Goal: Task Accomplishment & Management: Complete application form

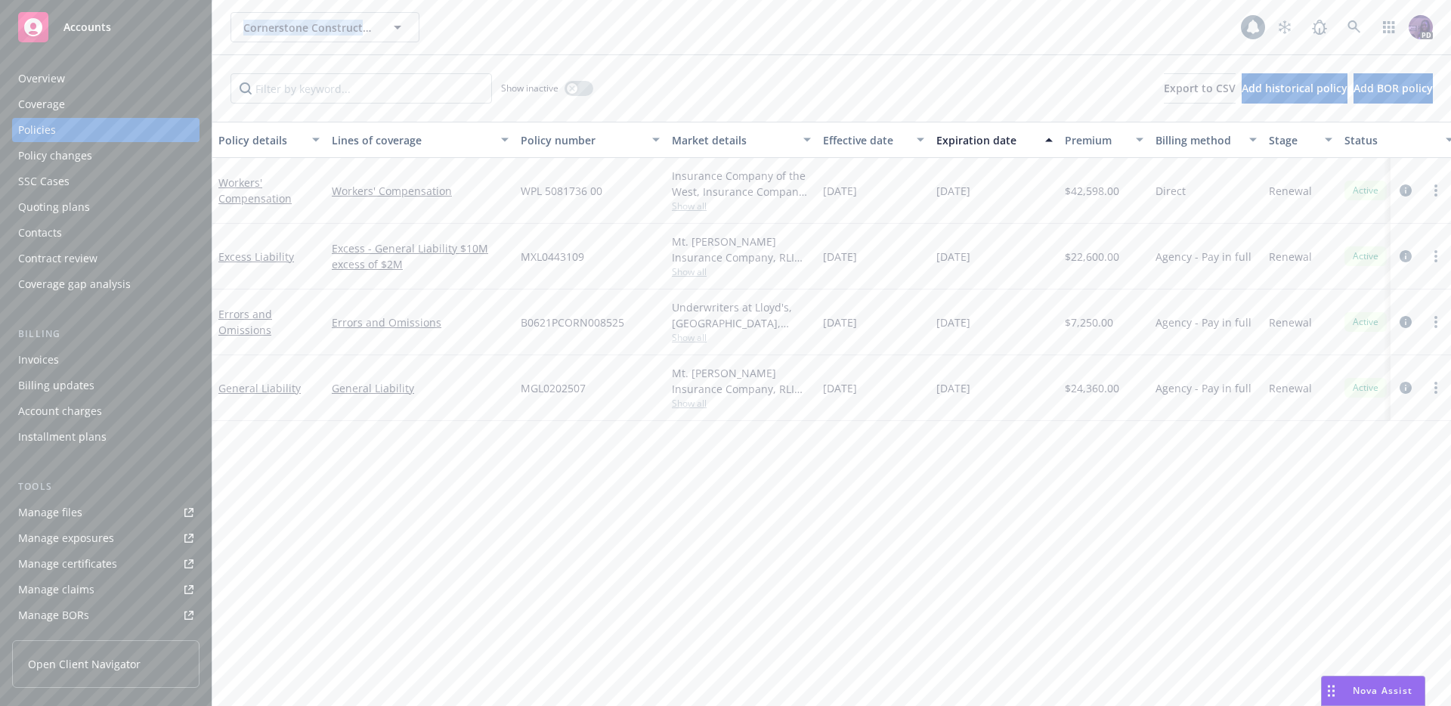
click at [487, 20] on div "Cornerstone Construction Group, Inc. Cornerstone Construction Group, Inc." at bounding box center [736, 27] width 1011 height 30
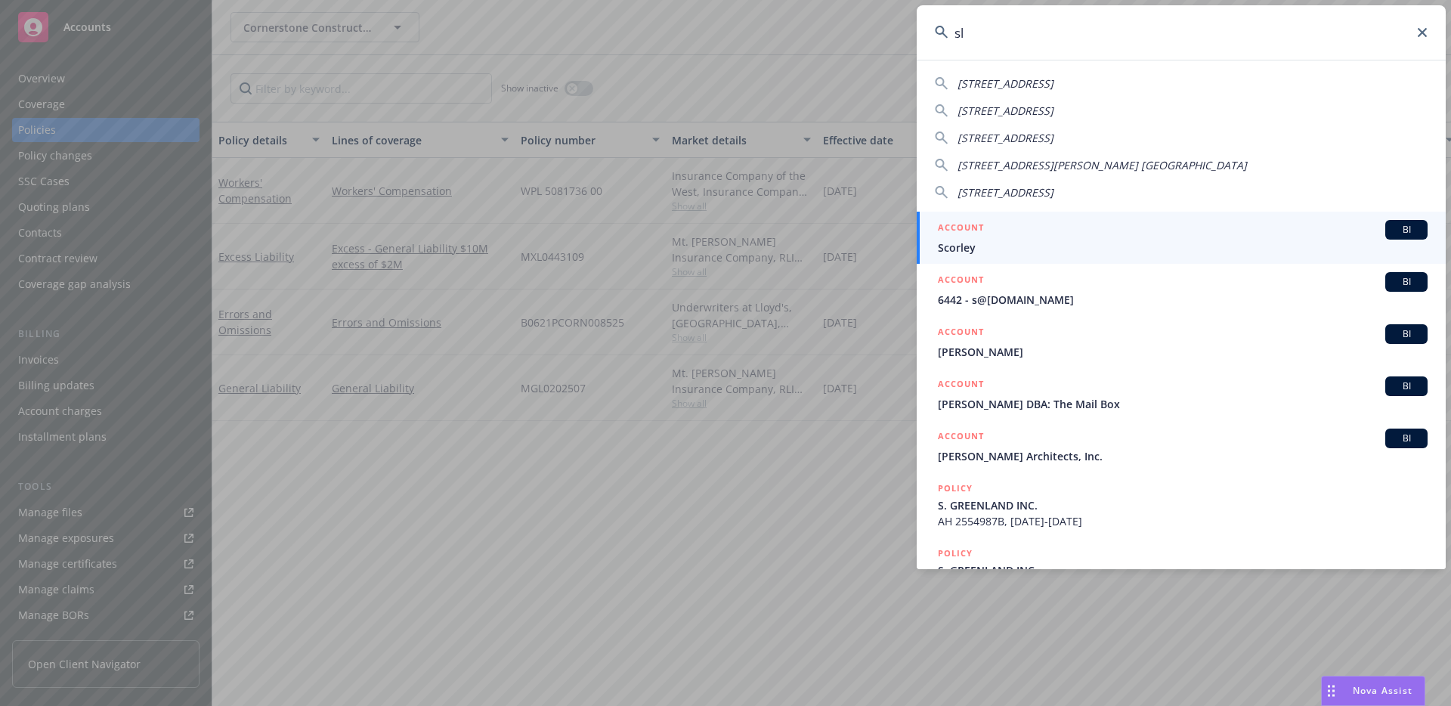
type input "sls"
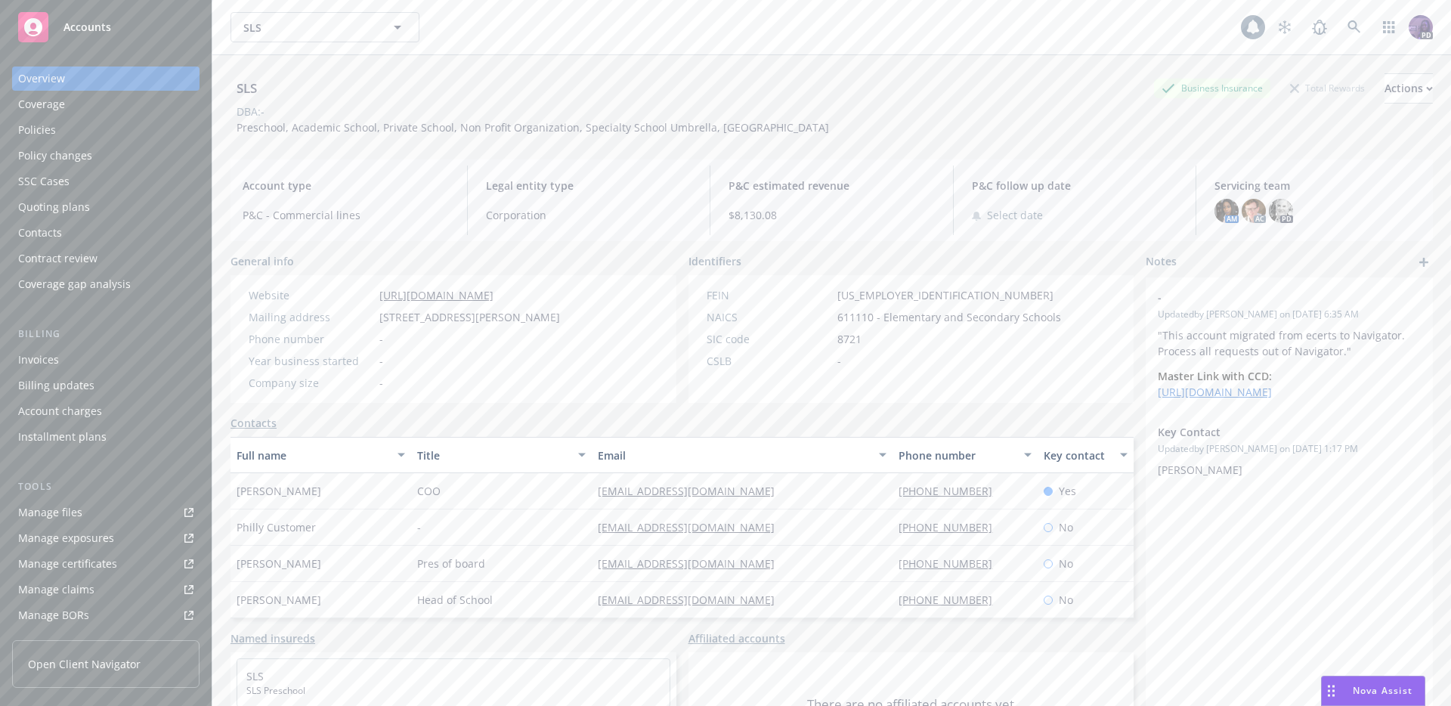
click at [148, 118] on div "Policies" at bounding box center [105, 130] width 175 height 24
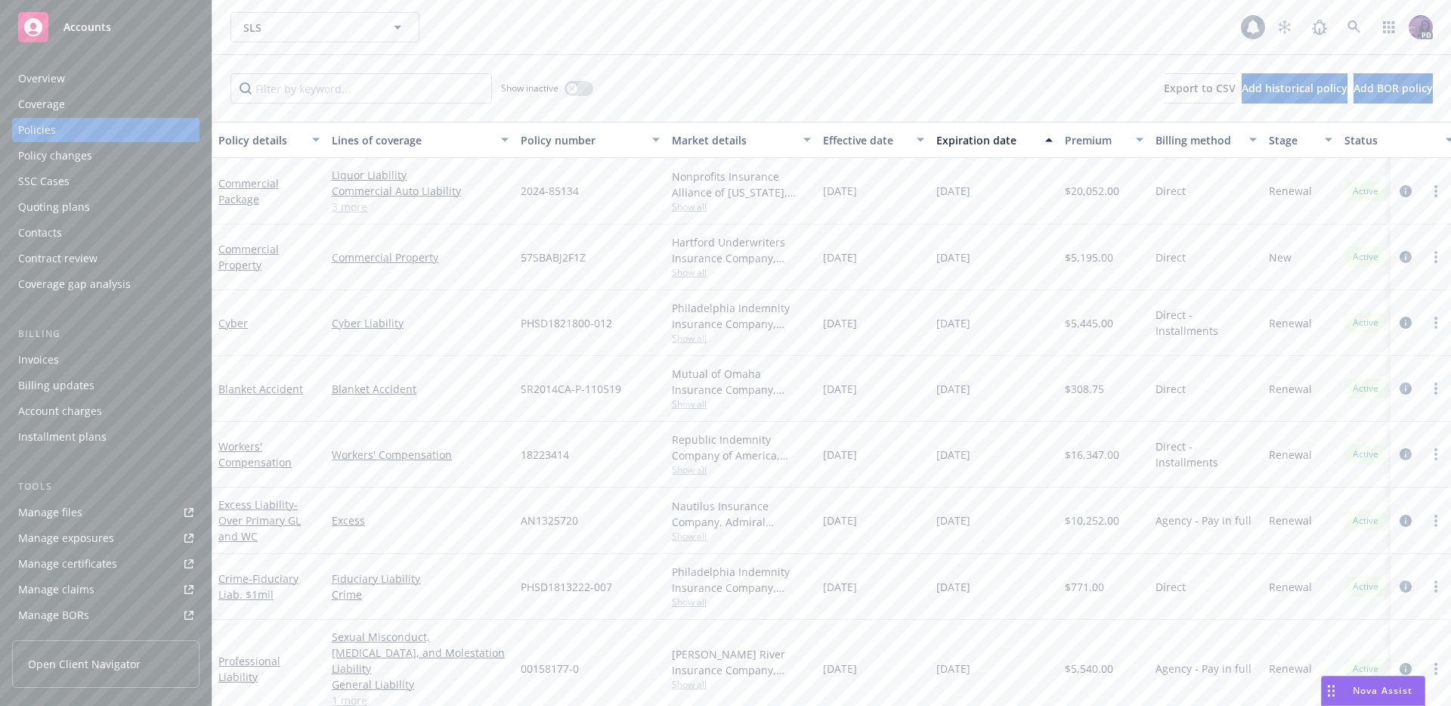
click at [702, 209] on span "Show all" at bounding box center [741, 206] width 139 height 13
click at [910, 231] on div "[DATE]" at bounding box center [873, 258] width 113 height 66
click at [351, 205] on link "3 more" at bounding box center [420, 207] width 177 height 16
click at [320, 206] on div "Commercial Package" at bounding box center [268, 191] width 113 height 67
click at [352, 211] on link "3 more" at bounding box center [420, 207] width 177 height 16
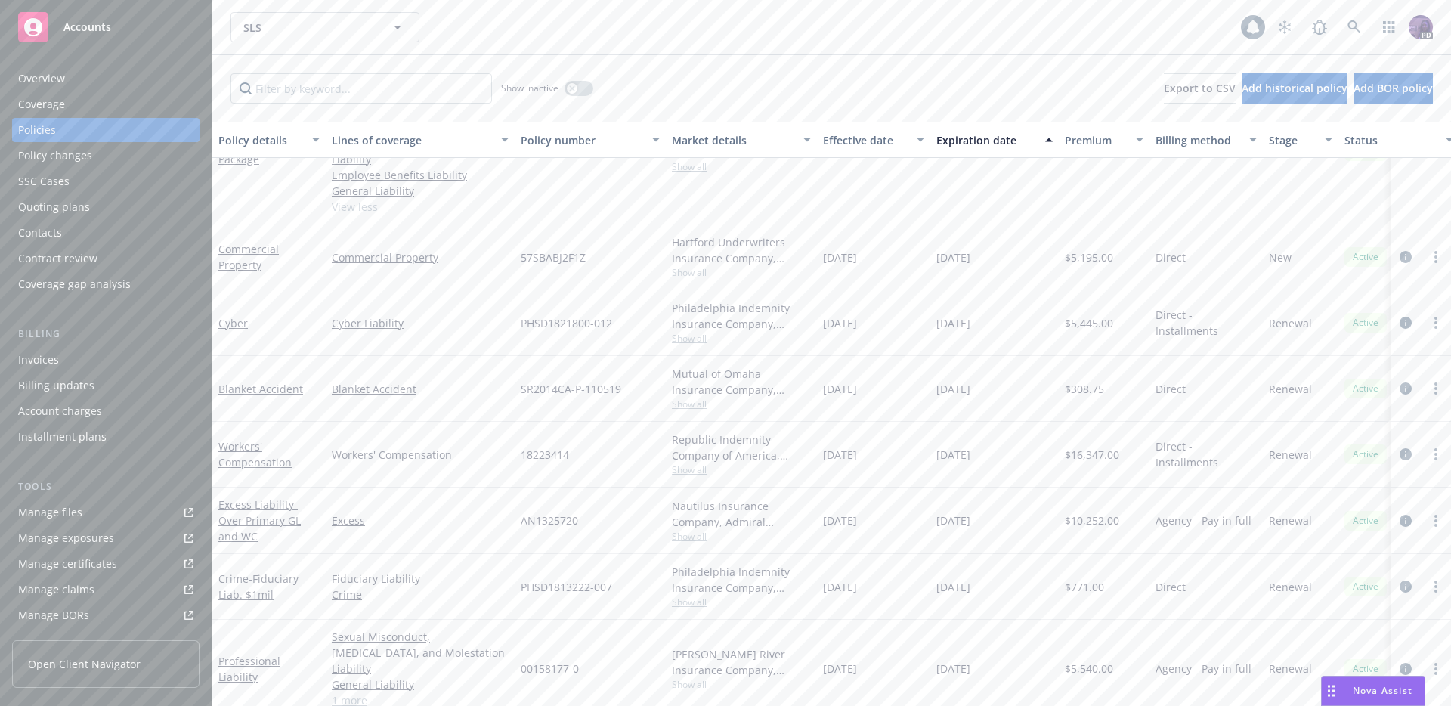
scroll to position [81, 0]
drag, startPoint x: 353, startPoint y: 665, endPoint x: 373, endPoint y: 666, distance: 20.4
click at [353, 691] on link "1 more" at bounding box center [420, 699] width 177 height 16
click at [1401, 666] on link "circleInformation" at bounding box center [1406, 675] width 18 height 18
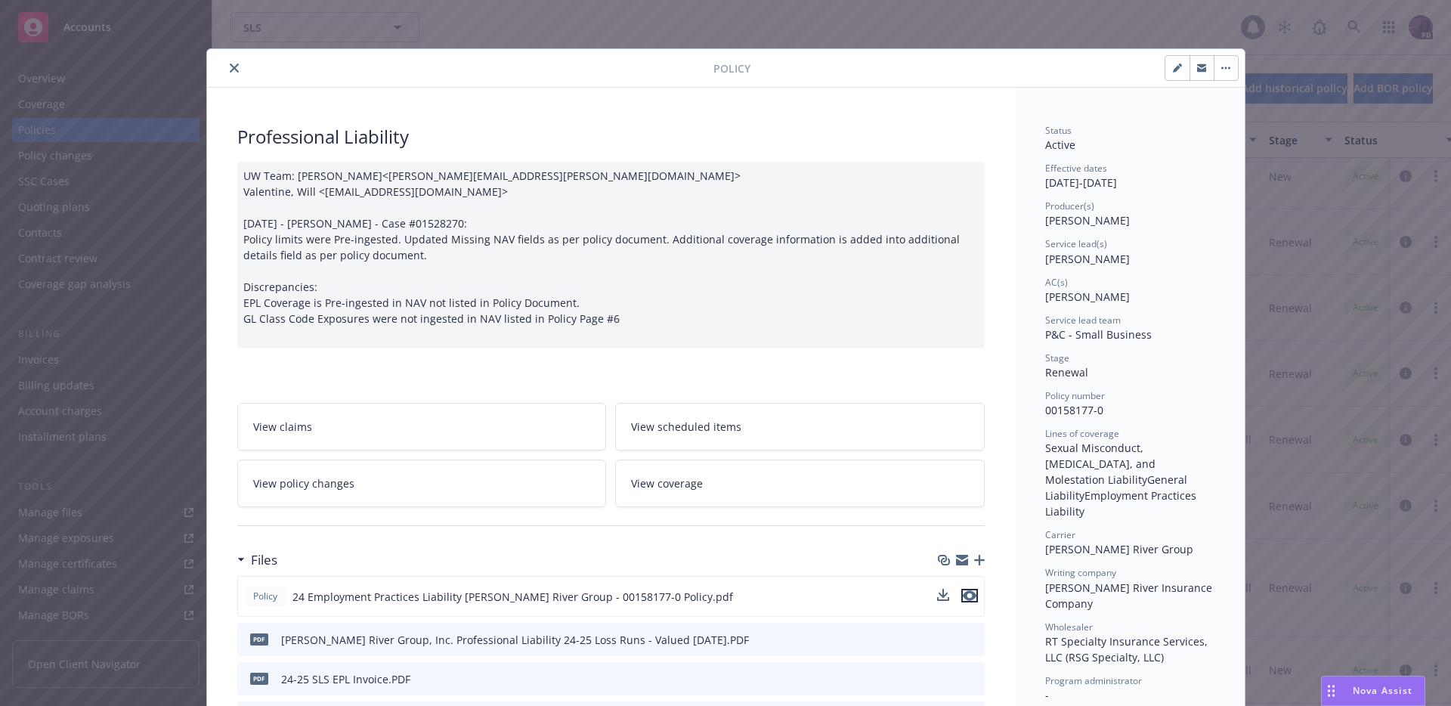
click at [968, 599] on icon "preview file" at bounding box center [970, 595] width 14 height 11
click at [232, 67] on icon "close" at bounding box center [234, 67] width 9 height 9
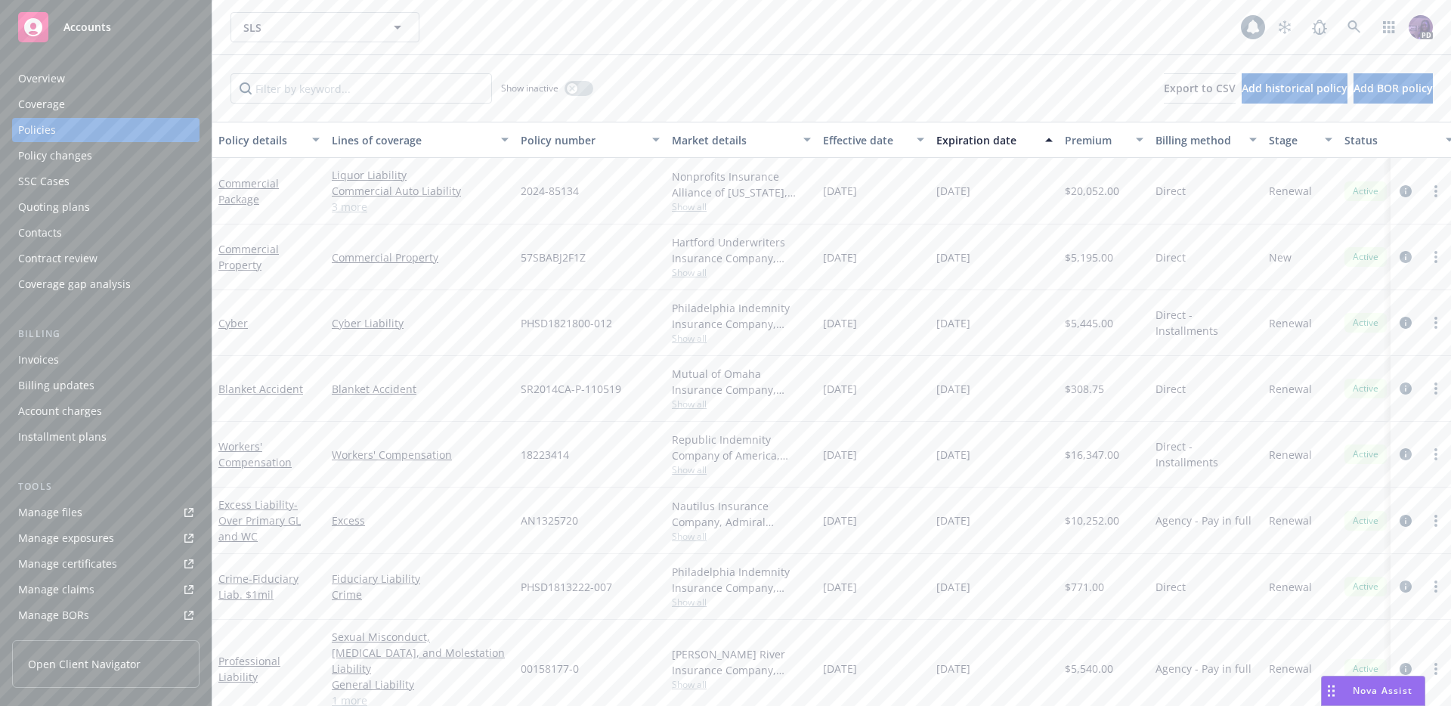
click at [358, 206] on link "3 more" at bounding box center [420, 207] width 177 height 16
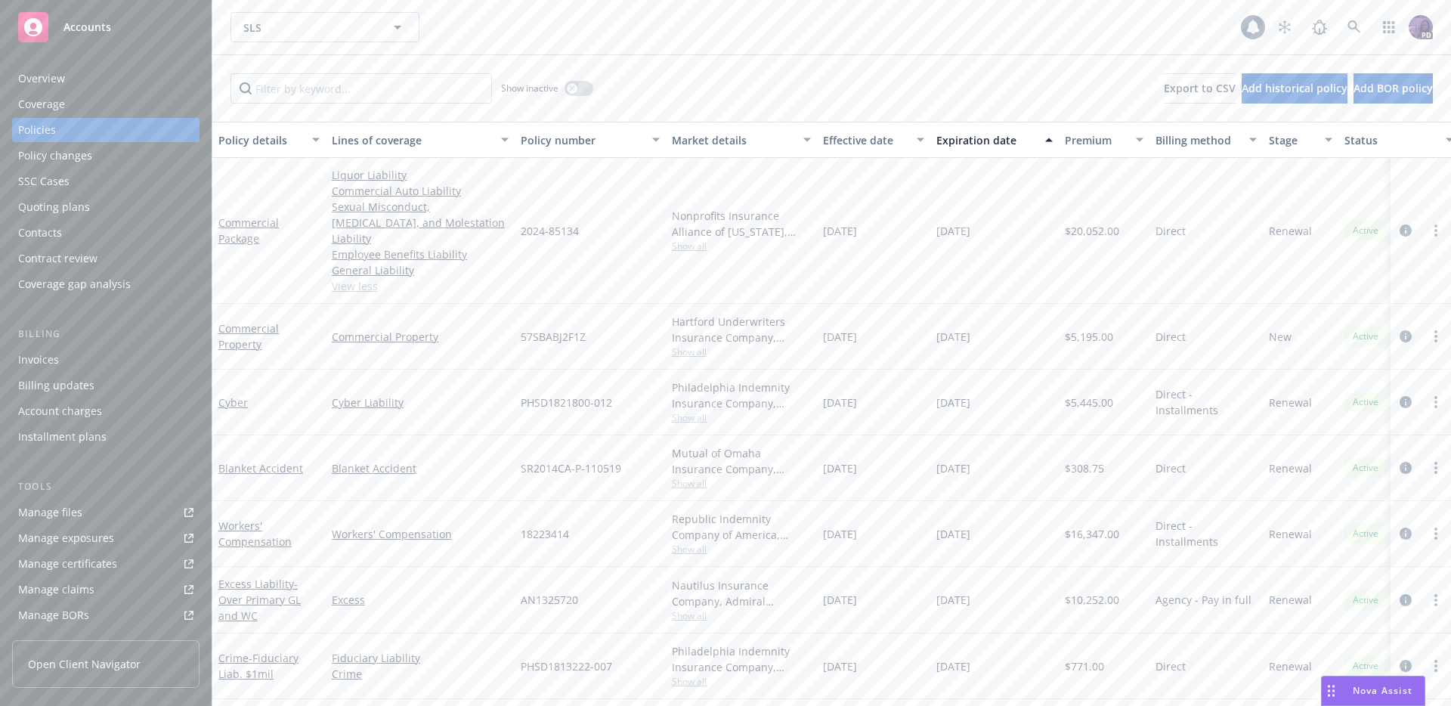
scroll to position [279, 0]
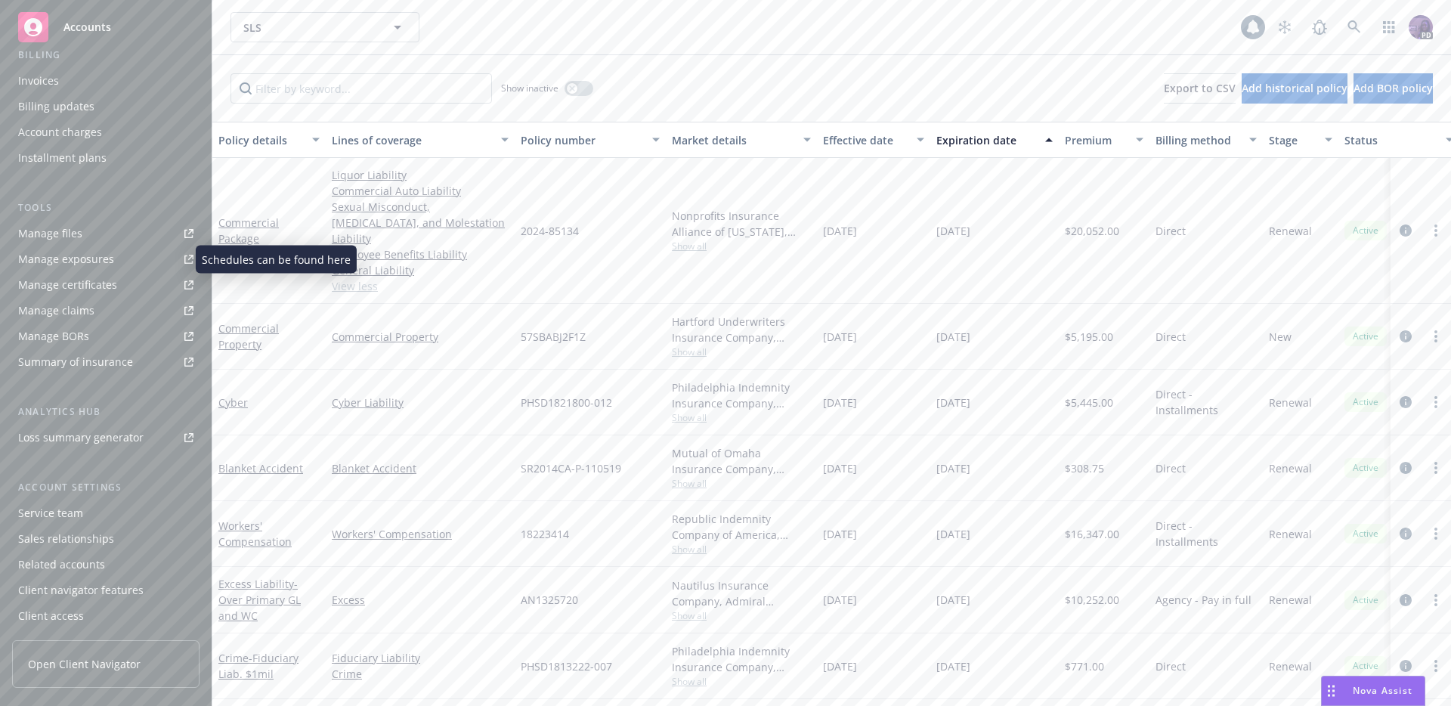
click at [107, 258] on div "Manage exposures" at bounding box center [66, 259] width 96 height 24
click at [1400, 330] on icon "circleInformation" at bounding box center [1406, 336] width 12 height 12
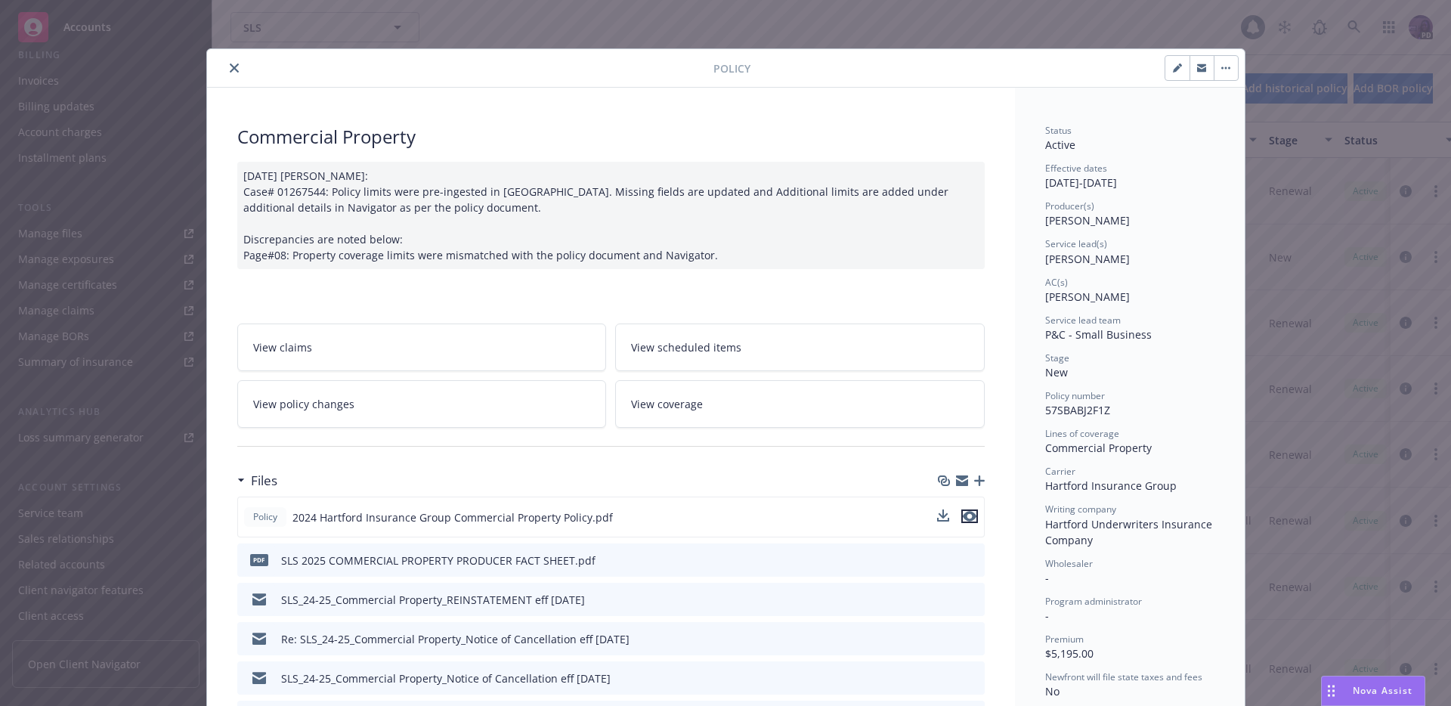
click at [968, 518] on icon "preview file" at bounding box center [970, 516] width 14 height 11
click at [232, 71] on icon "close" at bounding box center [234, 67] width 9 height 9
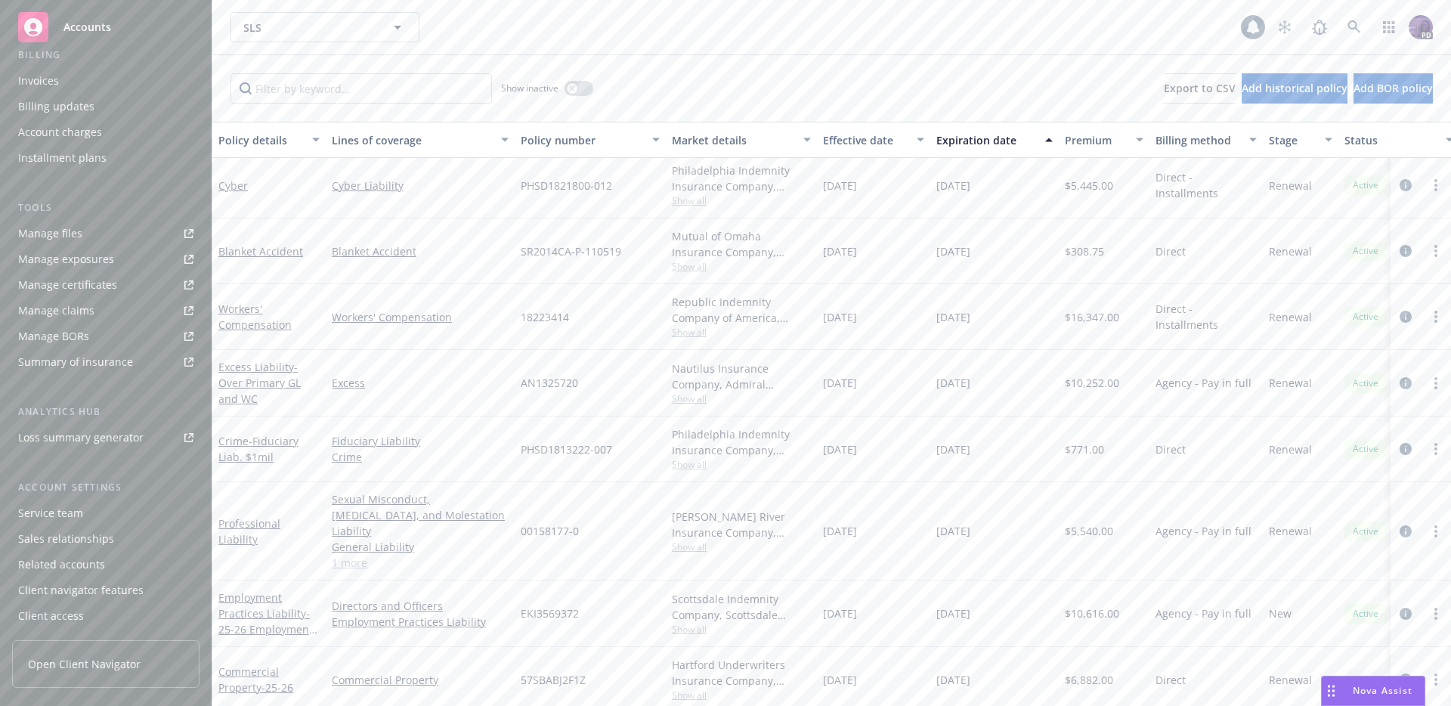
scroll to position [131, 0]
click at [689, 624] on span "Show all" at bounding box center [741, 630] width 139 height 13
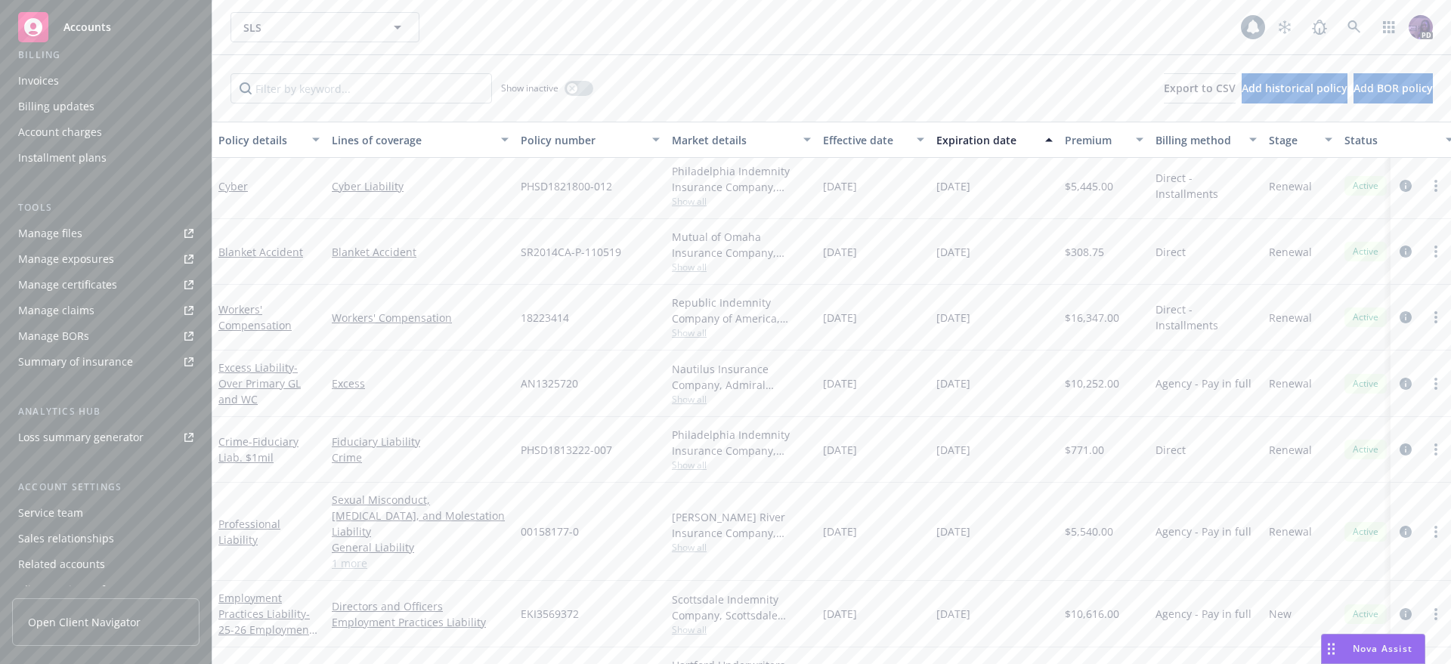
scroll to position [134, 0]
click at [709, 621] on span "Show all" at bounding box center [741, 627] width 139 height 13
click at [1400, 606] on icon "circleInformation" at bounding box center [1406, 612] width 12 height 12
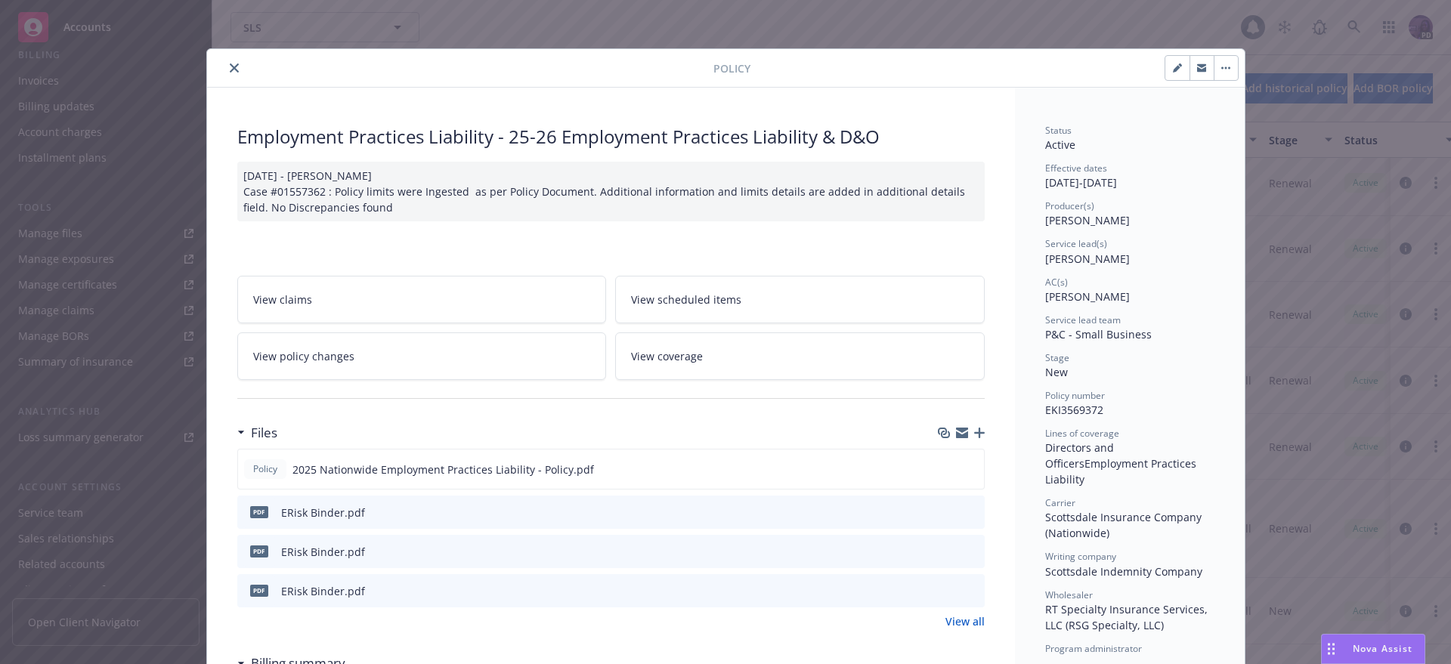
click at [969, 516] on icon "preview file" at bounding box center [971, 511] width 14 height 11
click at [230, 71] on icon "close" at bounding box center [234, 67] width 9 height 9
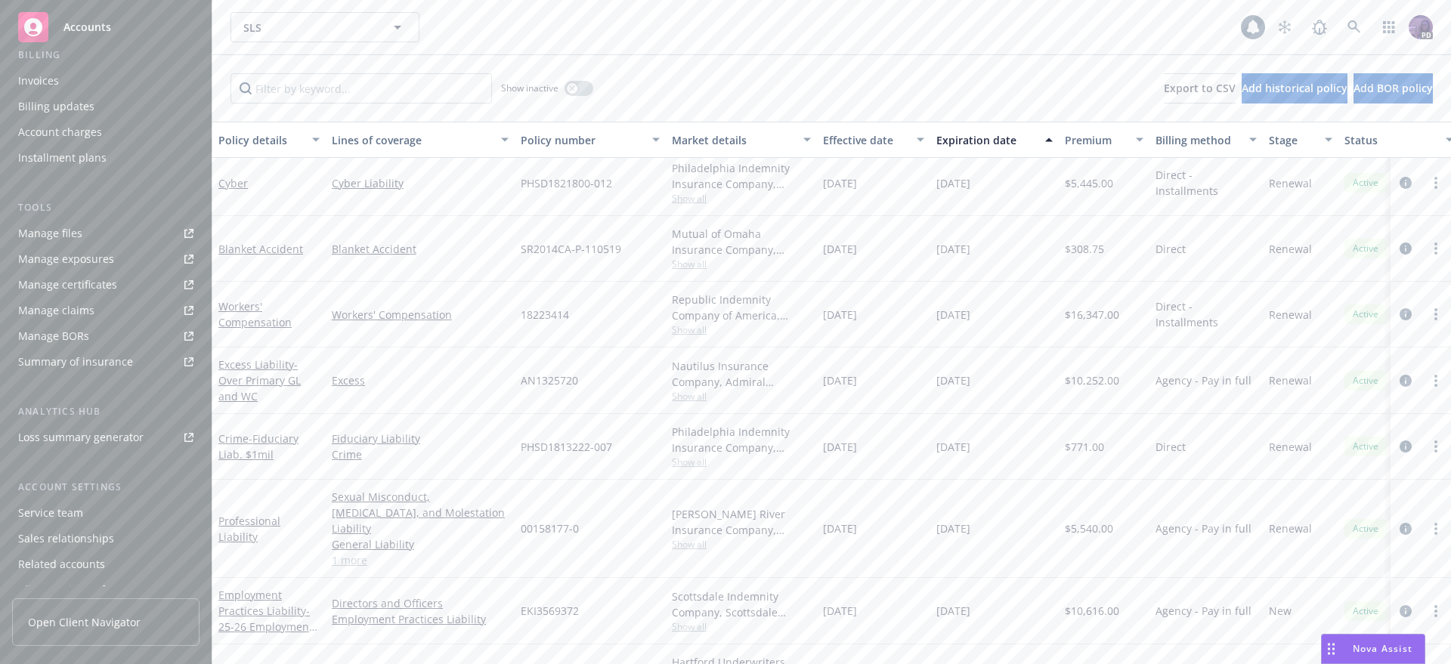
scroll to position [42, 0]
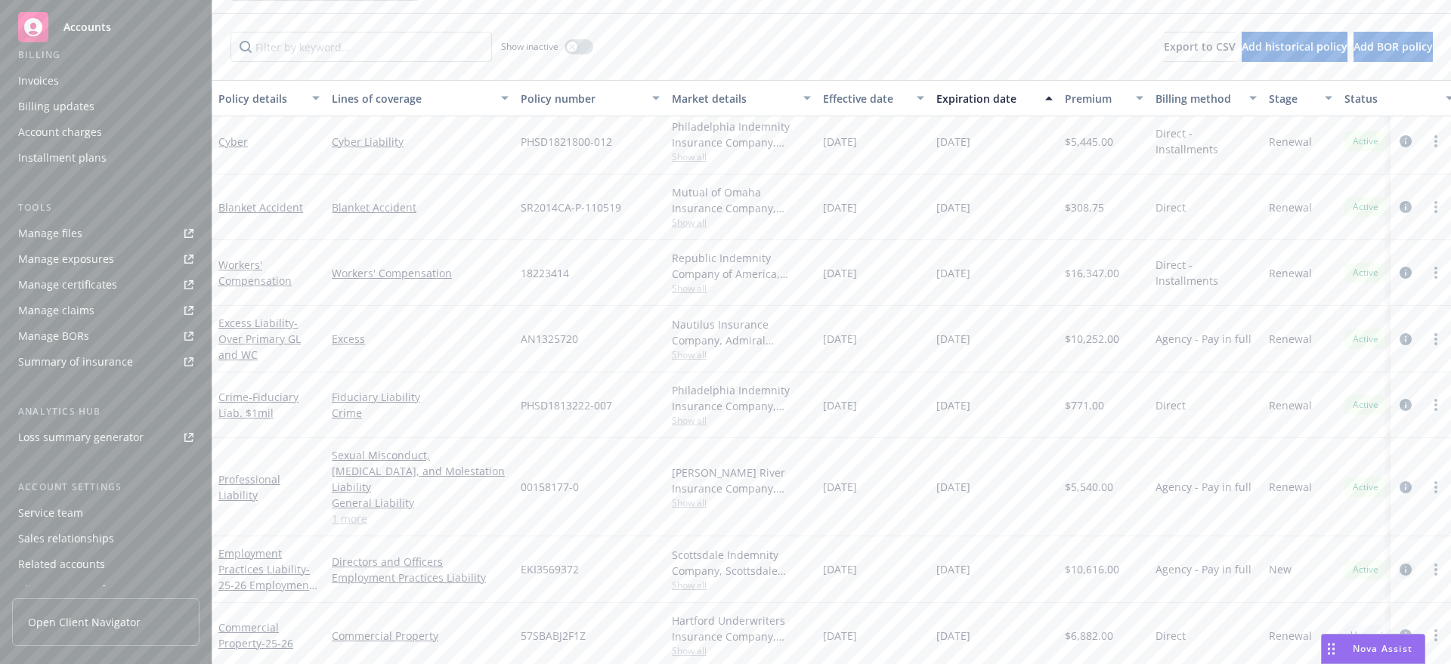
click at [1400, 564] on icon "circleInformation" at bounding box center [1406, 570] width 12 height 12
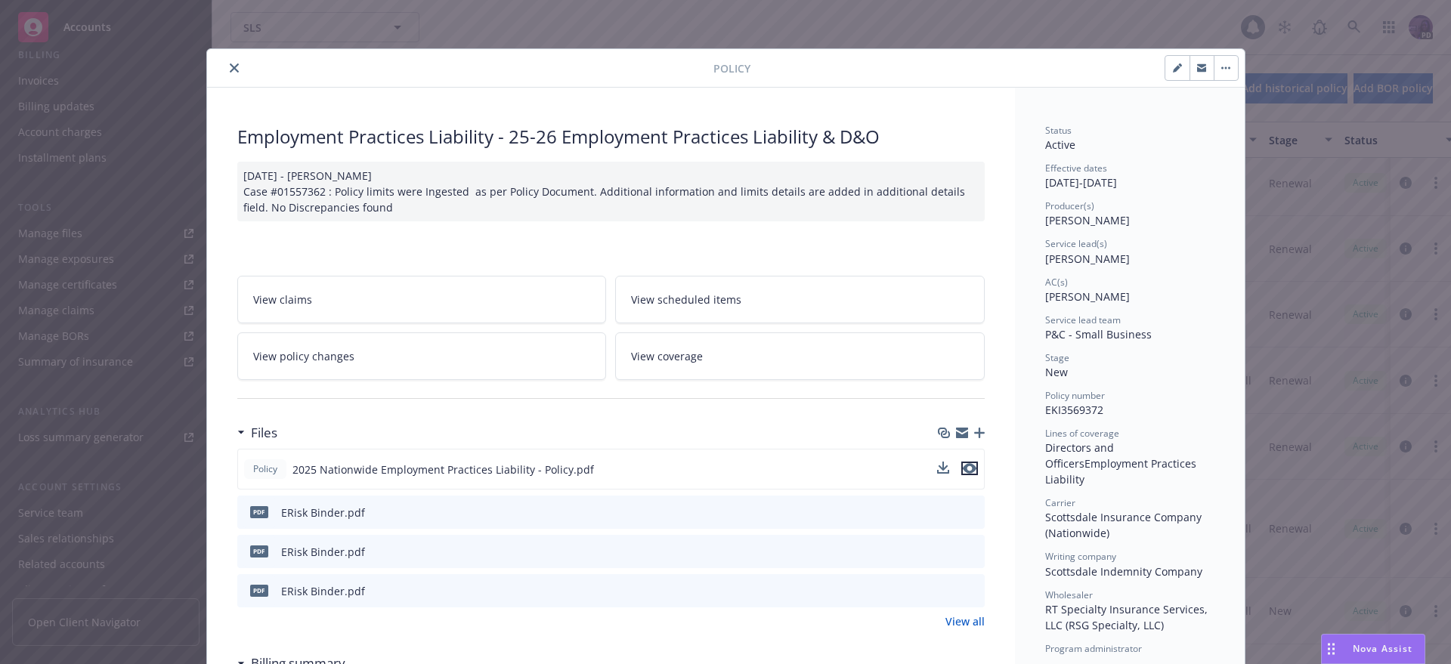
click at [963, 470] on icon "preview file" at bounding box center [970, 468] width 14 height 11
click at [237, 60] on div at bounding box center [463, 68] width 500 height 18
click at [234, 63] on button "close" at bounding box center [234, 68] width 18 height 18
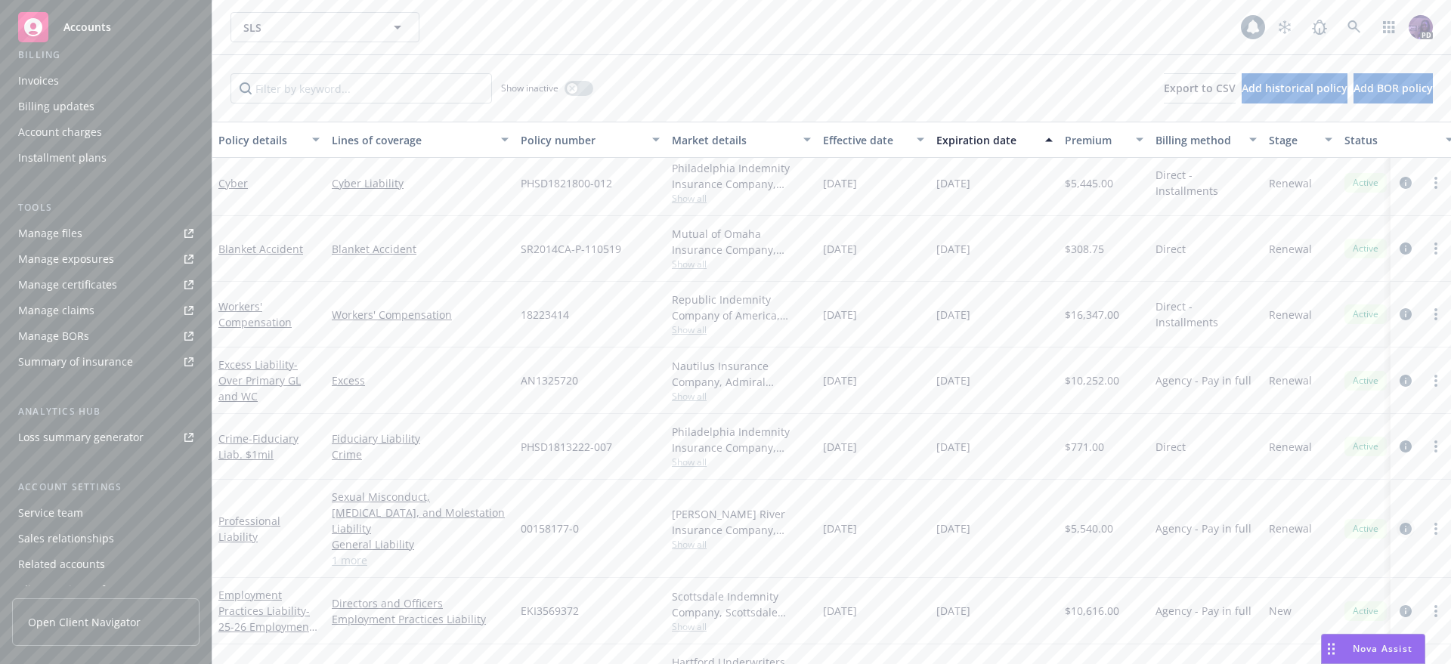
click at [1400, 524] on icon "circleInformation" at bounding box center [1406, 529] width 12 height 12
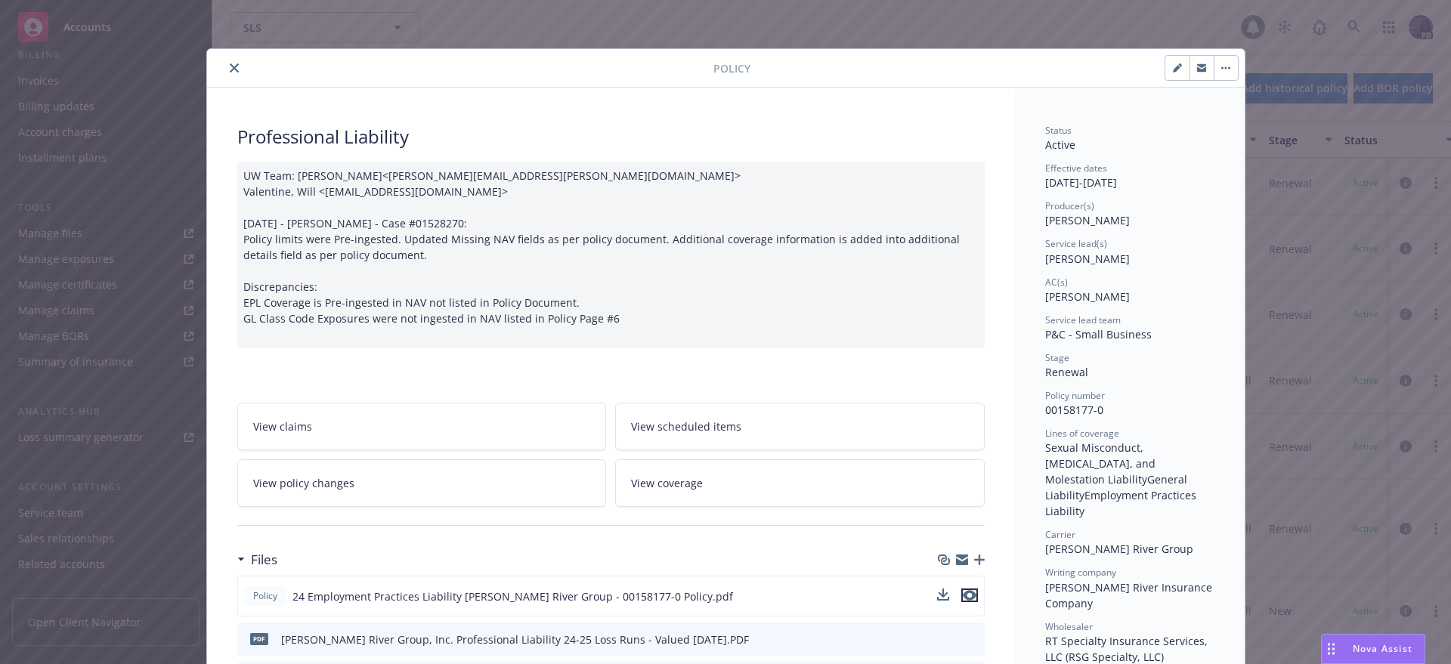
click at [969, 598] on icon "preview file" at bounding box center [970, 595] width 14 height 11
click at [233, 70] on button "close" at bounding box center [234, 68] width 18 height 18
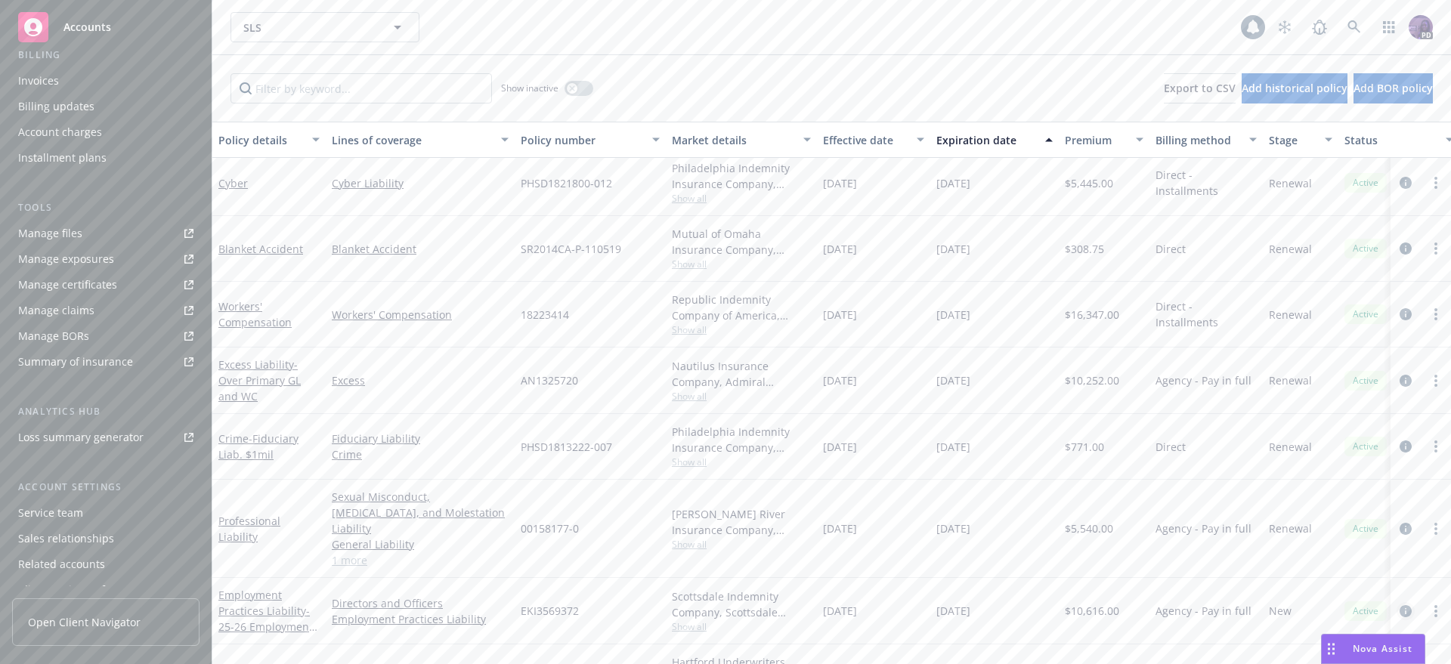
click at [1400, 606] on icon "circleInformation" at bounding box center [1406, 612] width 12 height 12
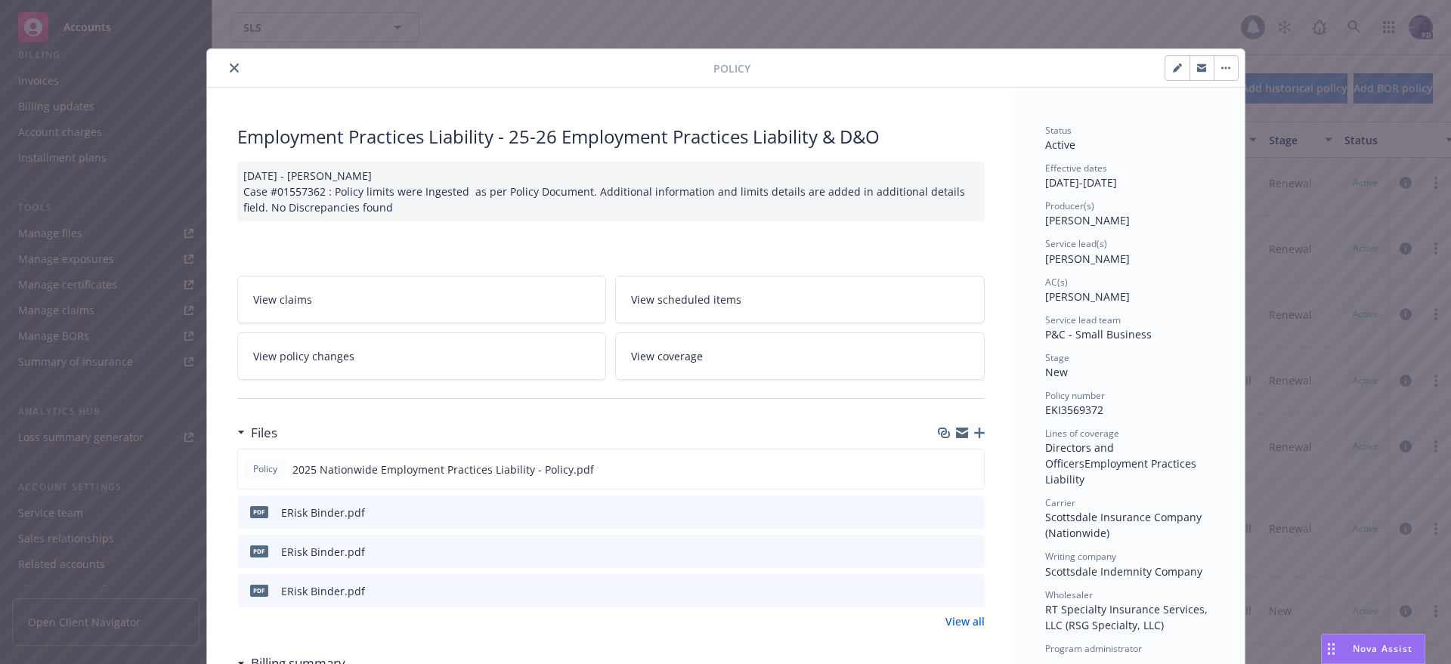
scroll to position [45, 0]
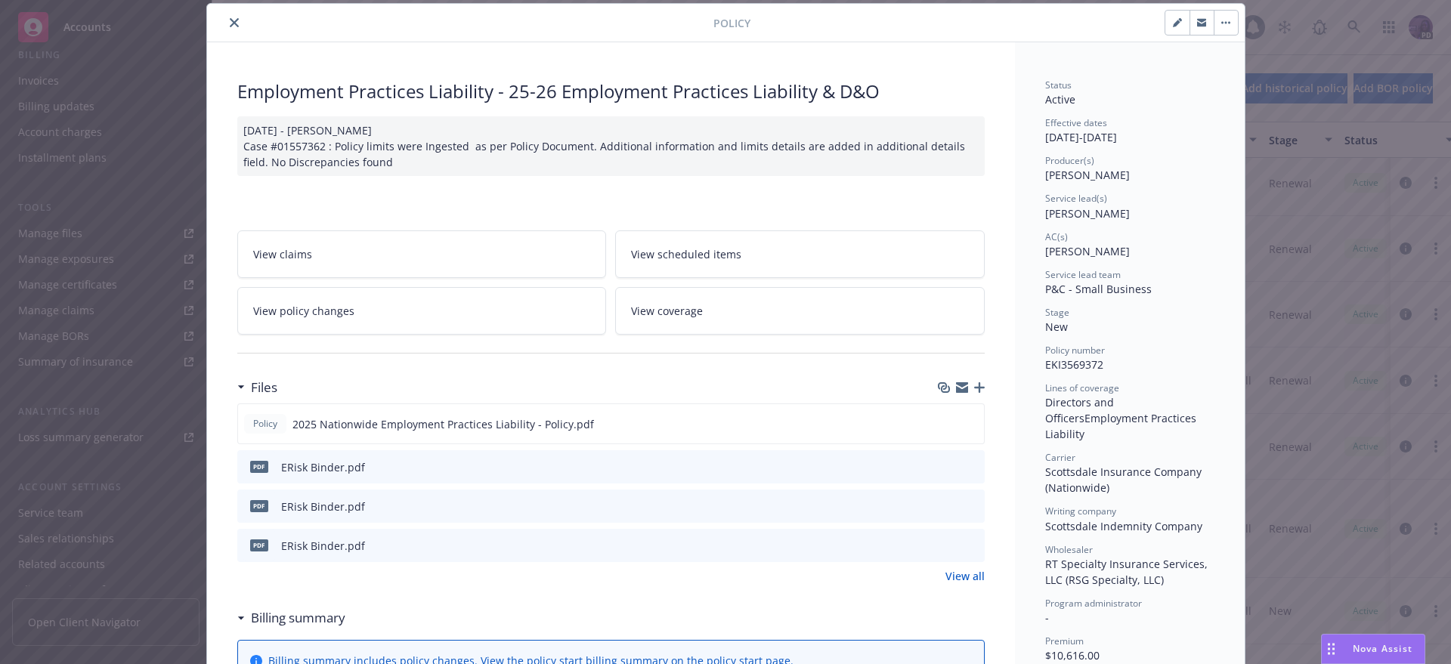
click at [967, 580] on link "View all" at bounding box center [965, 576] width 39 height 16
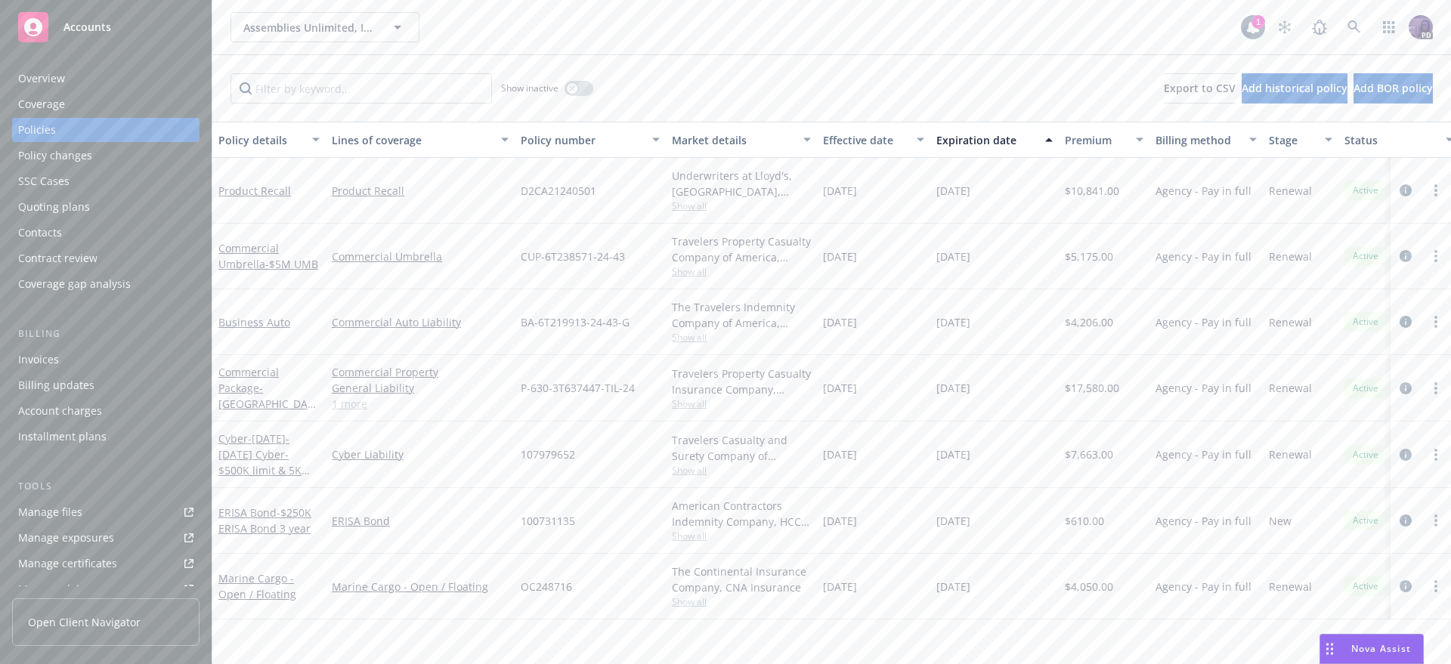
click at [514, 40] on div "Assemblies Unlimited, Inc. Assemblies Unlimited, Inc." at bounding box center [736, 27] width 1011 height 30
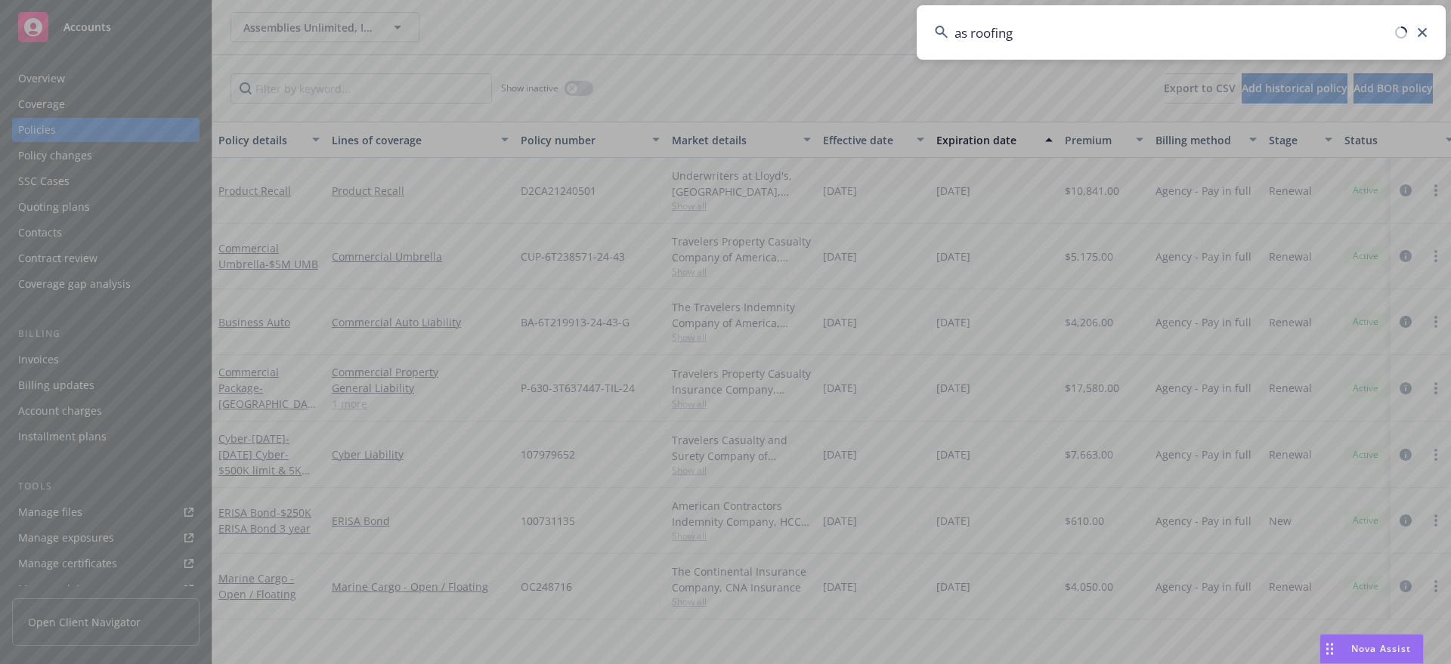
type input "as roofing"
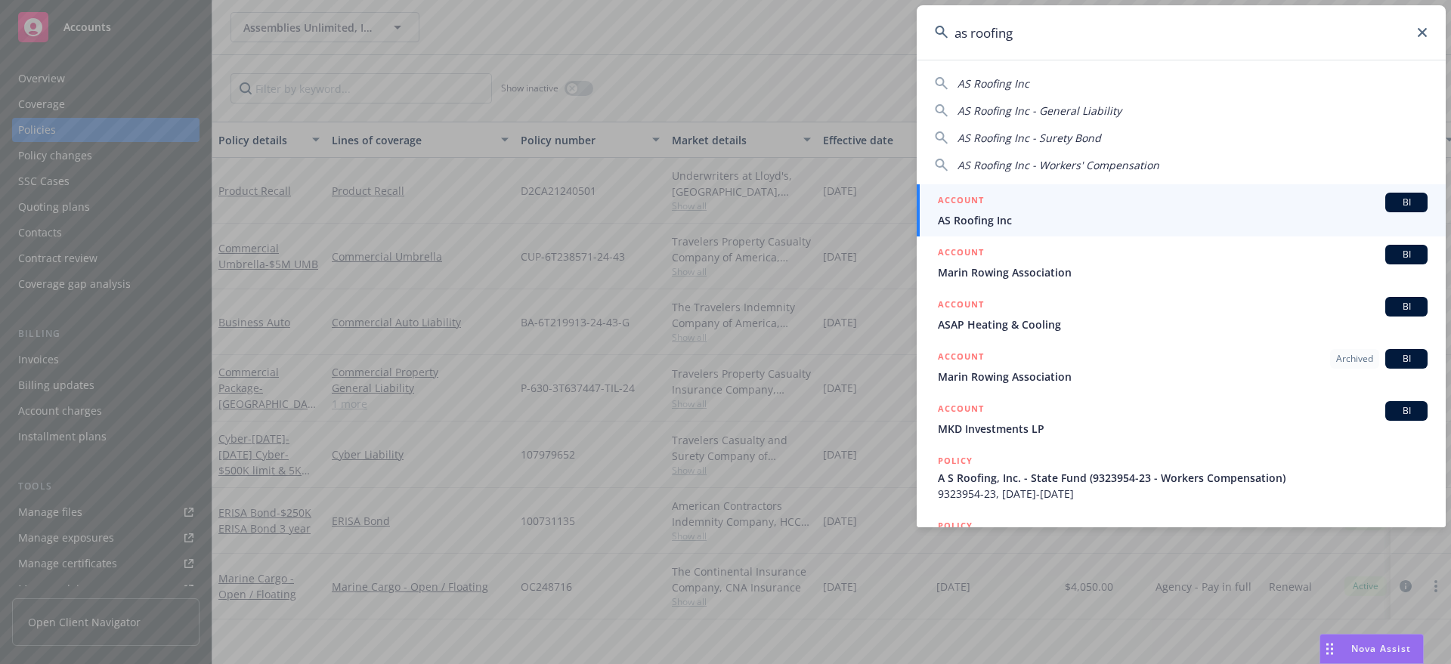
click at [1114, 193] on div "ACCOUNT BI" at bounding box center [1183, 203] width 490 height 20
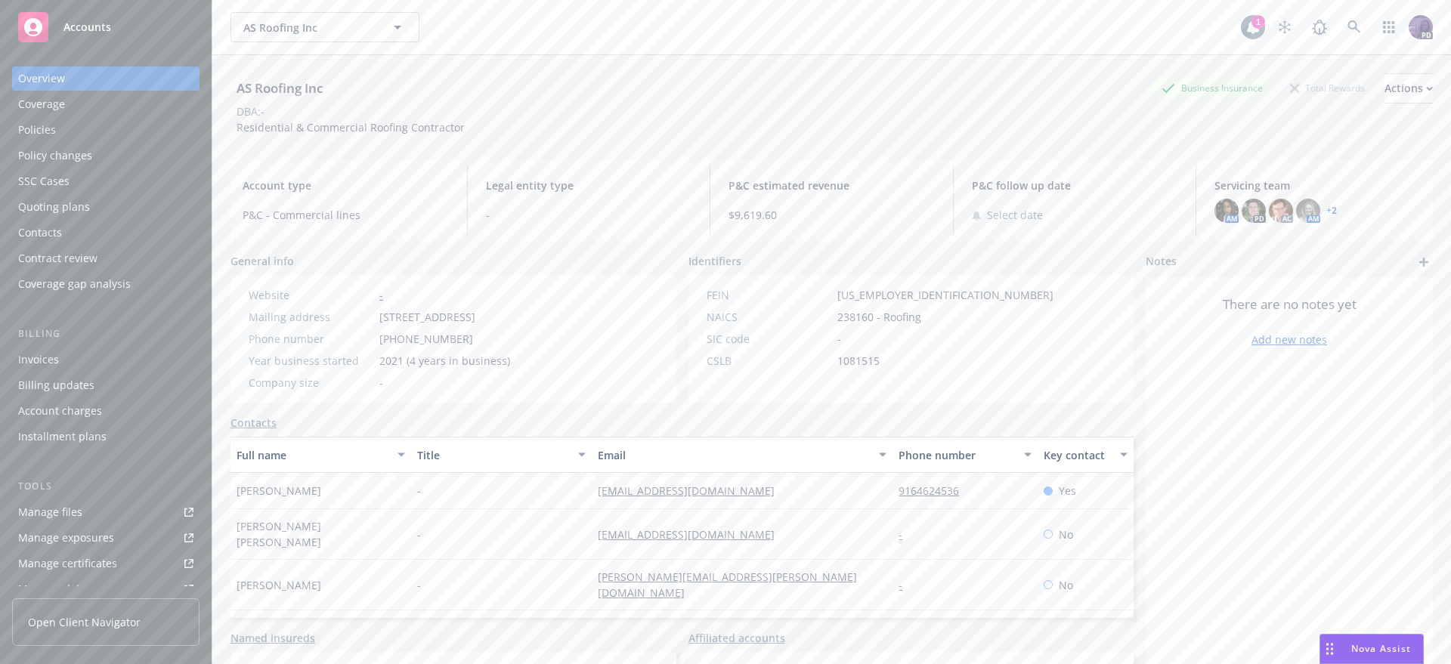
click at [104, 125] on div "Policies" at bounding box center [105, 130] width 175 height 24
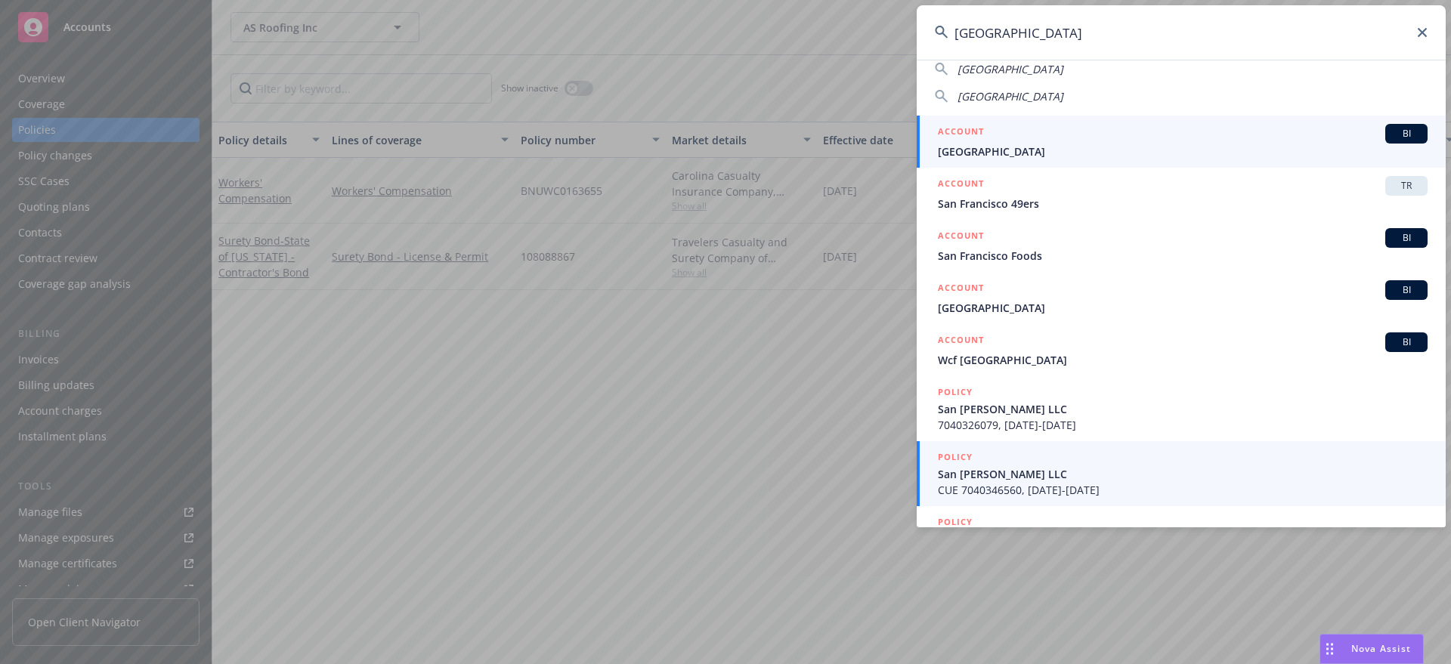
scroll to position [279, 0]
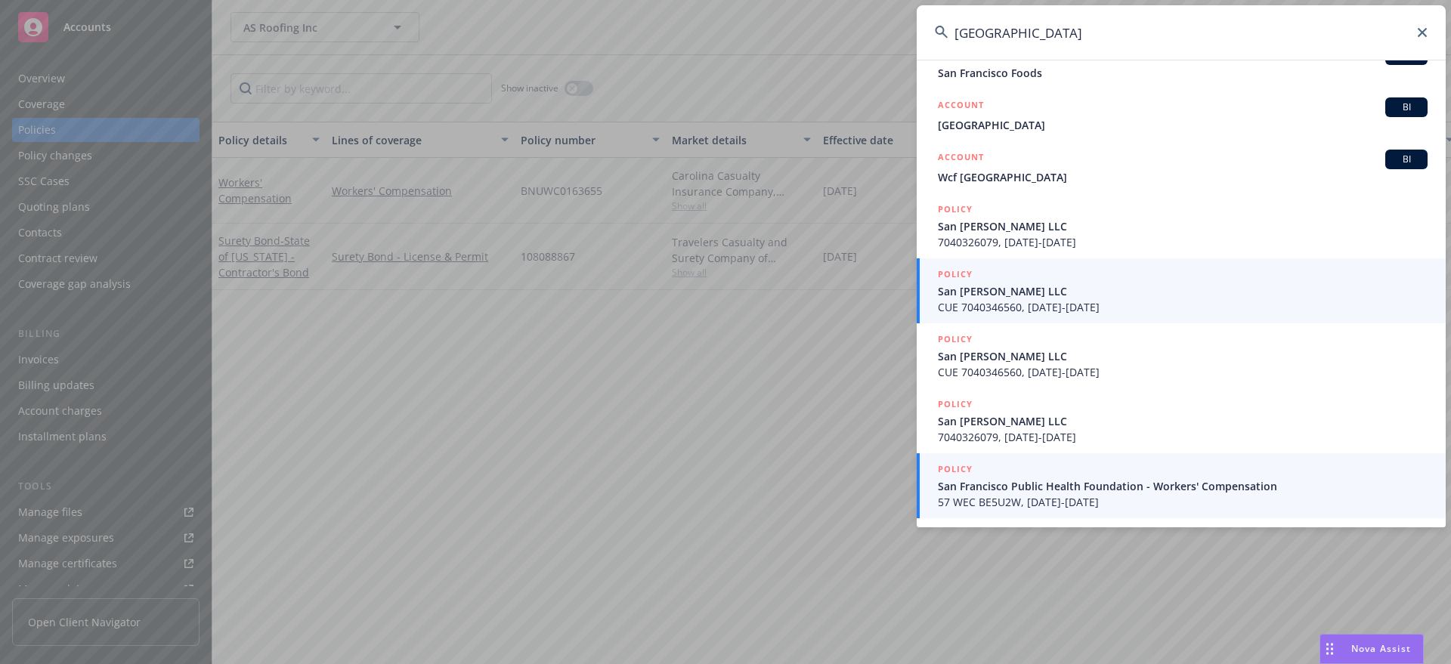
type input "san francisco"
click at [1033, 506] on span "57 WEC BE5U2W, 04/19/2024-04/19/2025" at bounding box center [1183, 502] width 490 height 16
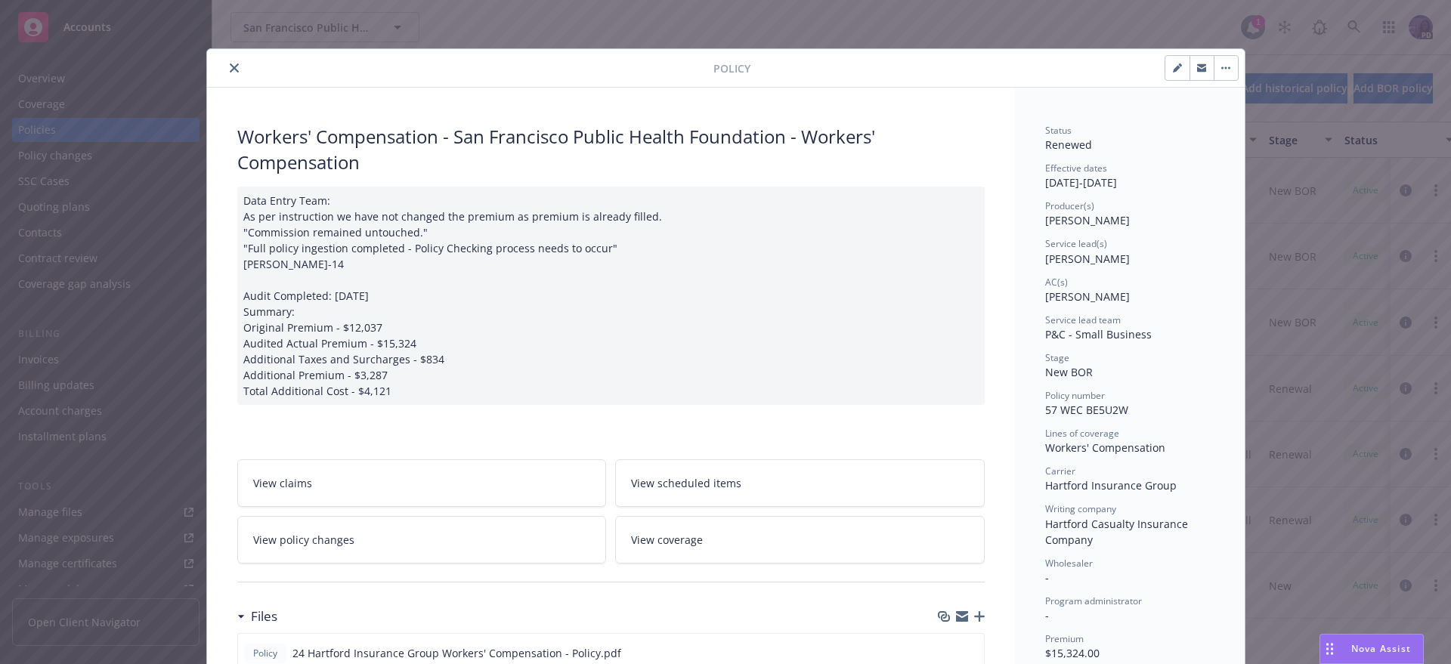
click at [230, 70] on icon "close" at bounding box center [234, 67] width 9 height 9
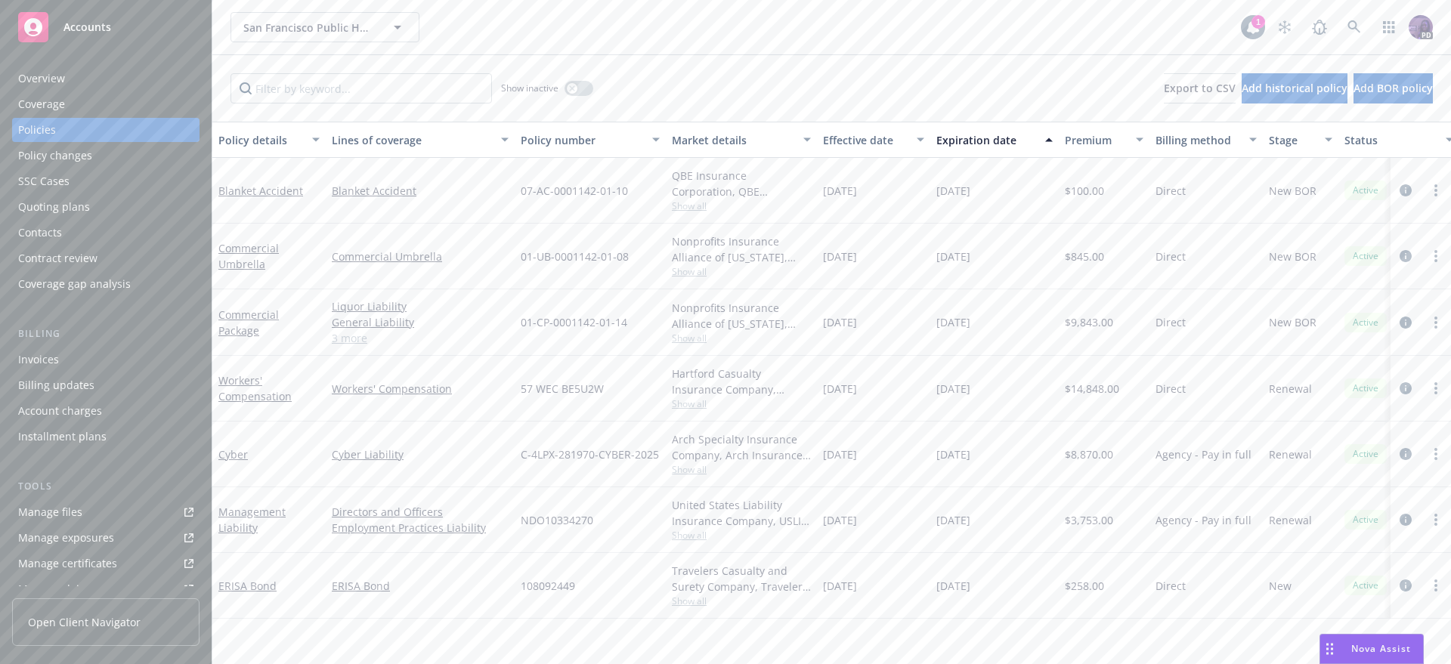
click at [355, 339] on link "3 more" at bounding box center [420, 338] width 177 height 16
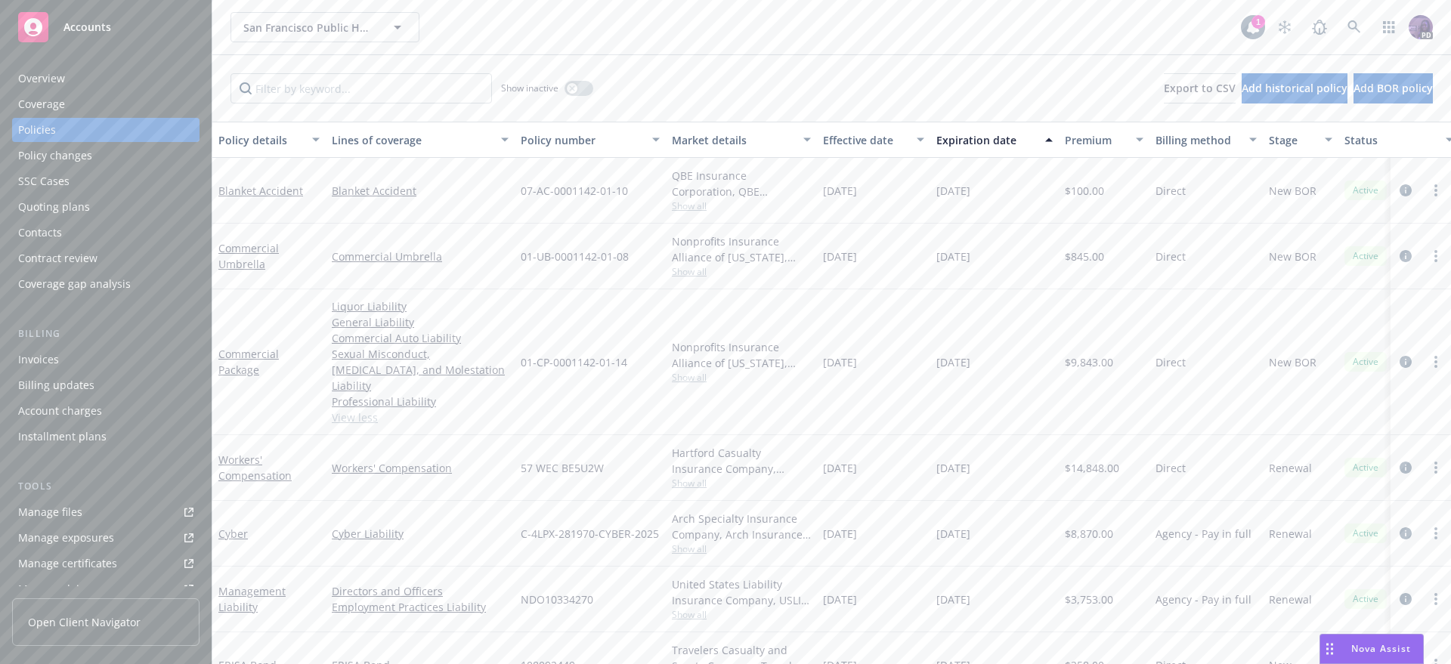
click at [674, 371] on span "Show all" at bounding box center [741, 377] width 139 height 13
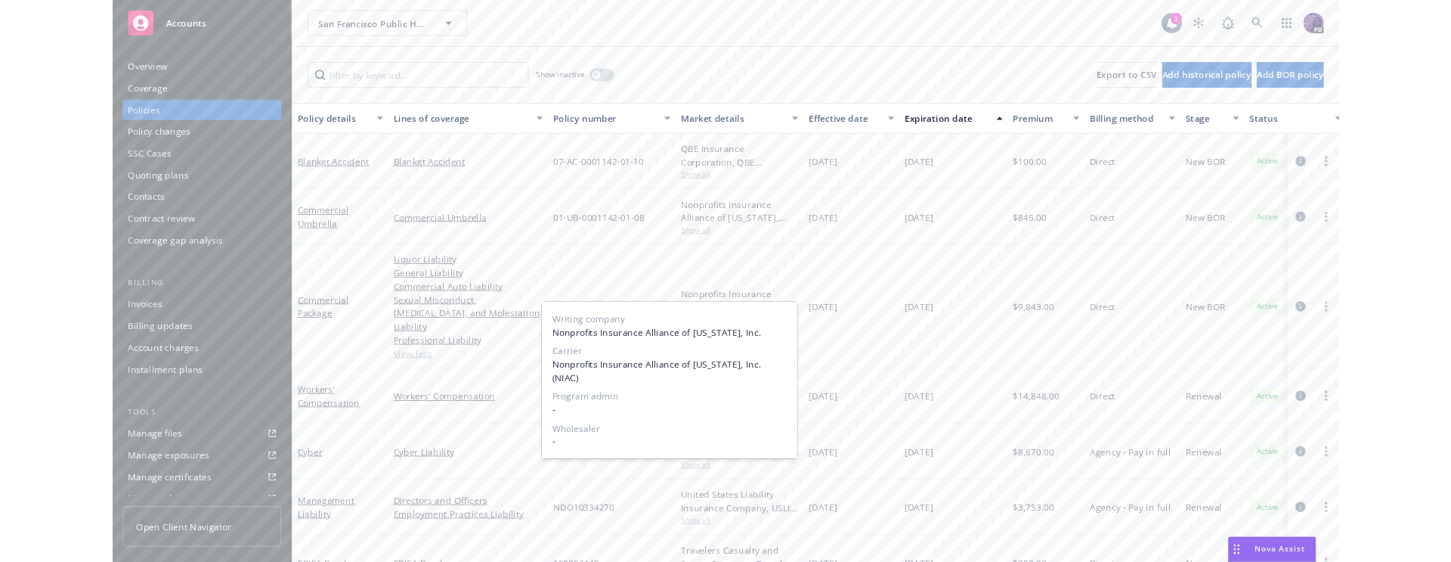
scroll to position [29, 0]
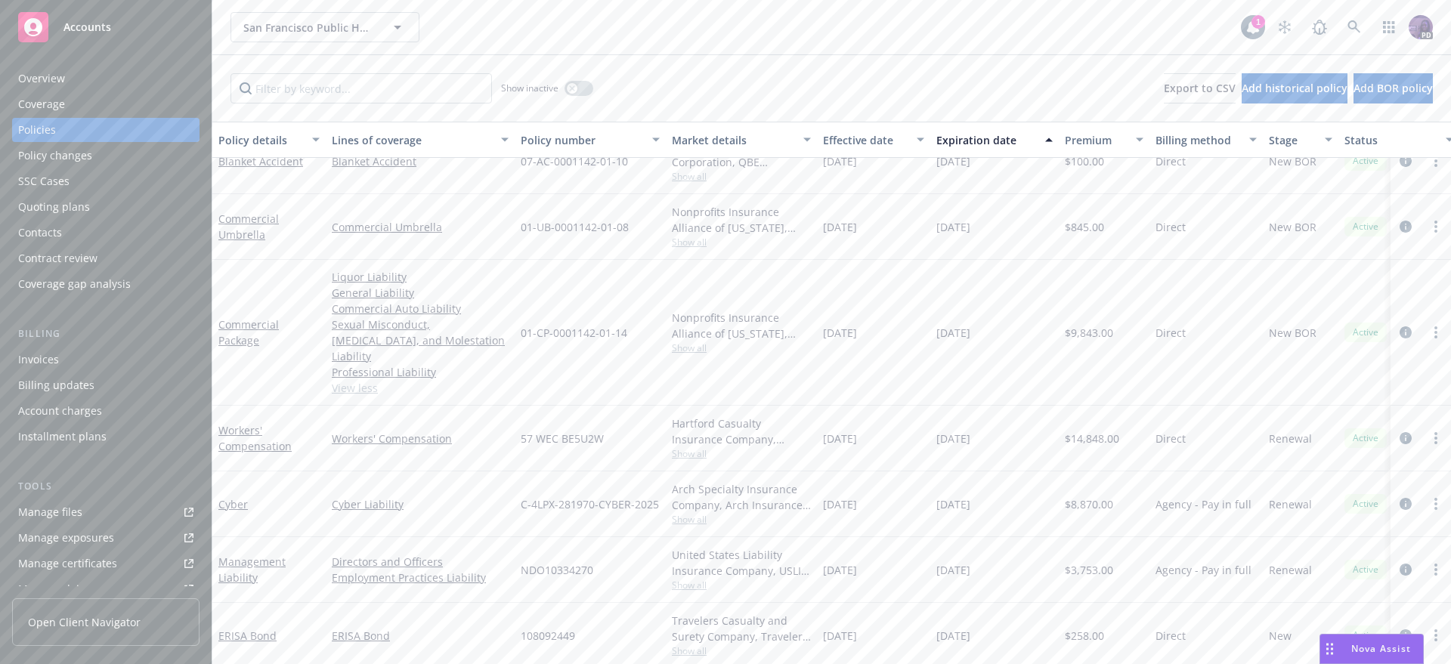
click at [519, 20] on div "San Francisco Public Health Foundation San Francisco Public Health Foundation" at bounding box center [736, 27] width 1011 height 30
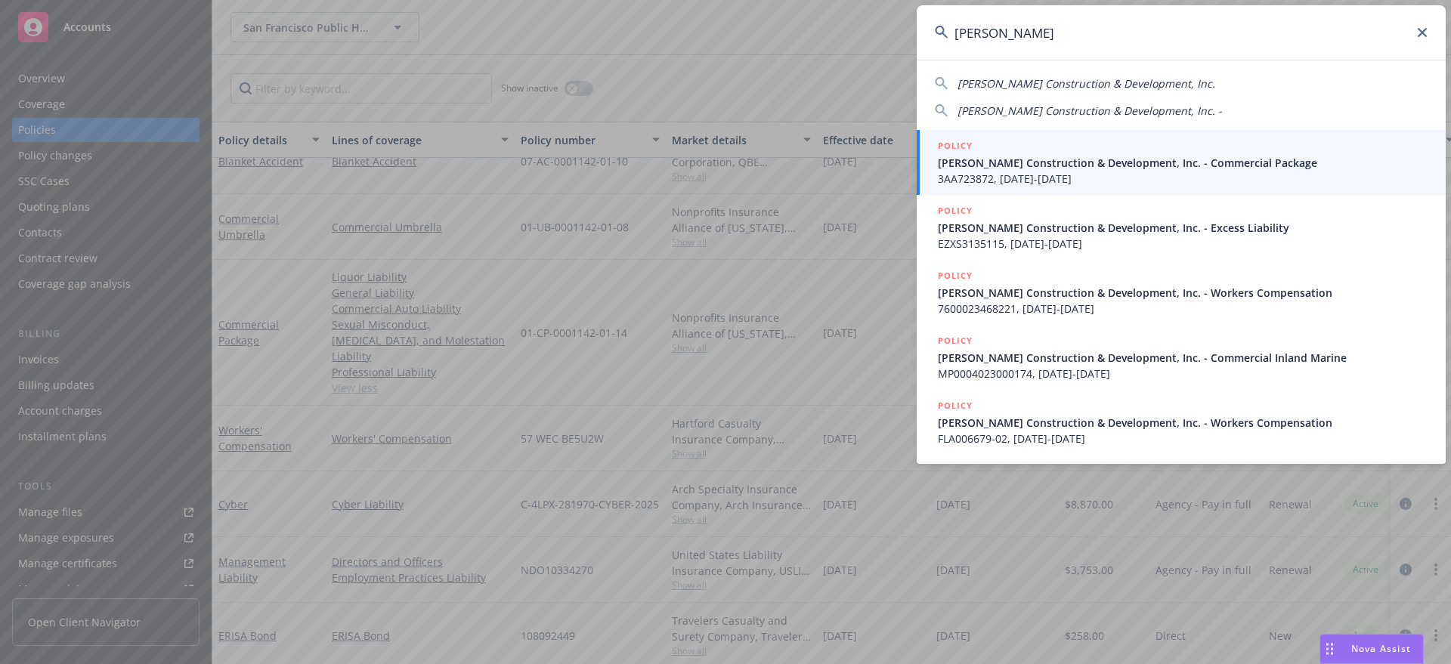
type input "richard j hieb"
click at [1015, 181] on span "3AA723872, 11/01/2023-11/01/2024" at bounding box center [1183, 179] width 490 height 16
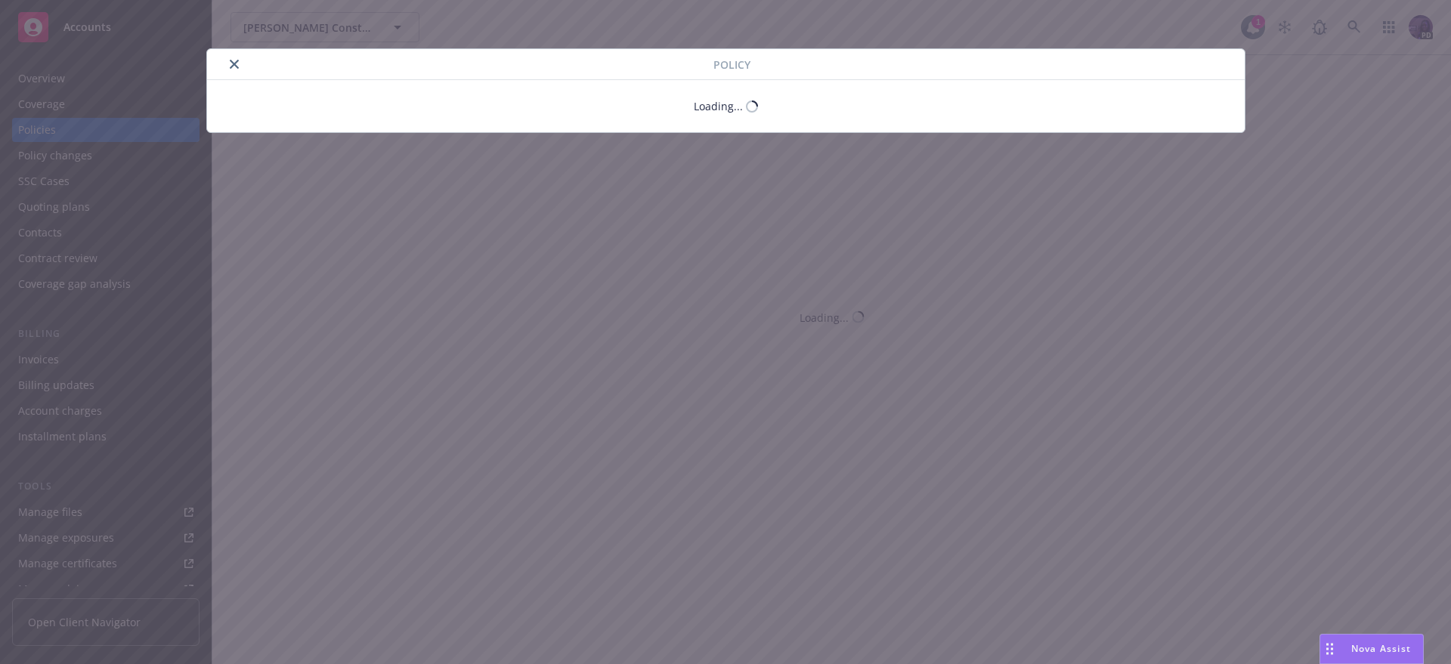
click at [130, 126] on div "Policy Loading..." at bounding box center [725, 332] width 1451 height 664
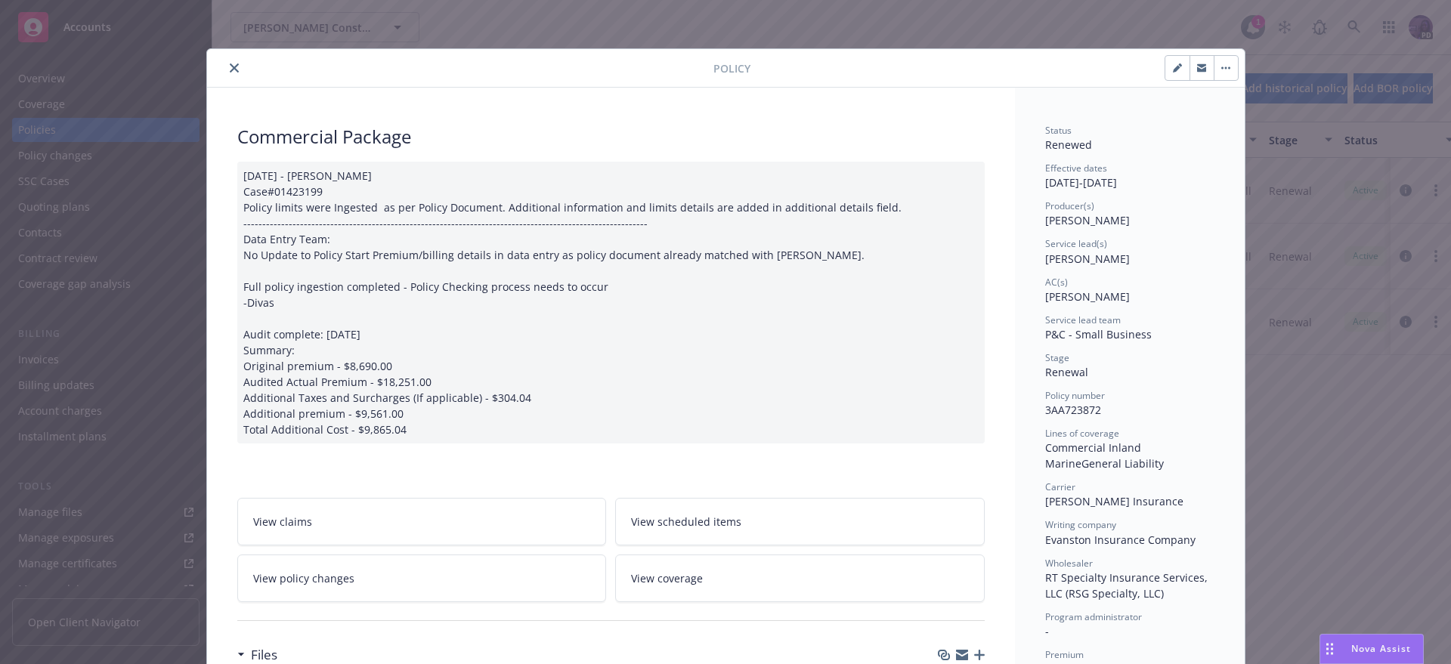
click at [230, 72] on icon "close" at bounding box center [234, 67] width 9 height 9
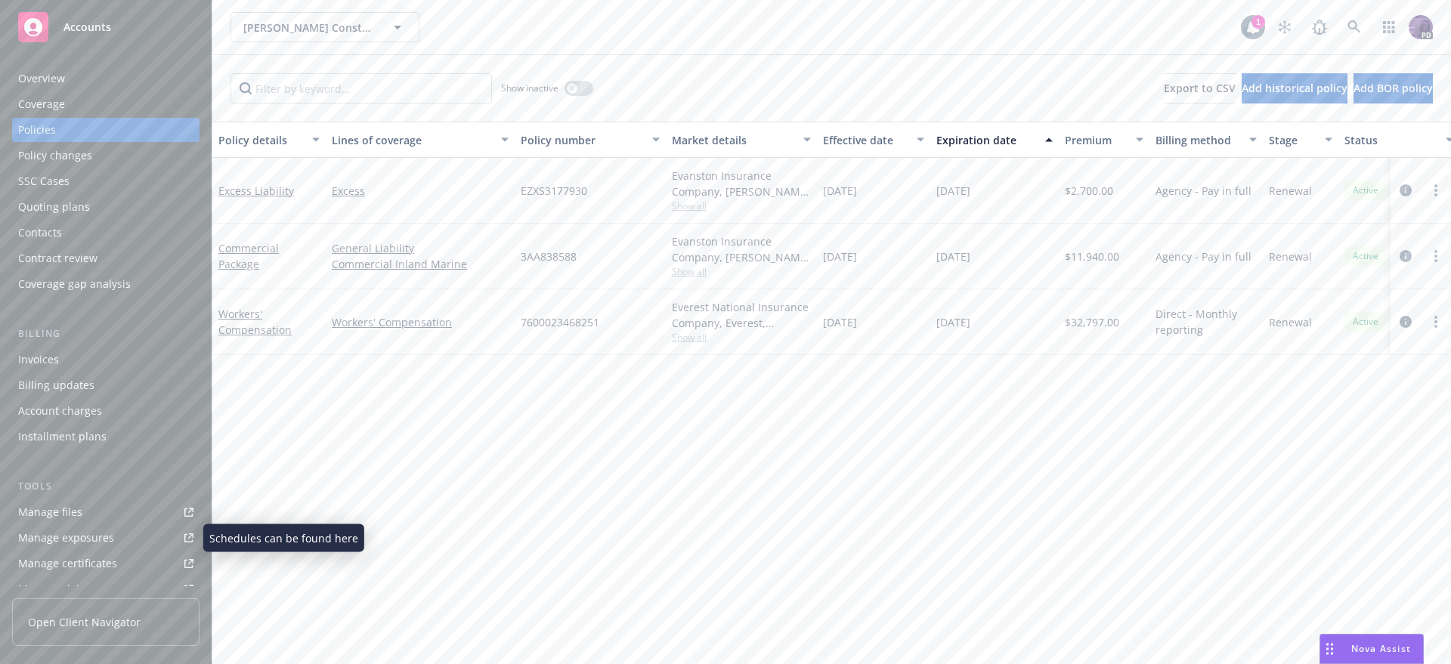
click at [94, 531] on div "Manage exposures" at bounding box center [66, 538] width 96 height 24
click at [87, 534] on div "Manage exposures" at bounding box center [66, 538] width 96 height 24
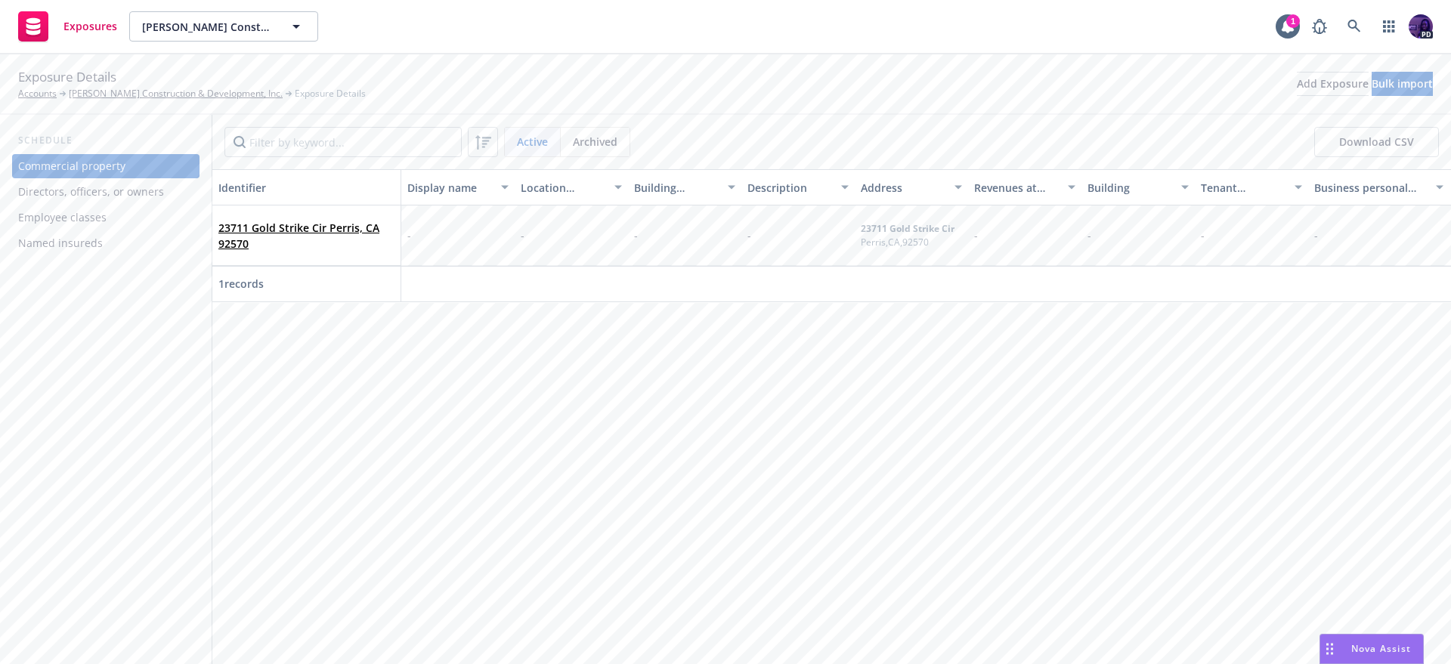
click at [141, 192] on div "Directors, officers, or owners" at bounding box center [91, 192] width 146 height 24
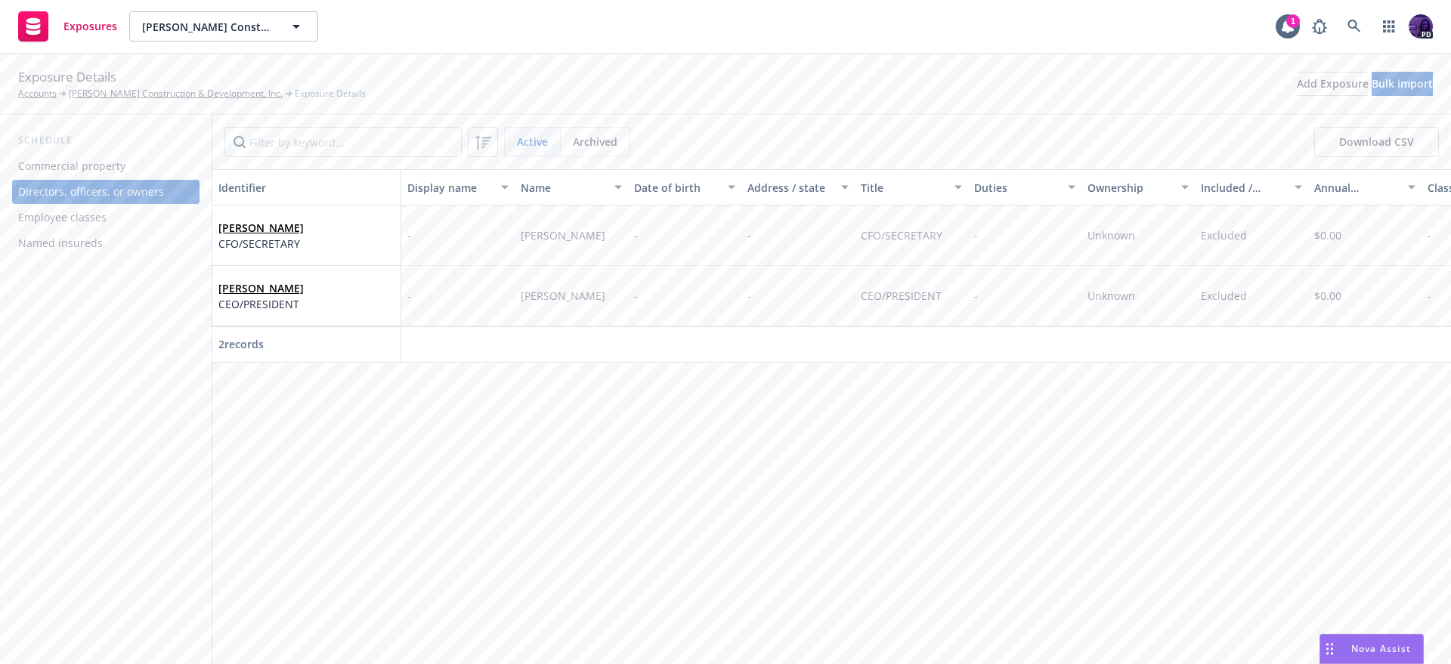
click at [138, 214] on div "Employee classes" at bounding box center [105, 218] width 175 height 24
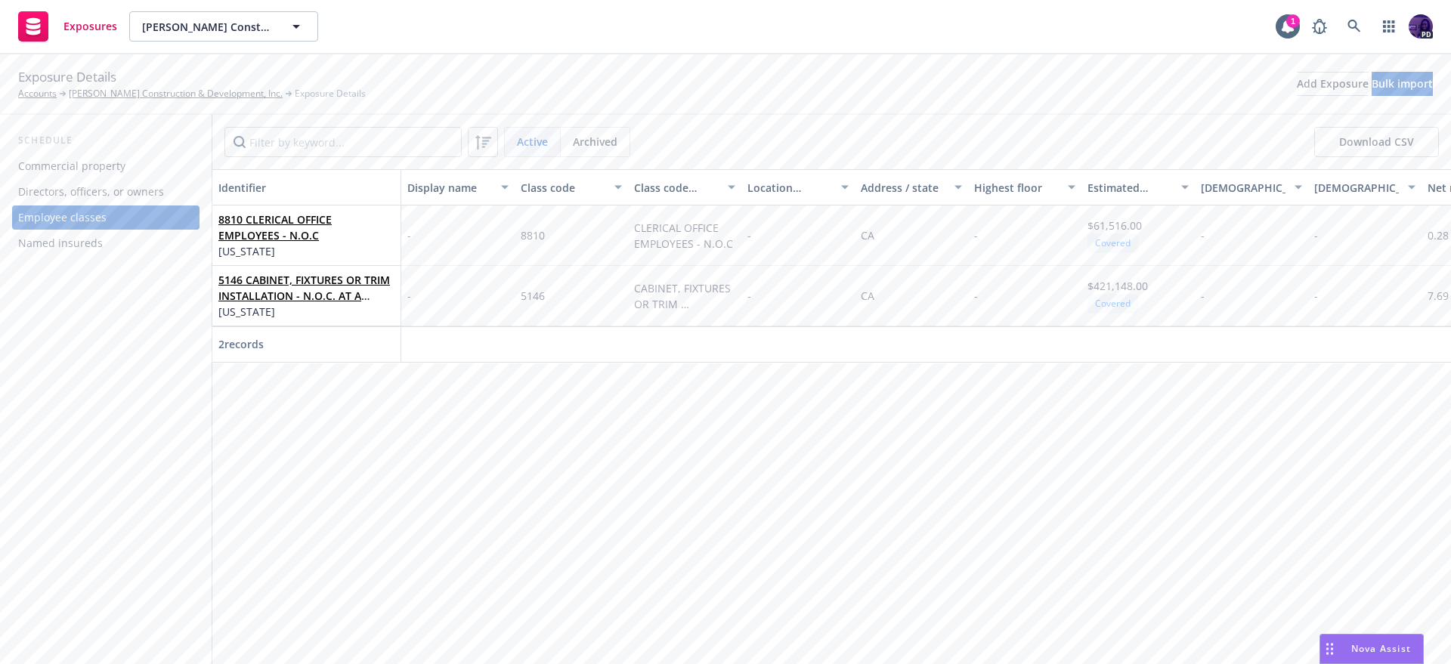
click at [129, 238] on div "Named insureds" at bounding box center [105, 243] width 175 height 24
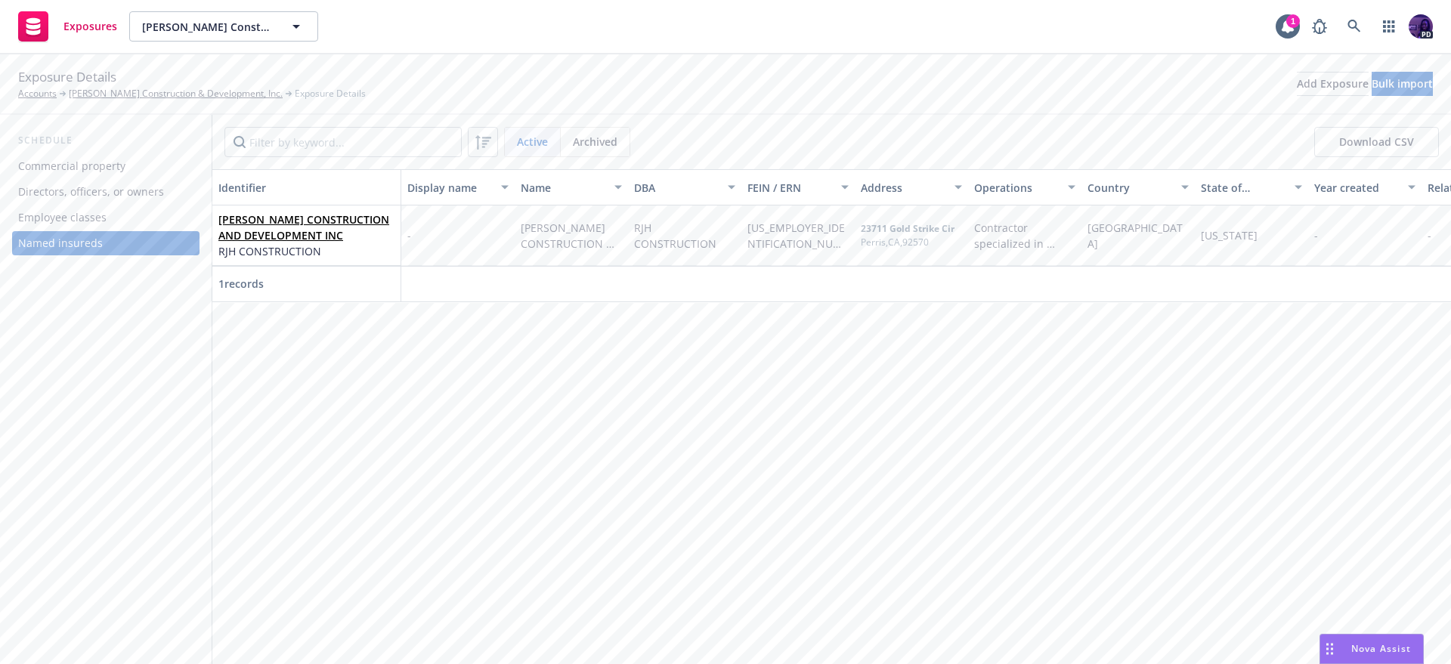
click at [138, 173] on div "Commercial property" at bounding box center [105, 166] width 175 height 24
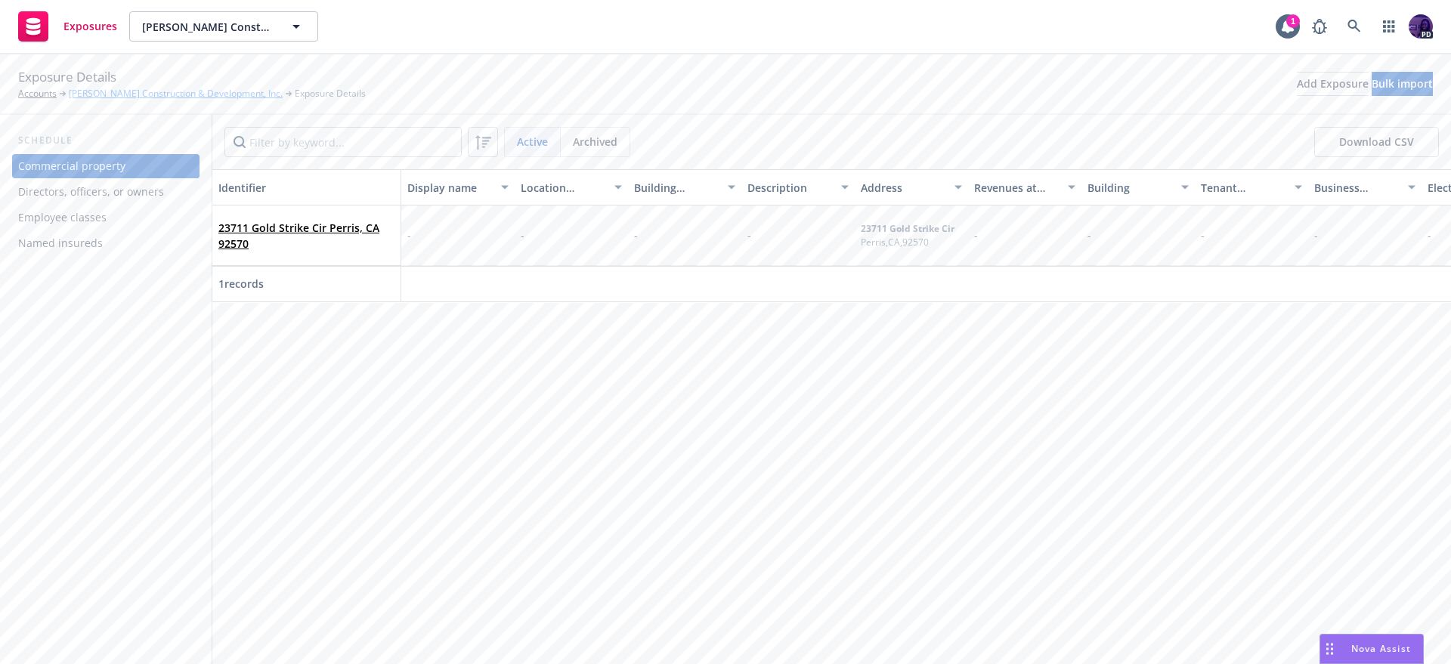
click at [206, 97] on link "[PERSON_NAME] Construction & Development, Inc." at bounding box center [176, 94] width 214 height 14
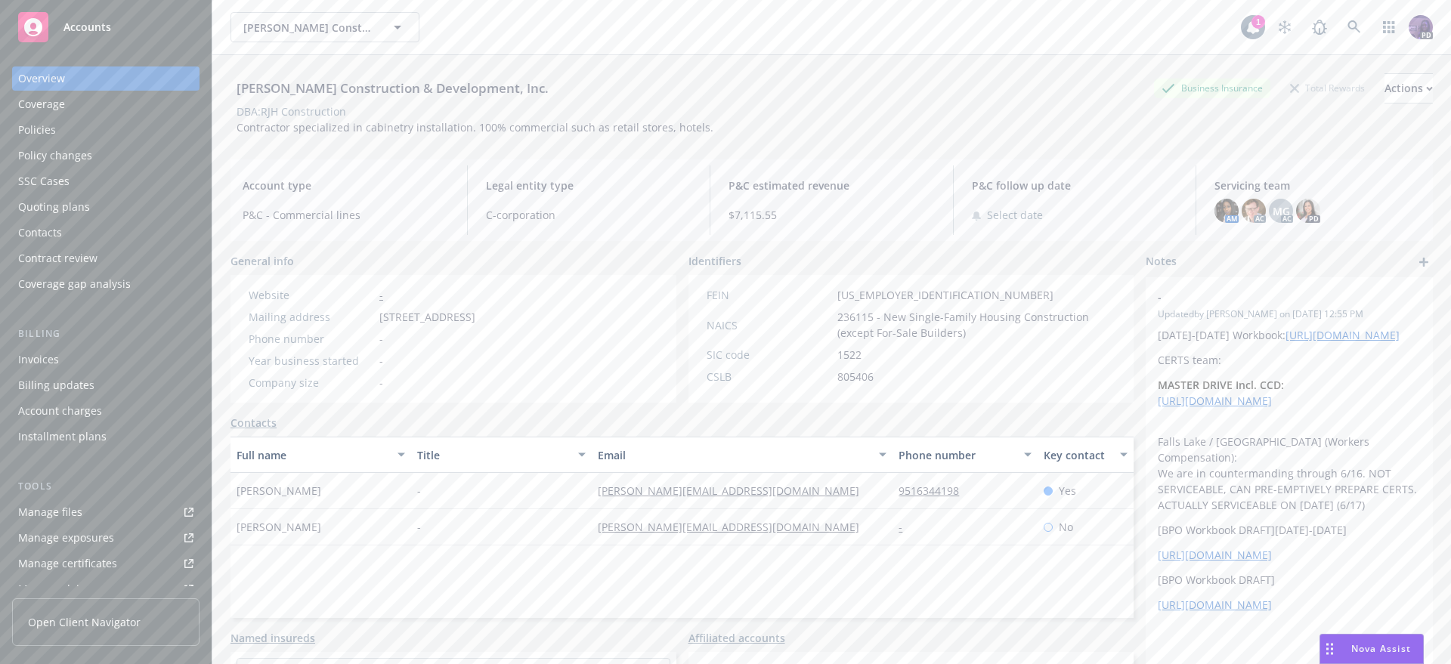
click at [129, 134] on div "Policies" at bounding box center [105, 130] width 175 height 24
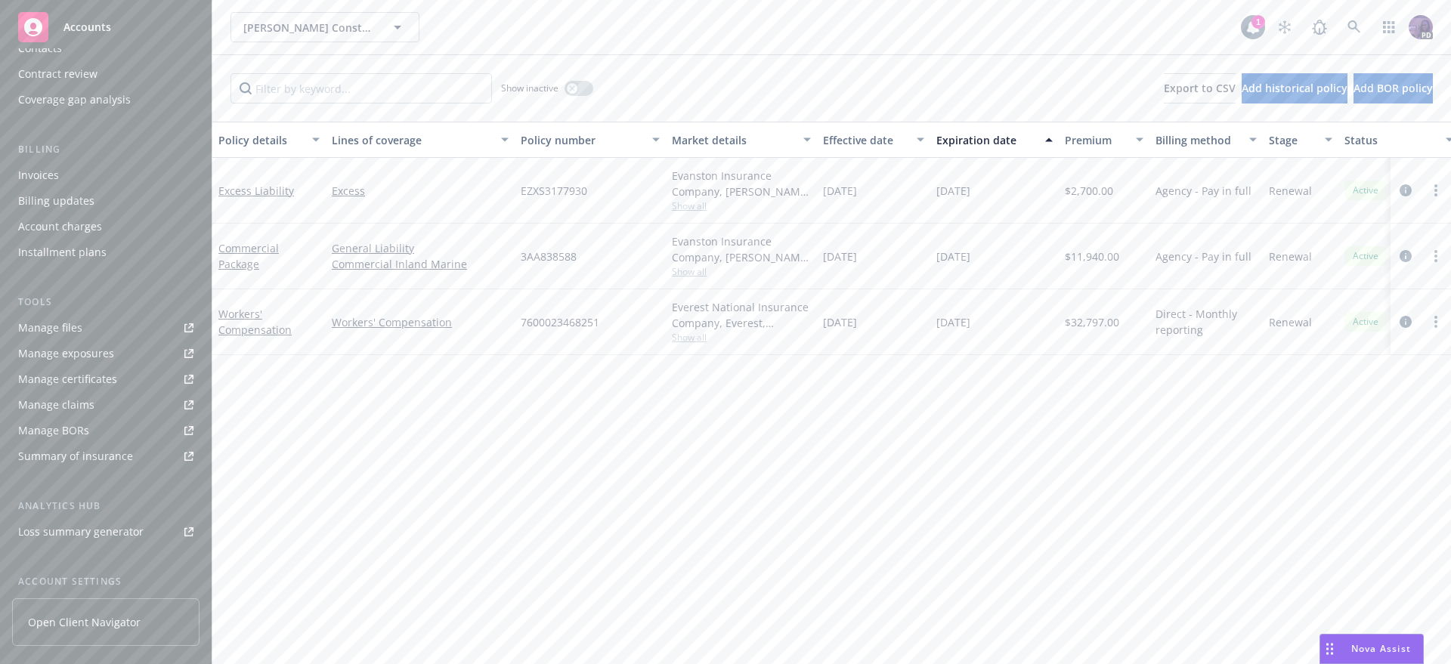
scroll to position [67, 0]
click at [124, 91] on div "Policy changes" at bounding box center [105, 88] width 175 height 24
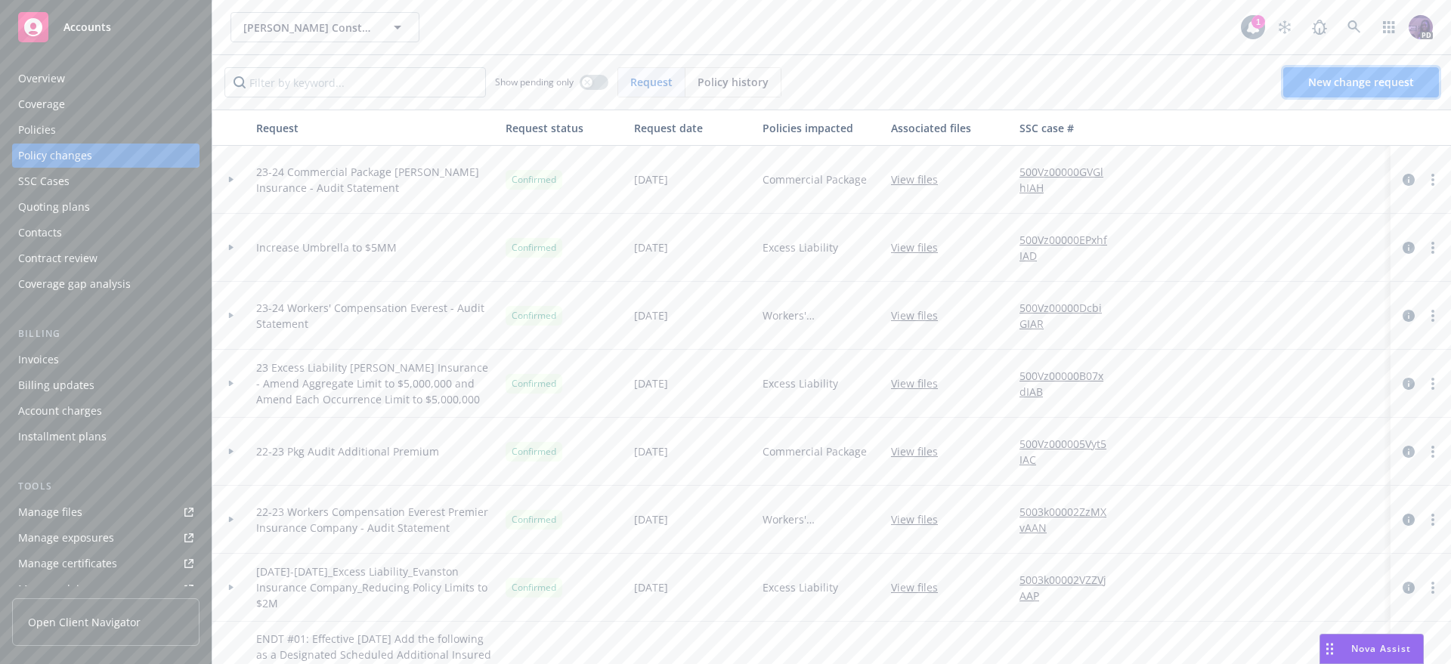
click at [1371, 81] on span "New change request" at bounding box center [1362, 82] width 106 height 14
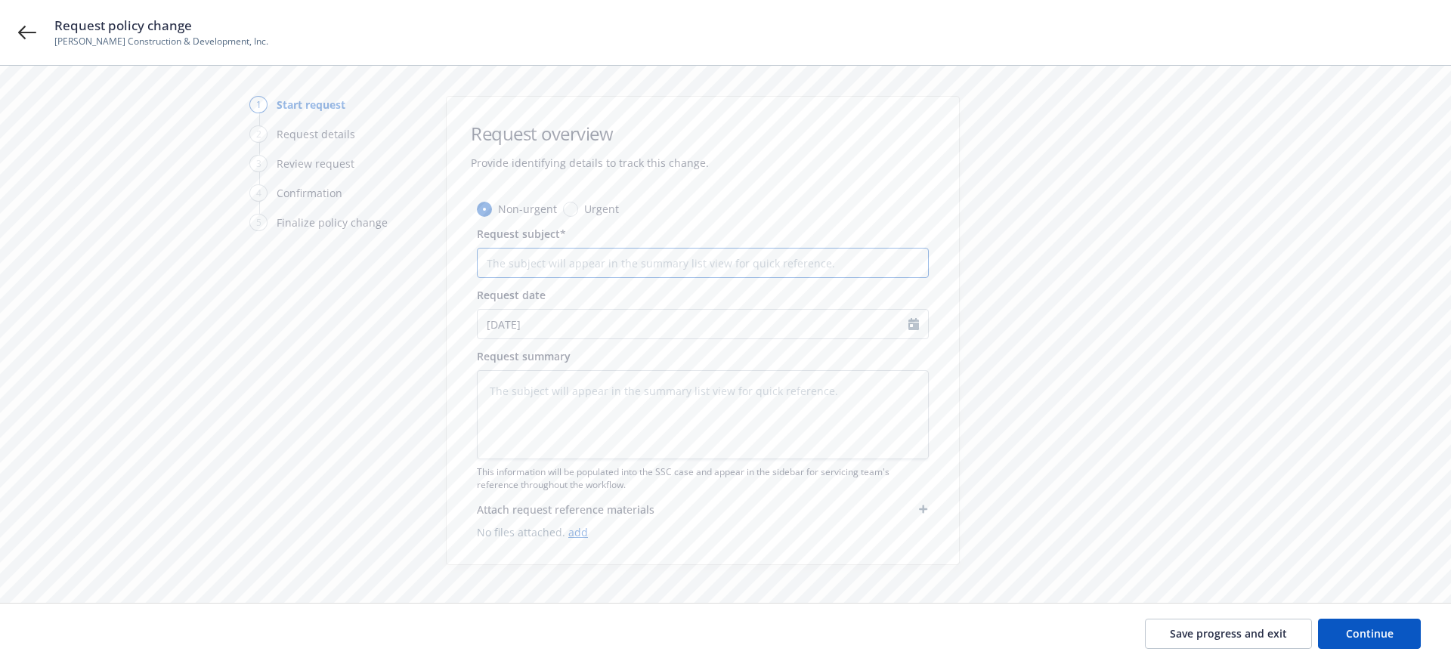
click at [585, 258] on input "Request subject*" at bounding box center [703, 263] width 452 height 30
type textarea "x"
type input "U"
type textarea "x"
type input "Up"
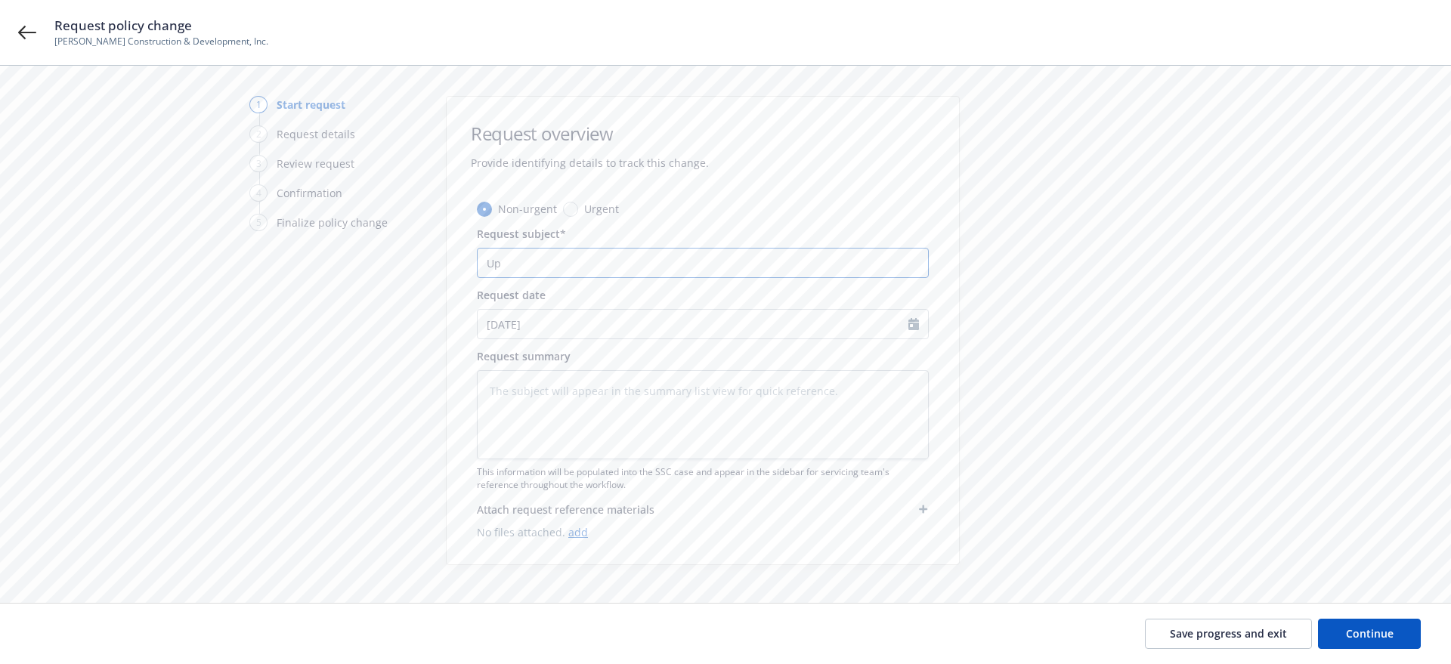
type textarea "x"
type input "Upd"
type textarea "x"
type input "Upda"
type textarea "x"
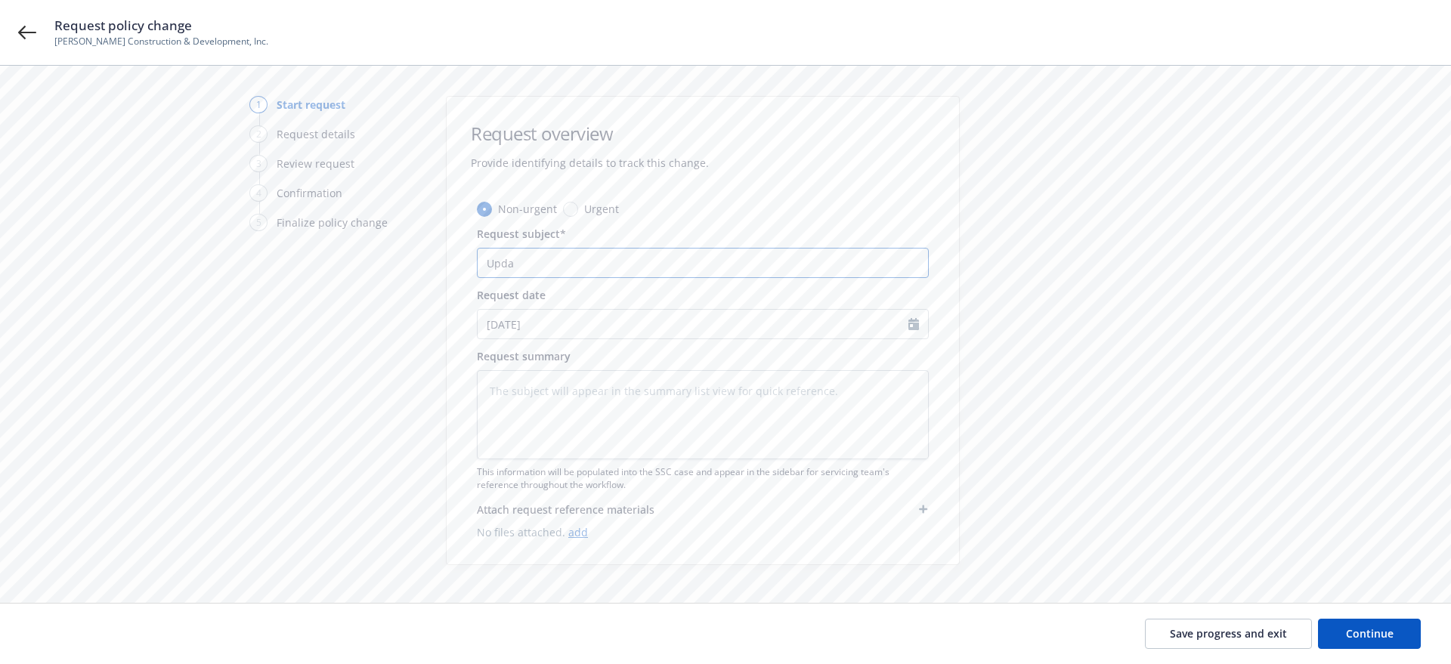
type input "Updat"
type textarea "x"
type input "Update"
type textarea "x"
type input "Update"
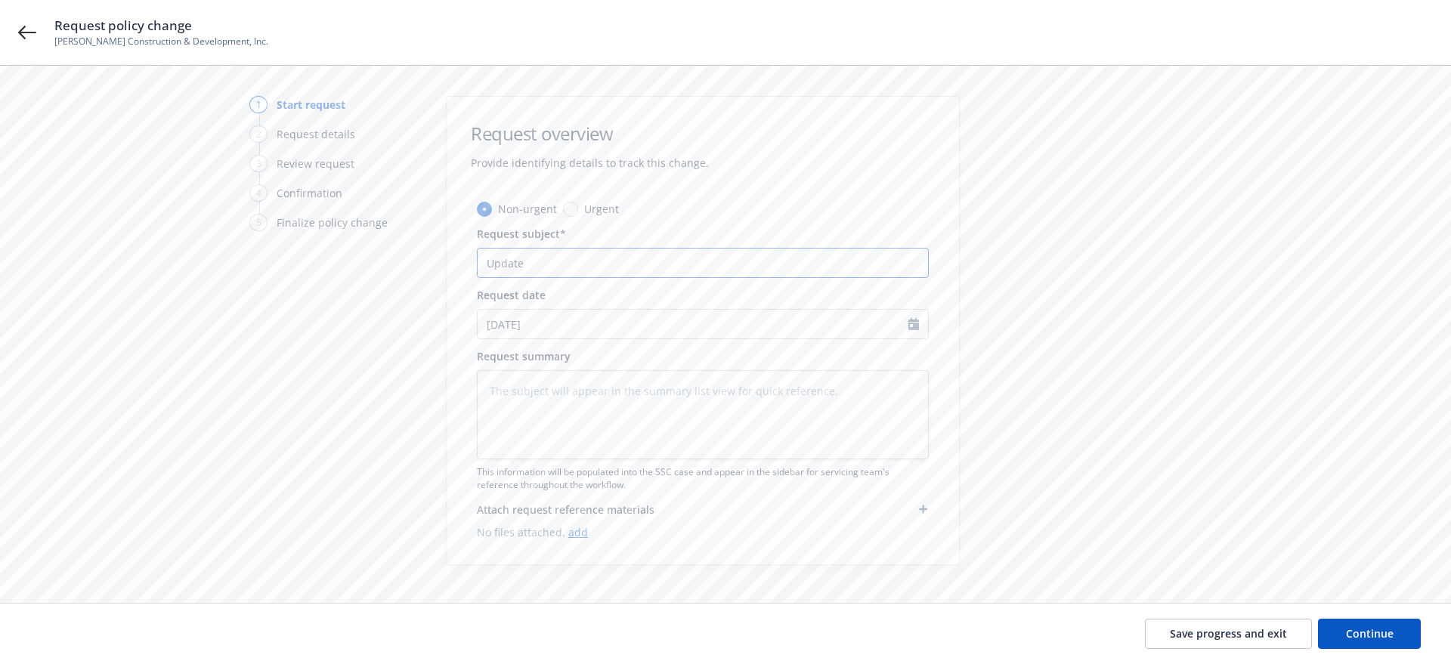
type textarea "x"
type input "Update M"
type textarea "x"
type input "Update Ma"
type textarea "x"
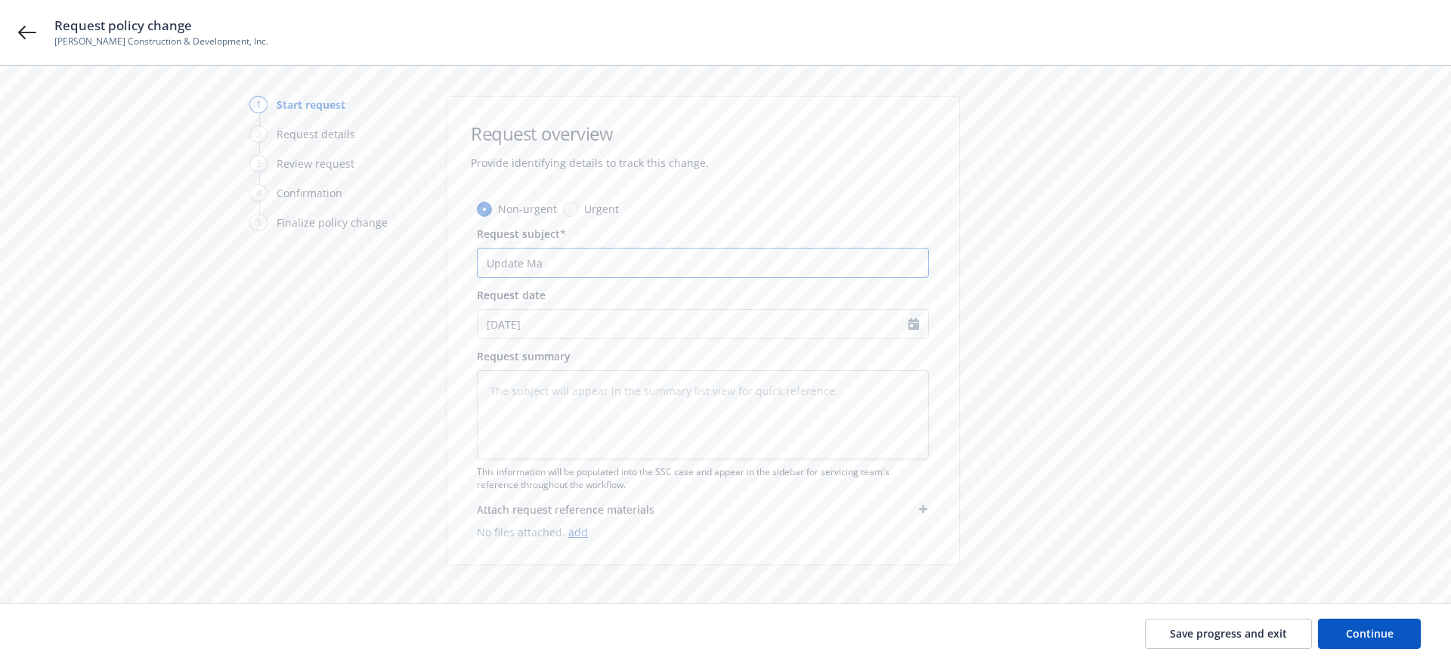
type input "Update Mai"
type textarea "x"
type input "Update Mail"
type textarea "x"
type input "Update Maili"
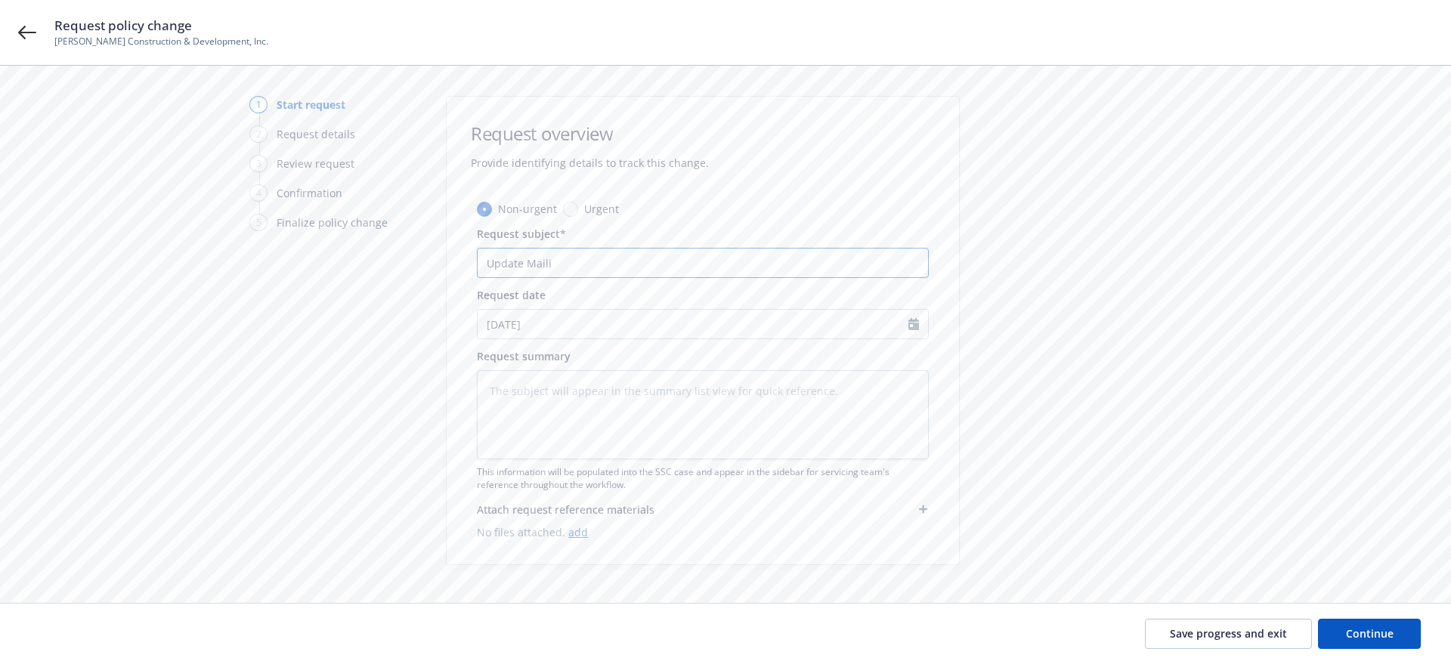
type textarea "x"
type input "Update Mailin"
type textarea "x"
type input "Update Mailing"
type textarea "x"
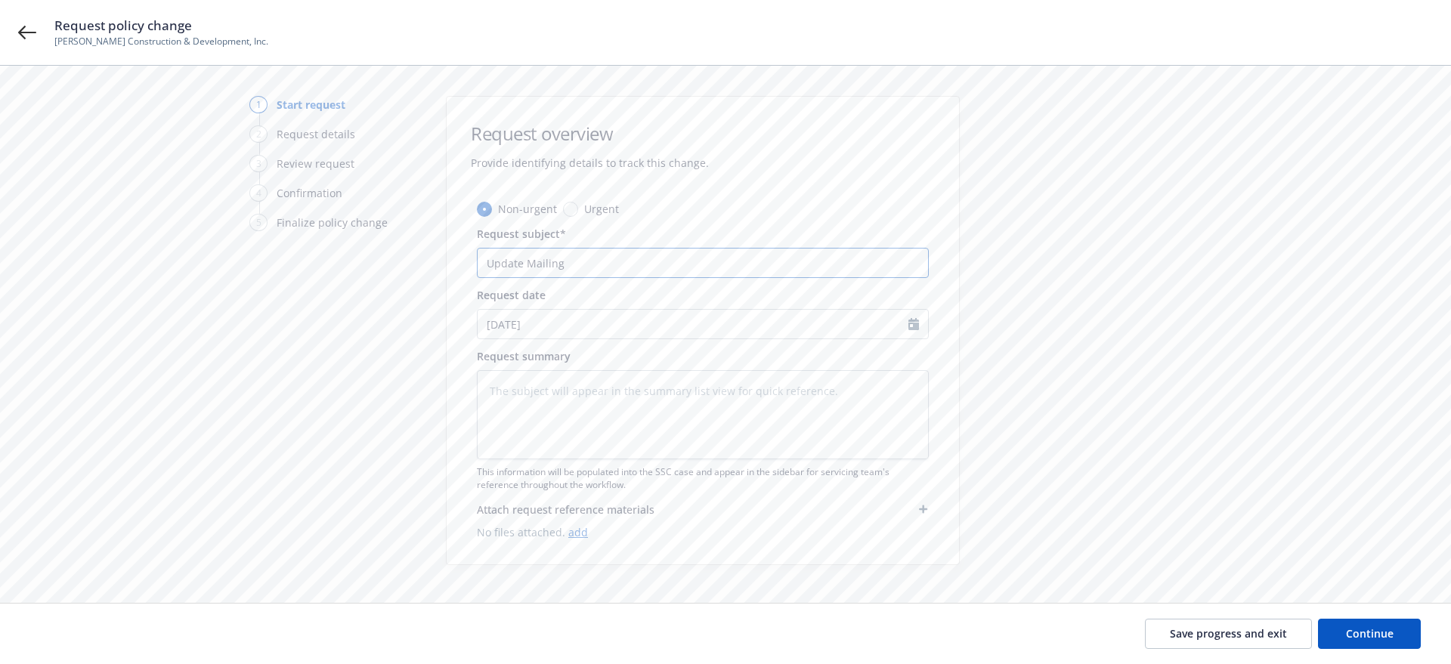
type input "Update Mailing"
type textarea "x"
type input "Update Mailing a"
type textarea "x"
type input "Update Mailing ad"
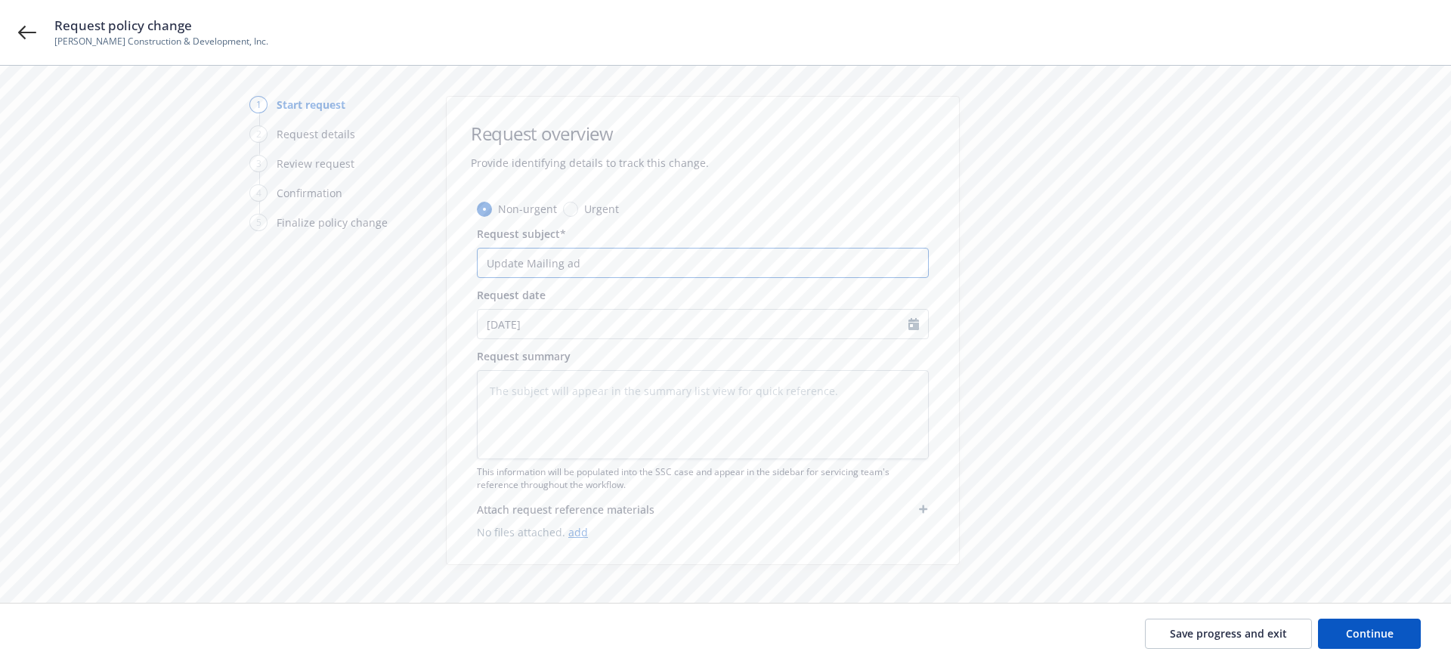
type textarea "x"
type input "Update Mailing add"
type textarea "x"
type input "Update Mailing addr"
type textarea "x"
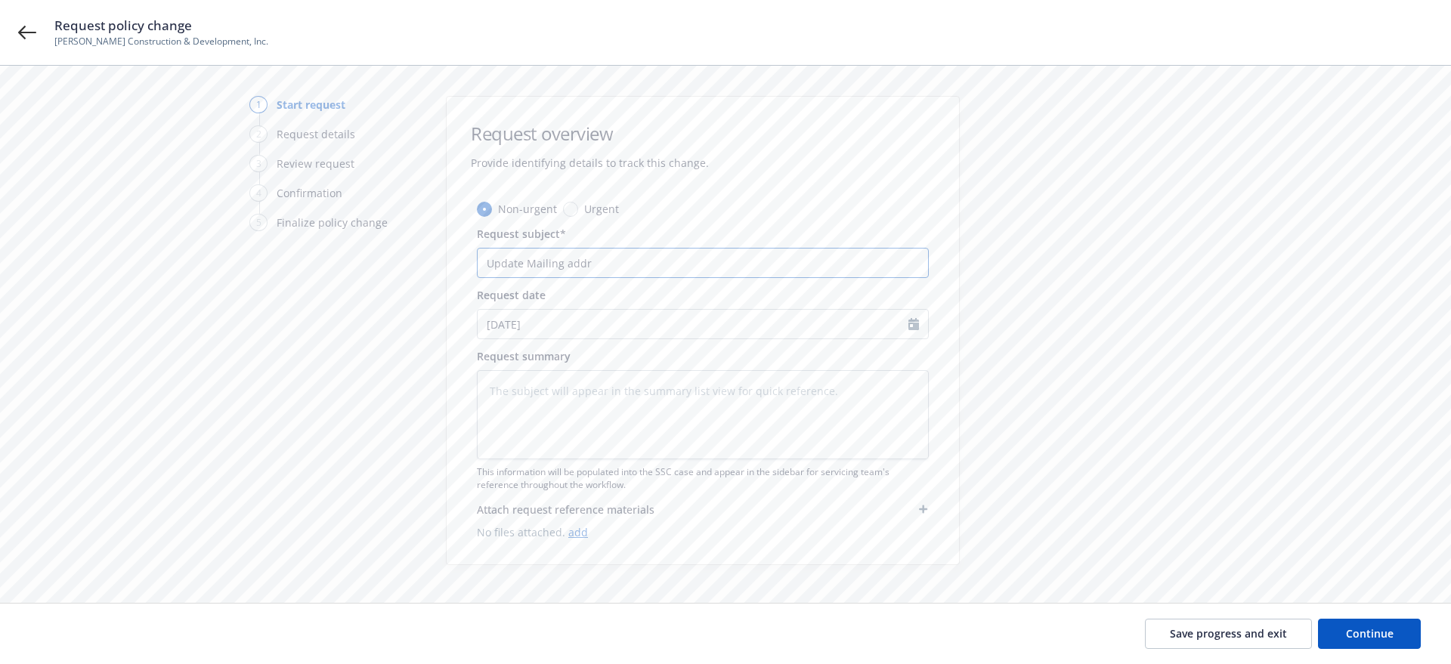
type input "Update Mailing addre"
type textarea "x"
type input "Update Mailing addres"
type textarea "x"
type input "Update Mailing address"
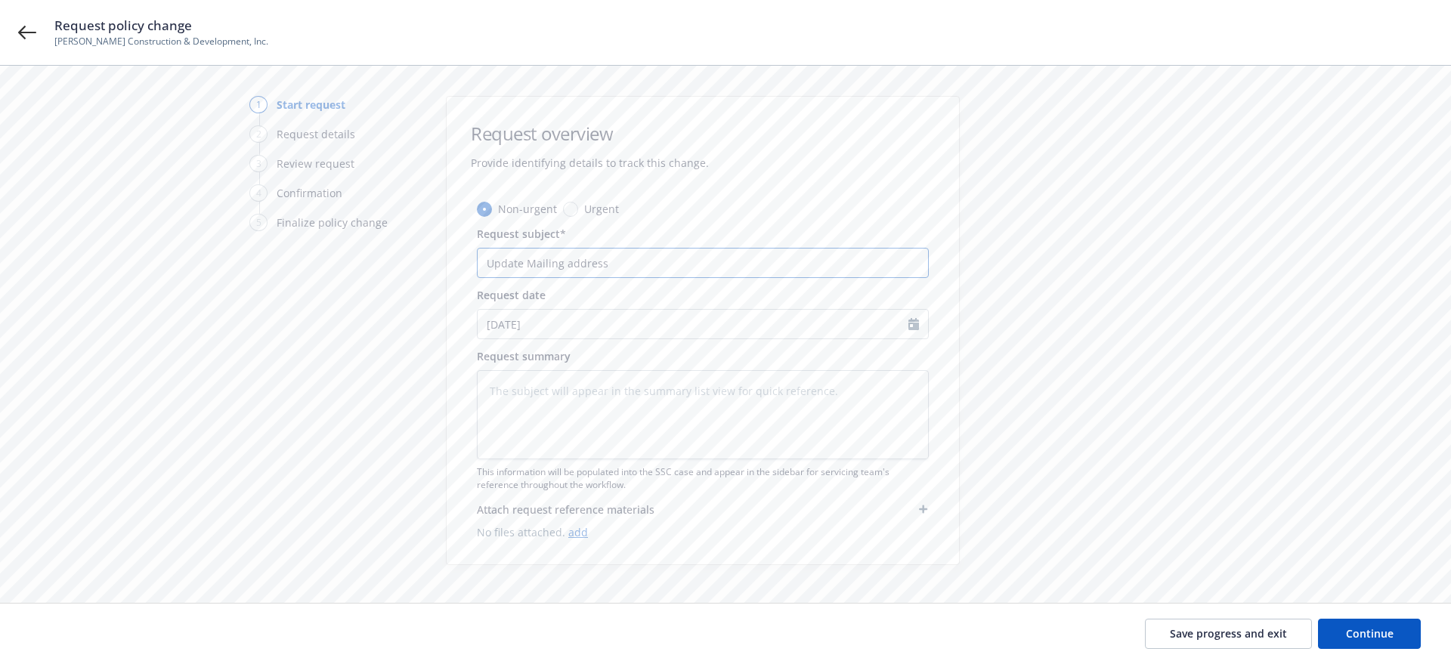
type textarea "x"
type input "Update Mailing address"
type textarea "x"
type input "Update Mailing address t"
type textarea "x"
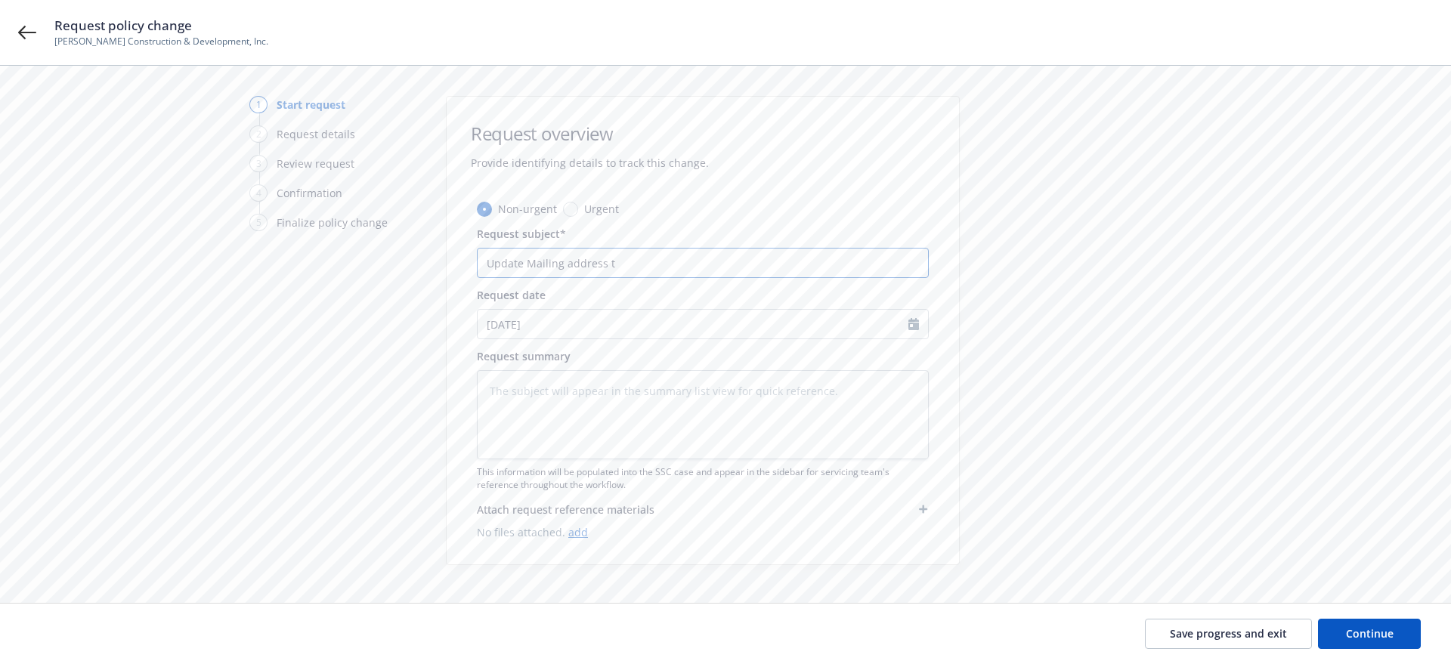
type input "Update Mailing address to"
type textarea "x"
type input "Update Mailing address to"
type textarea "x"
type input "Update Mailing address to 1"
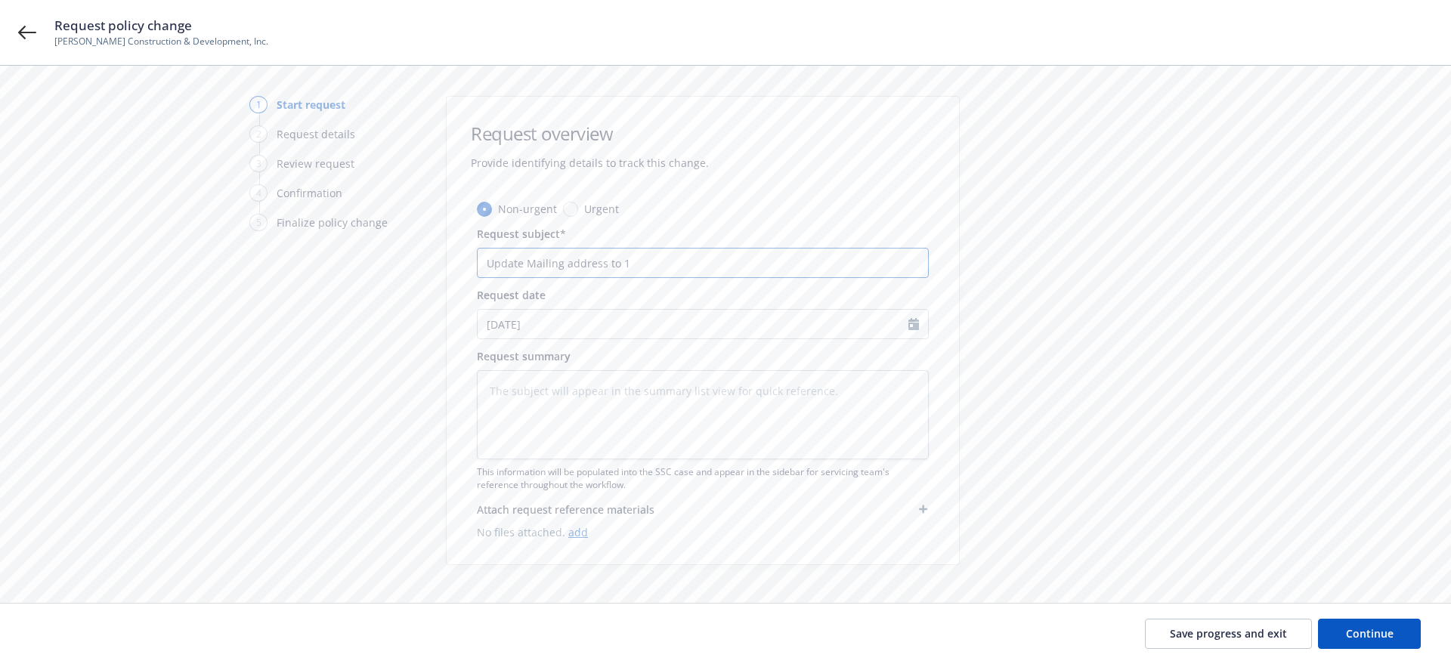
type textarea "x"
type input "Update Mailing address to 17"
type textarea "x"
type input "Update Mailing address to 171"
type textarea "x"
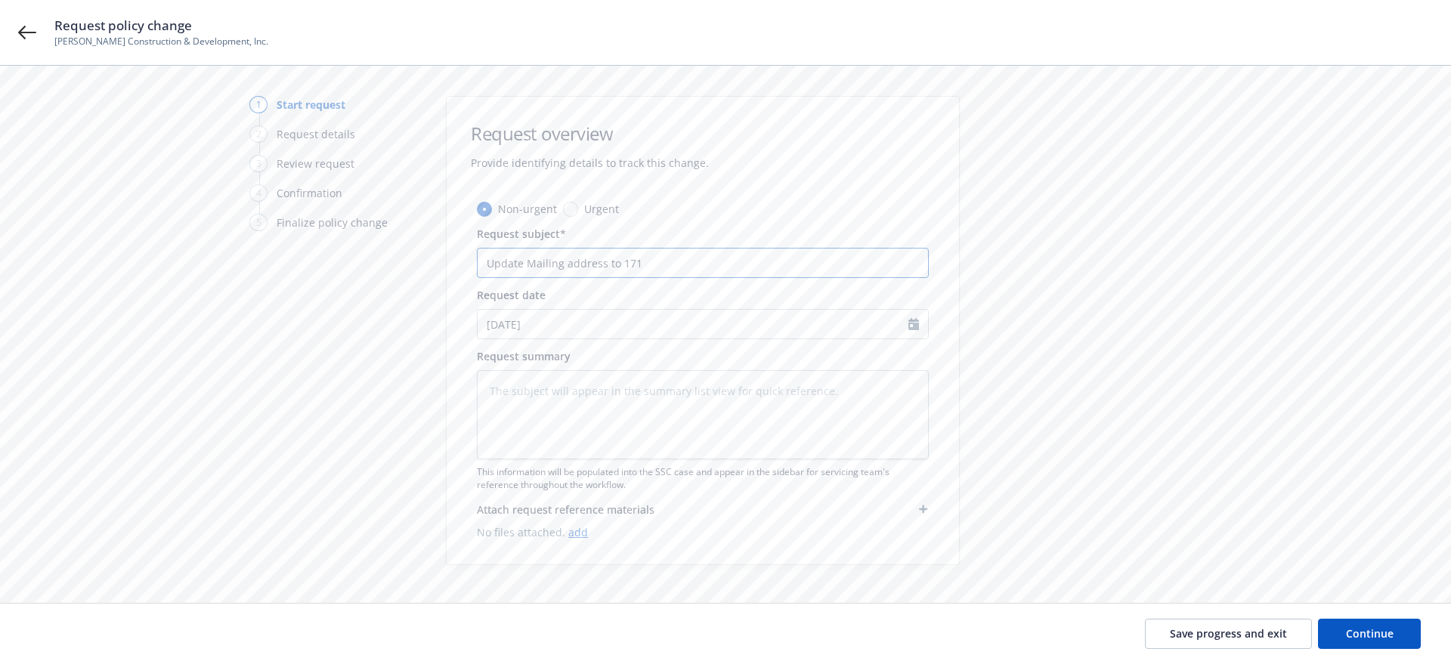
type input "Update Mailing address to 1713"
type textarea "x"
type input "Update Mailing address to 17130"
type textarea "x"
type input "Update Mailing address to 17130"
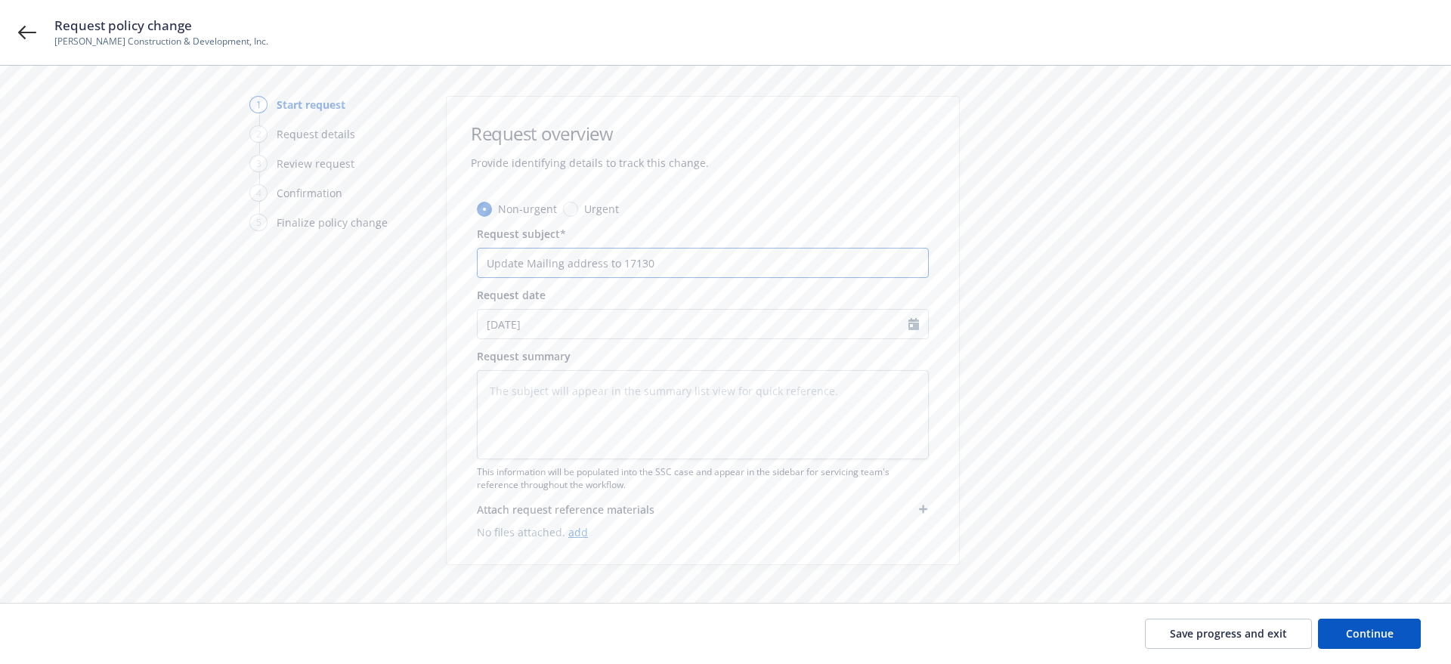
type textarea "x"
type input "Update Mailing address to 17130 V"
type textarea "x"
type input "Update Mailing address to 17130 Va"
type textarea "x"
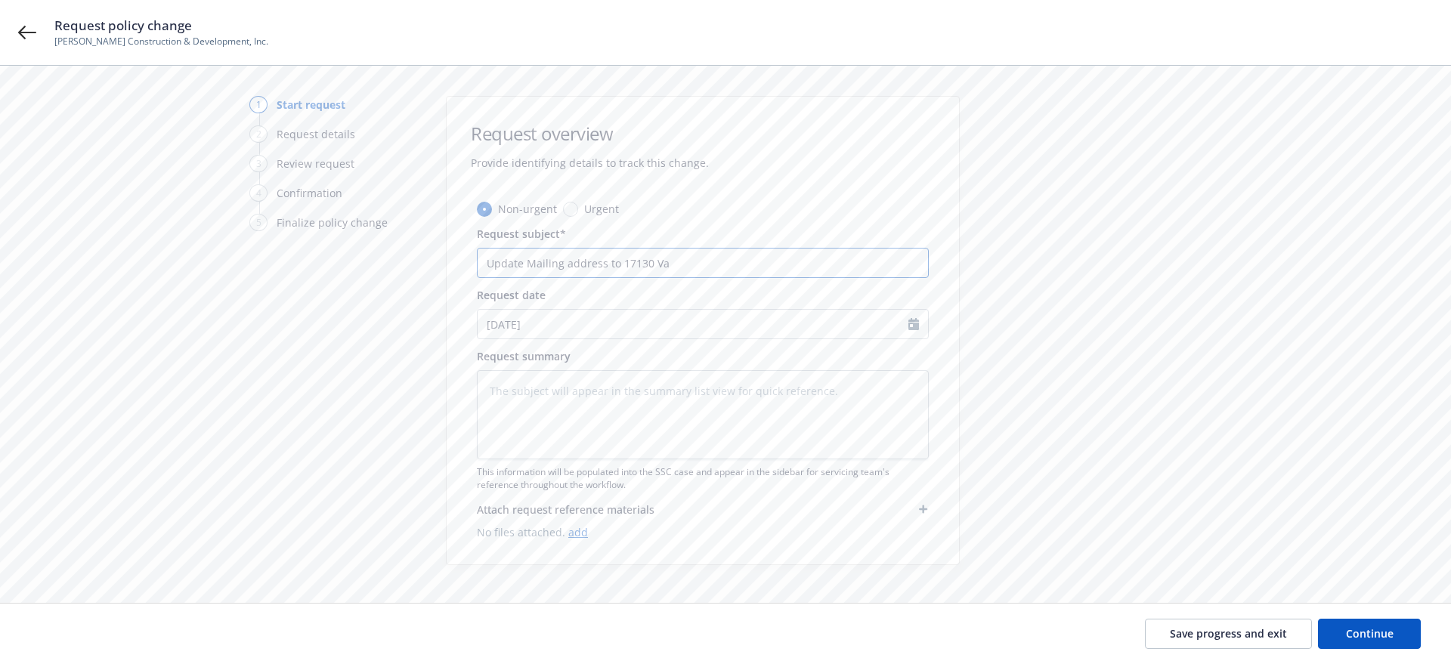
type input "Update Mailing address to 17130 Van"
type textarea "x"
type input "Update Mailing address to 17130 Van"
type textarea "x"
type input "Update Mailing address to [STREET_ADDRESS]"
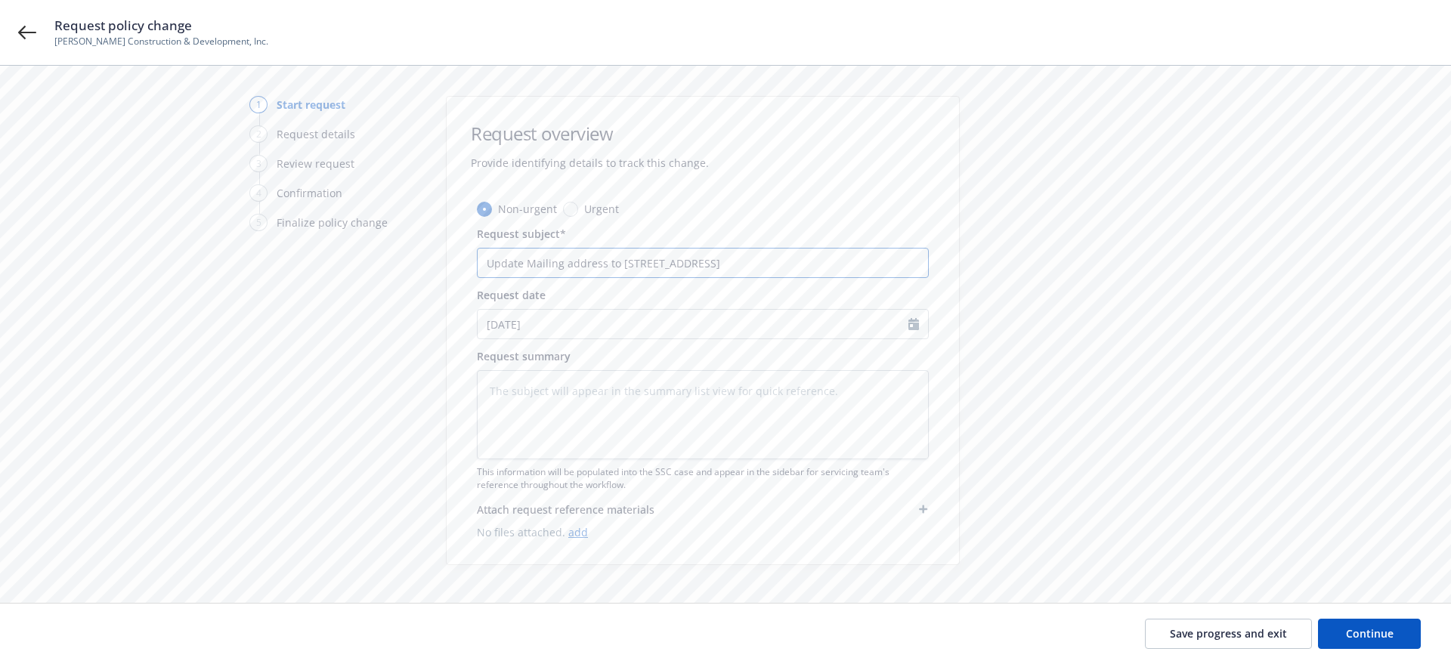
type textarea "x"
type input "Update Mailing address to [STREET_ADDRESS]"
type textarea "x"
type input "Update Mailing address to [STREET_ADDRESS]"
type textarea "x"
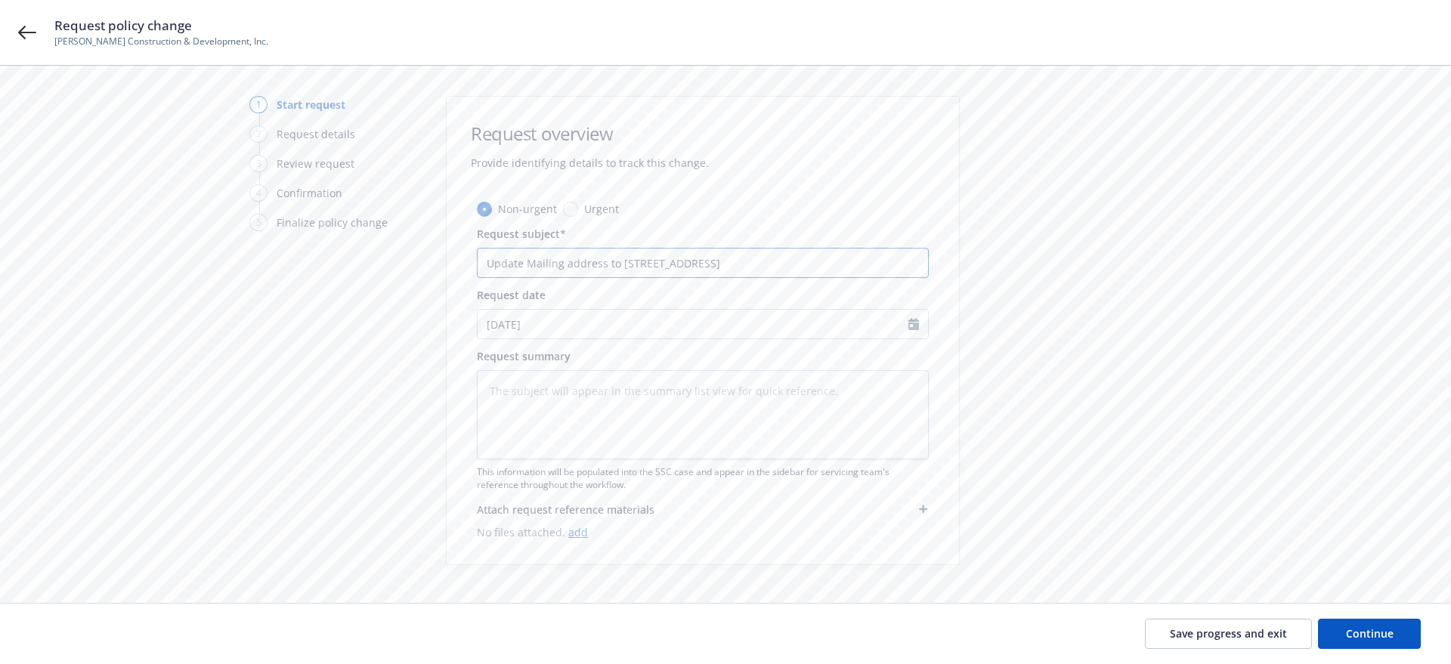
type input "Update Mailing address to [STREET_ADDRESS]"
type textarea "x"
drag, startPoint x: 715, startPoint y: 269, endPoint x: 445, endPoint y: 253, distance: 270.3
click at [446, 253] on div "Request overview Provide identifying details to track this change. Non-urgent U…" at bounding box center [703, 330] width 514 height 469
type input "Update Mailing address to [STREET_ADDRESS]"
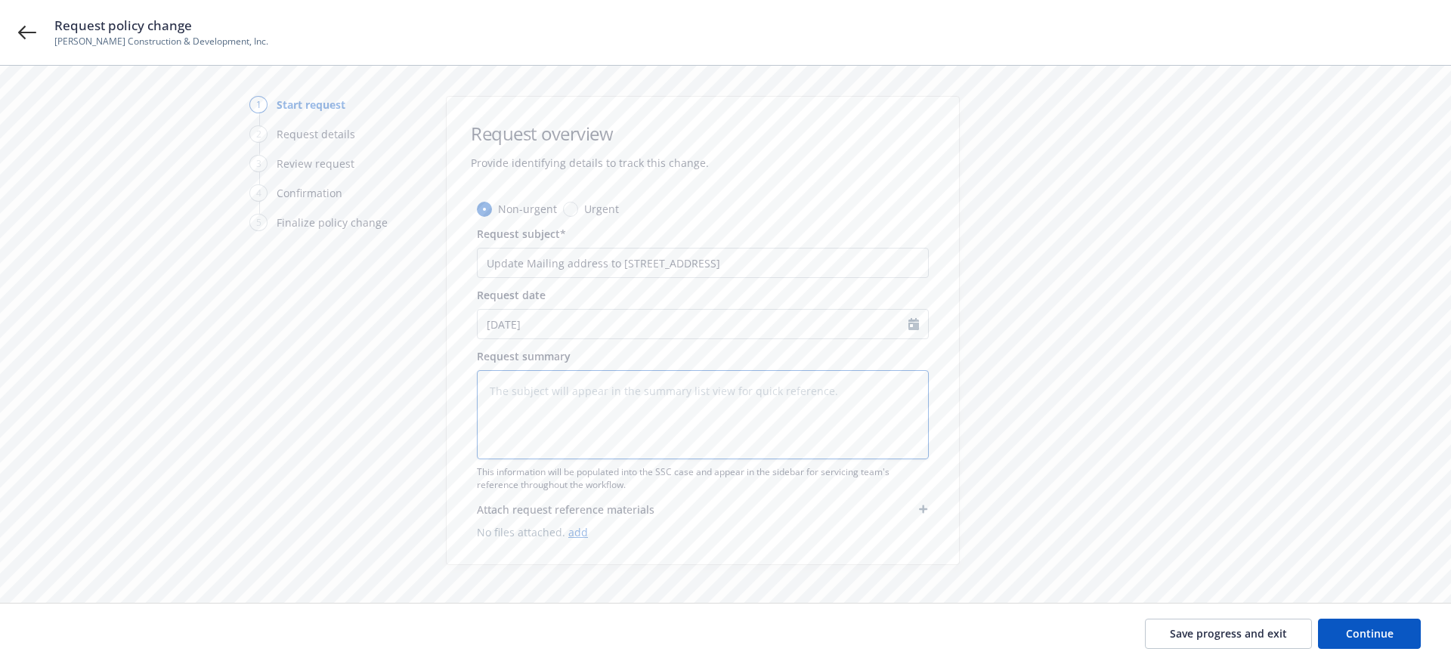
click at [551, 395] on textarea at bounding box center [703, 414] width 452 height 89
paste textarea "Update Mailing address to [STREET_ADDRESS]"
type textarea "x"
type textarea "Update Mailing address to [STREET_ADDRESS]"
type textarea "x"
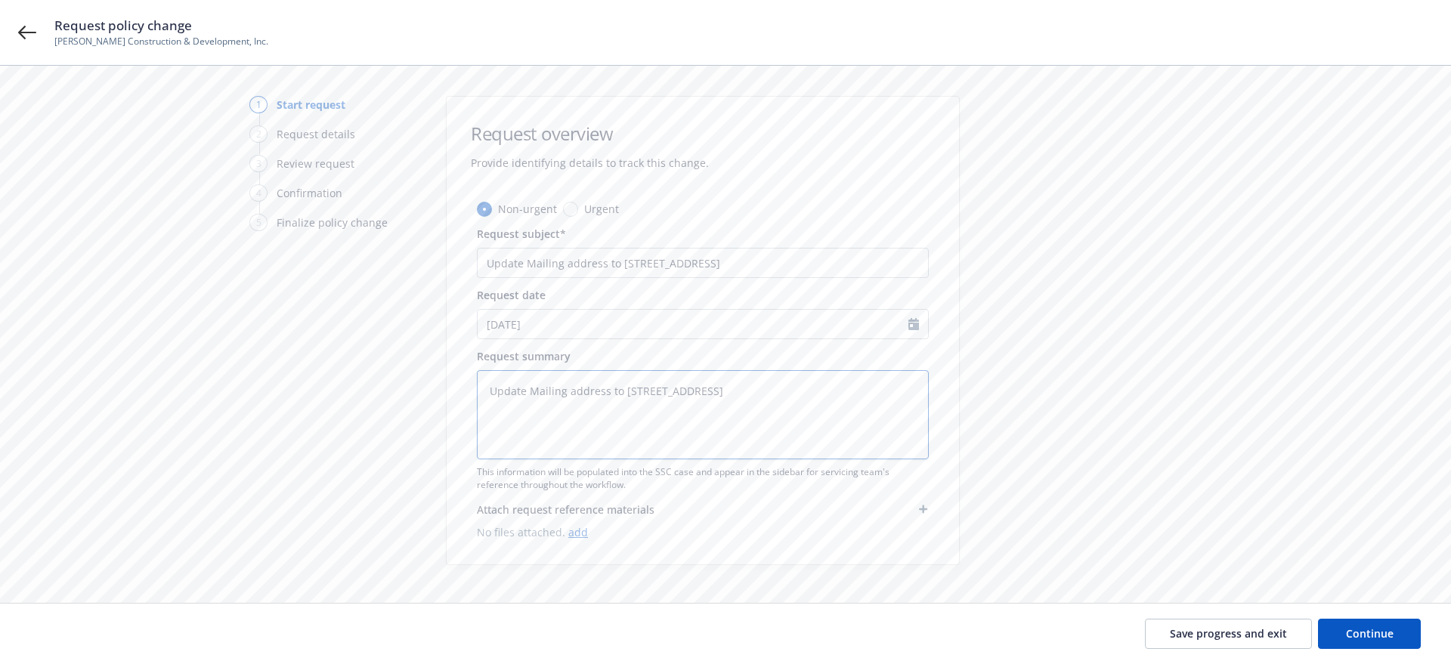
type textarea "Update Mailing address to [STREET_ADDRESS]"
type textarea "x"
type textarea "Update Mailing address to [STREET_ADDRESS][PERSON_NAME] *"
type textarea "x"
type textarea "Update Mailing address to [STREET_ADDRESS][PERSON_NAME]"
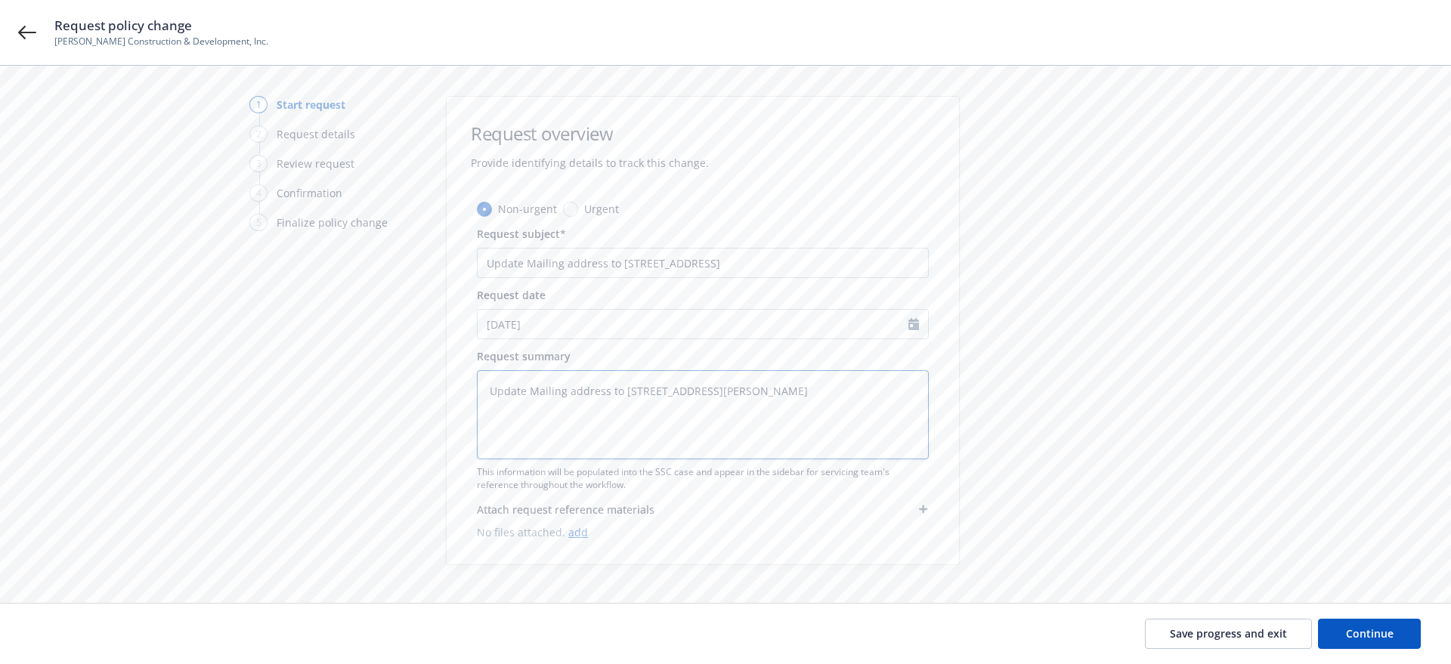
type textarea "x"
type textarea "Update Mailing address to [STREET_ADDRESS][PERSON_NAME] *up"
type textarea "x"
type textarea "Update Mailing address to [STREET_ADDRESS][PERSON_NAME] *upd"
type textarea "x"
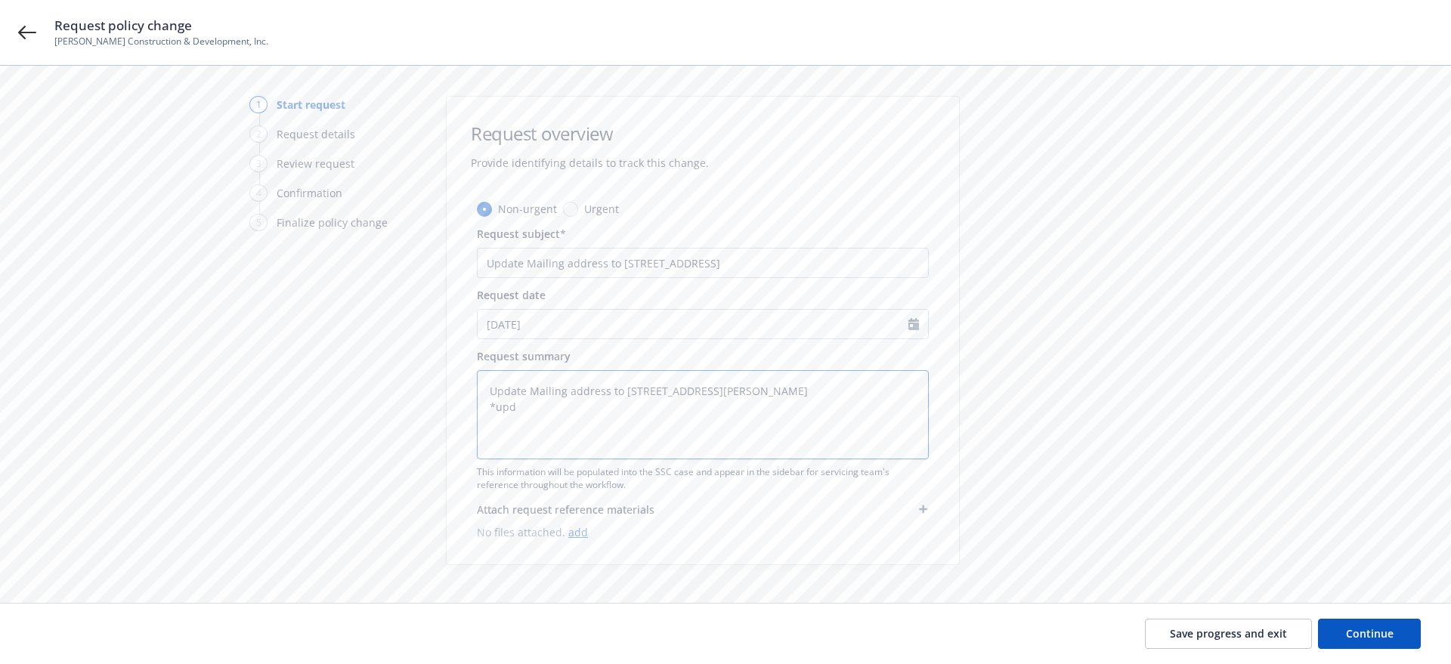
type textarea "Update Mailing address to [STREET_ADDRESS][PERSON_NAME] *upda"
type textarea "x"
type textarea "Update Mailing address to 17130 [PERSON_NAME] *updae"
type textarea "x"
type textarea "Update Mailing address to 17130 [PERSON_NAME] *updae"
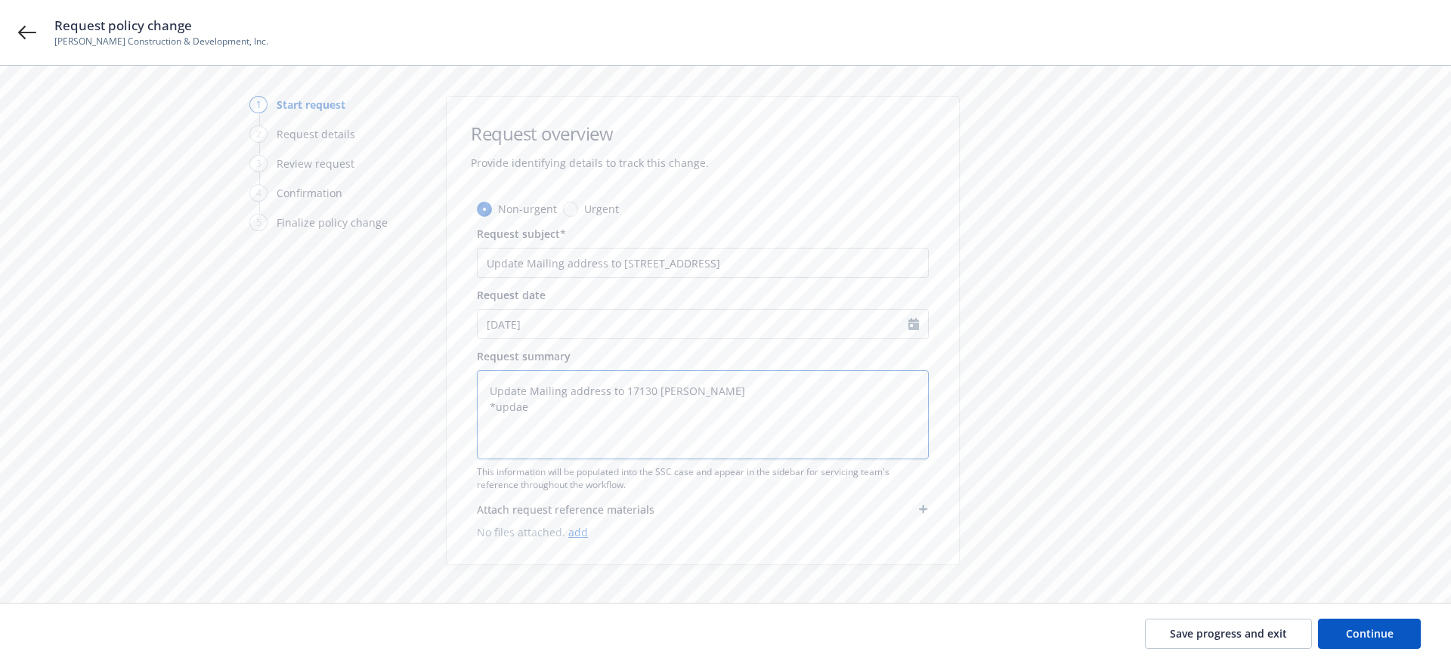
type textarea "x"
type textarea "Update Mailing address to 17130 [PERSON_NAME] *updae m"
type textarea "x"
type textarea "Update Mailing address to 17130 [PERSON_NAME] *updae"
type textarea "x"
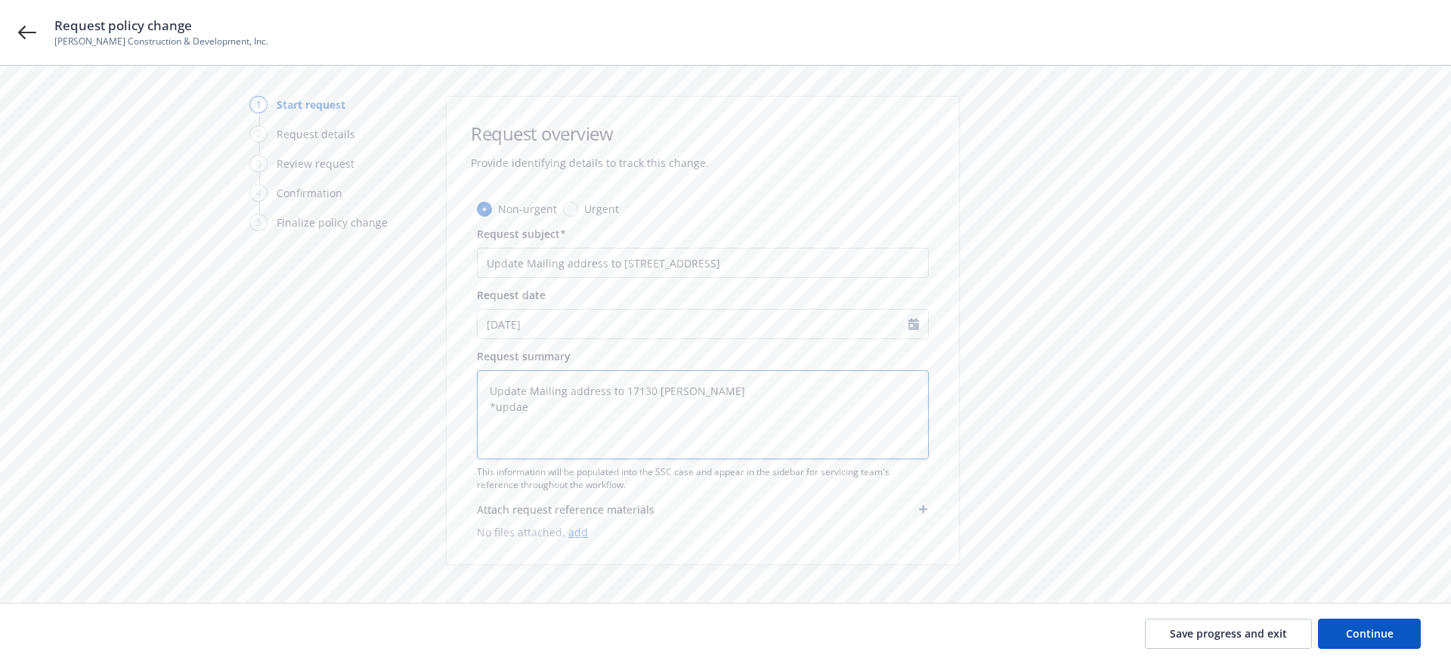
type textarea "Update Mailing address to 17130 [PERSON_NAME] *updae"
type textarea "x"
type textarea "Update Mailing address to [STREET_ADDRESS][PERSON_NAME] *upda"
type textarea "x"
type textarea "Update Mailing address to 17130 [PERSON_NAME] *updat"
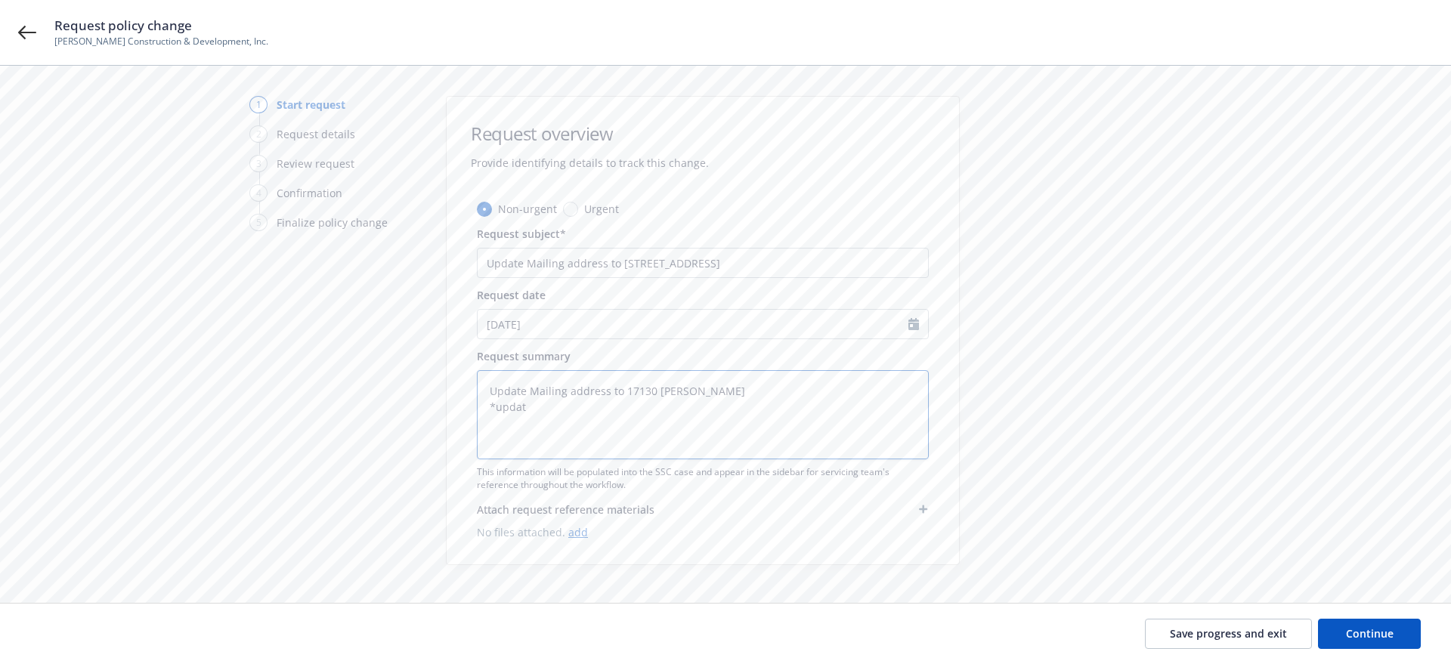
type textarea "x"
type textarea "Update Mailing address to [STREET_ADDRESS][PERSON_NAME] *update"
type textarea "x"
type textarea "Update Mailing address to [STREET_ADDRESS][PERSON_NAME] *update"
type textarea "x"
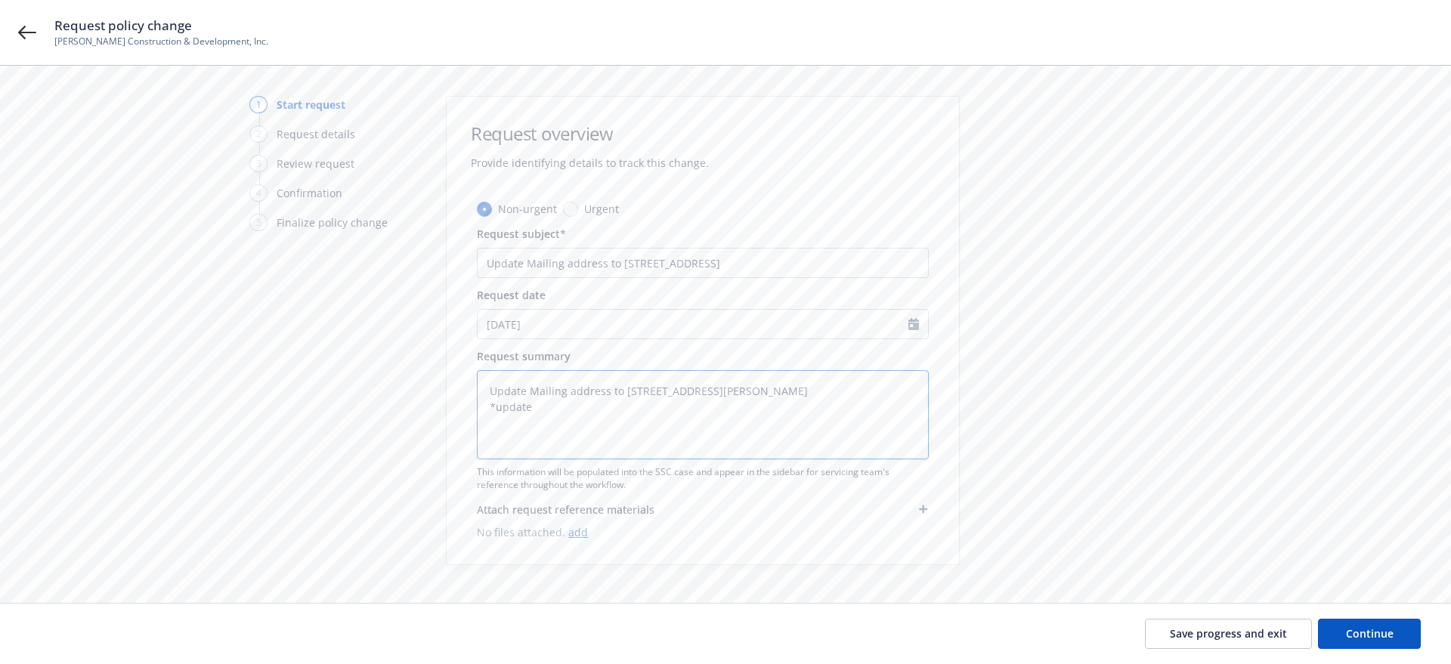
type textarea "Update Mailing address to 17130 [PERSON_NAME] *update m"
type textarea "x"
type textarea "Update Mailing address to [STREET_ADDRESS][PERSON_NAME]"
type textarea "x"
type textarea "Update Mailing address to [STREET_ADDRESS][PERSON_NAME] *update mai"
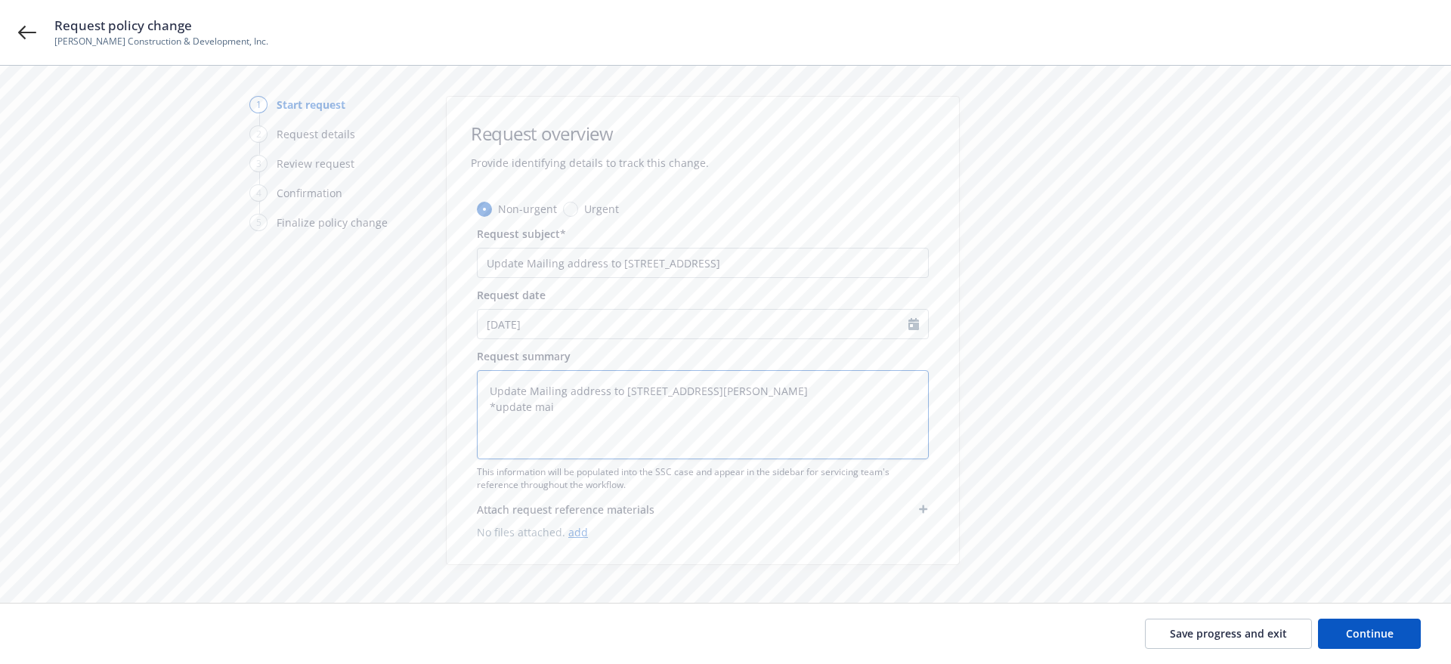
type textarea "x"
type textarea "Update Mailing address to 17130 [PERSON_NAME] *update mail"
type textarea "x"
type textarea "Update Mailing address to 17130 [PERSON_NAME] *update maili"
type textarea "x"
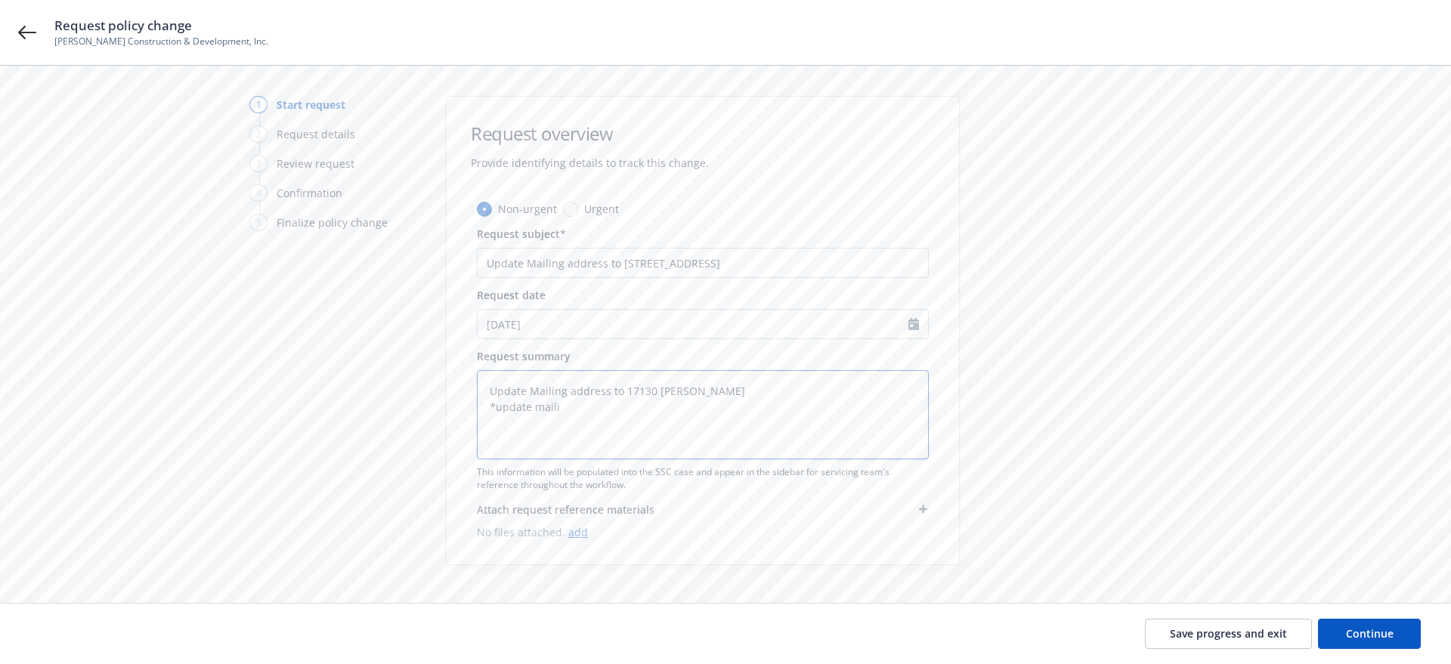
type textarea "Update Mailing address to [STREET_ADDRESS][PERSON_NAME] *update mailin"
type textarea "x"
type textarea "Update Mailing address to 17130 [PERSON_NAME] *update mailing"
type textarea "x"
type textarea "Update Mailing address to 17130 [PERSON_NAME] *update mailing"
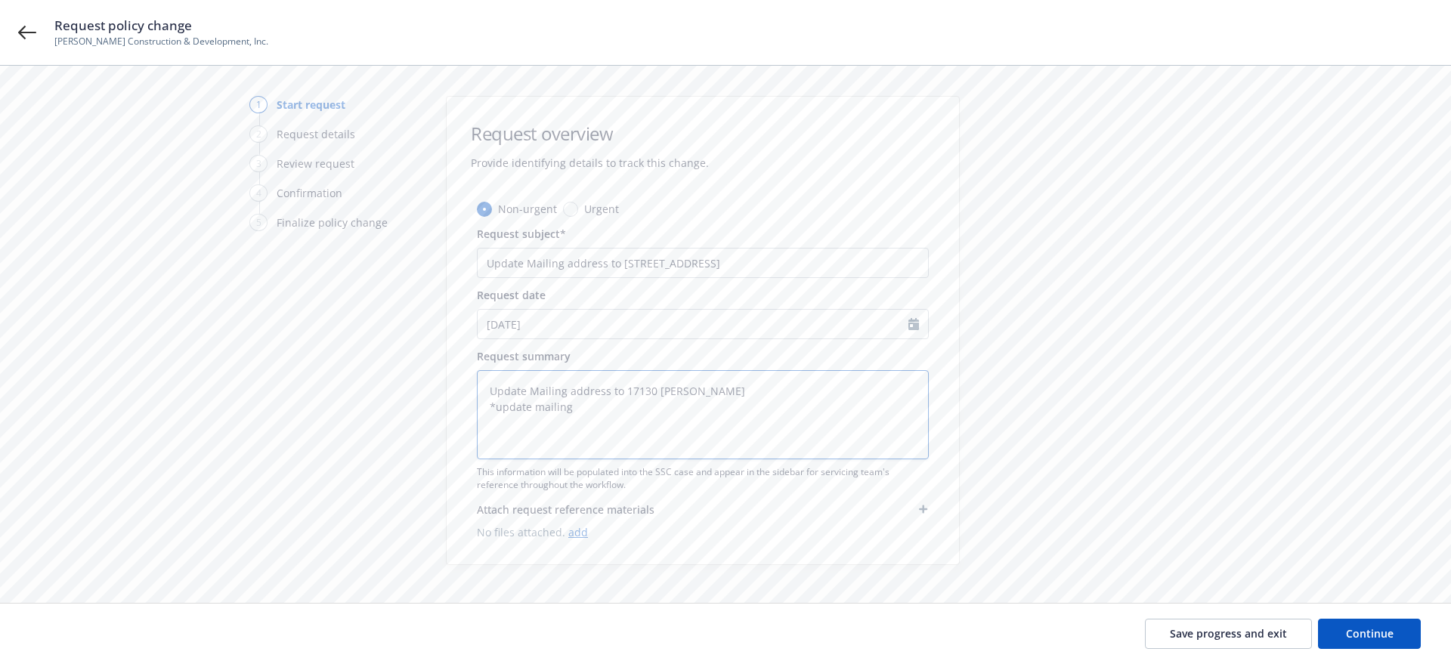
type textarea "x"
type textarea "Update Mailing address to [STREET_ADDRESS][PERSON_NAME] *update mailing a"
type textarea "x"
type textarea "Update Mailing address to 17130 [PERSON_NAME] *update mailing ad"
type textarea "x"
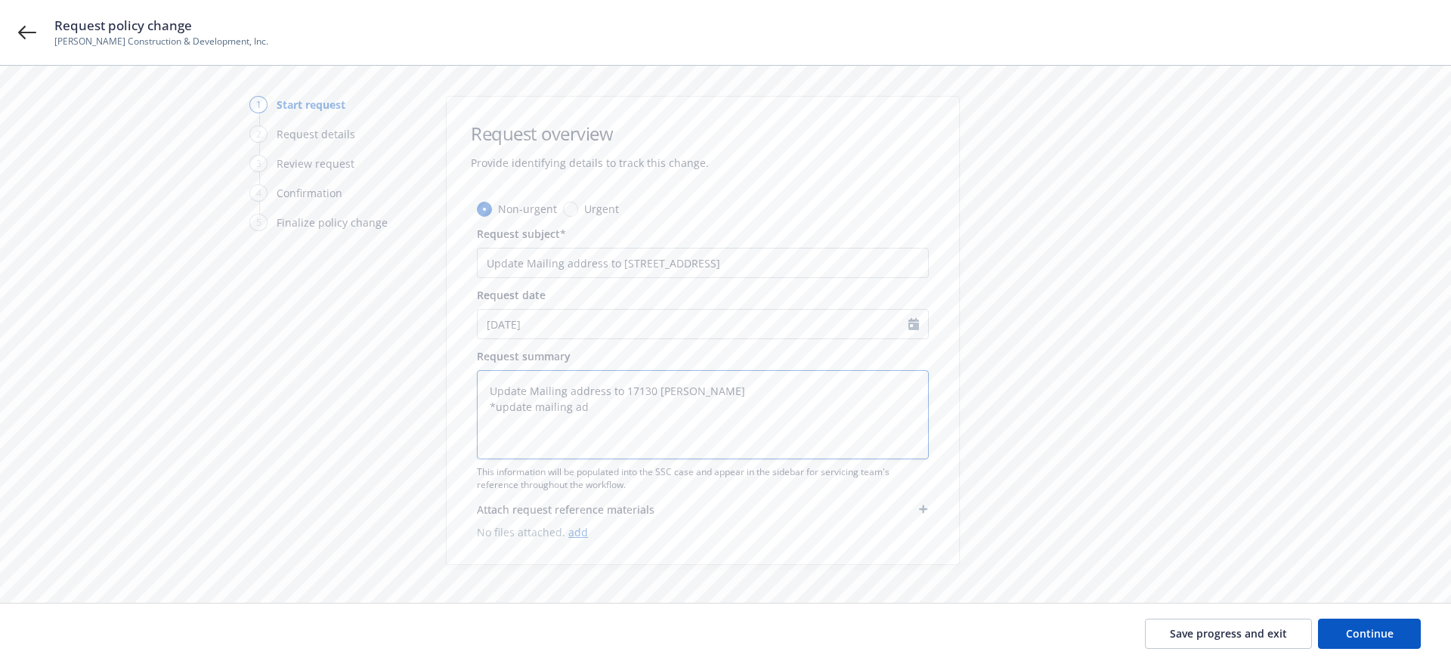
type textarea "Update Mailing address to 17130 [PERSON_NAME] *update mailing add"
type textarea "x"
type textarea "Update Mailing address to 17130 [PERSON_NAME] *update mailing addr"
type textarea "x"
type textarea "Update Mailing address to 17130 [PERSON_NAME] *update mailing addre"
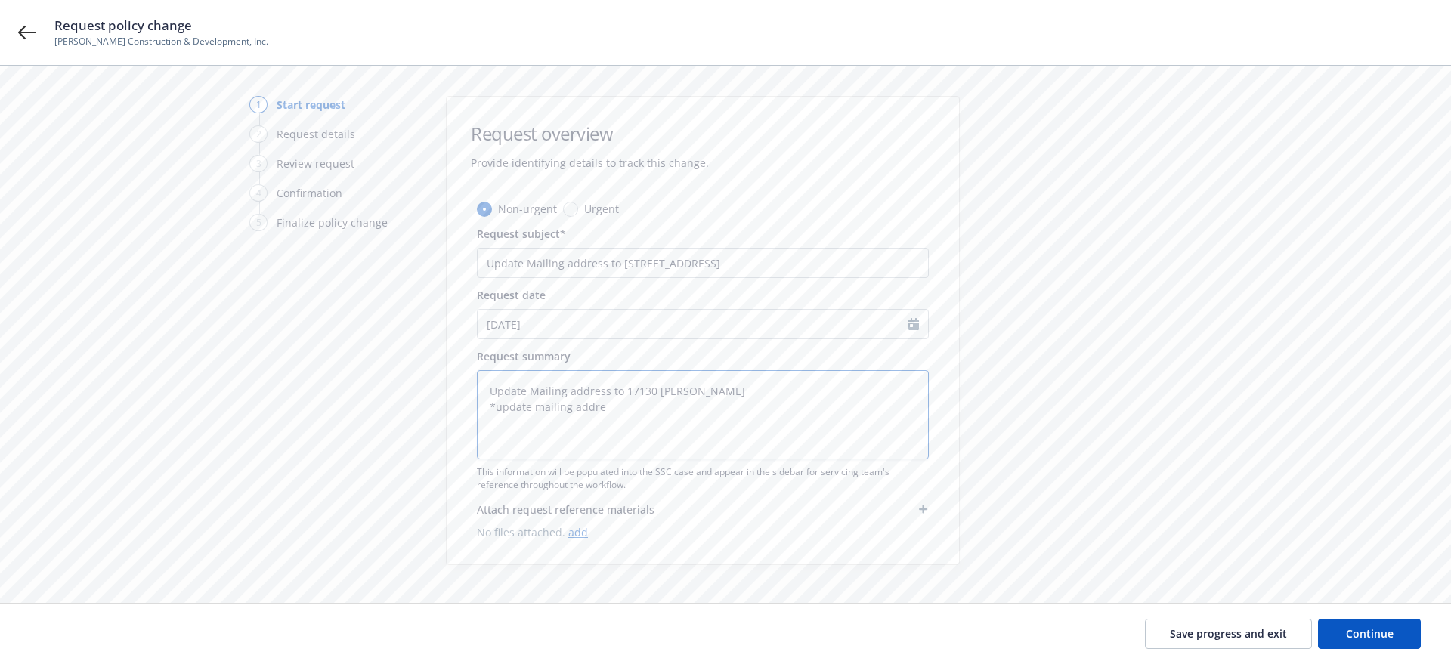
type textarea "x"
type textarea "Update Mailing address to 17130 [PERSON_NAME] *update mailing addres"
type textarea "x"
type textarea "Update Mailing address to 17130 [PERSON_NAME] *update mailing address"
type textarea "x"
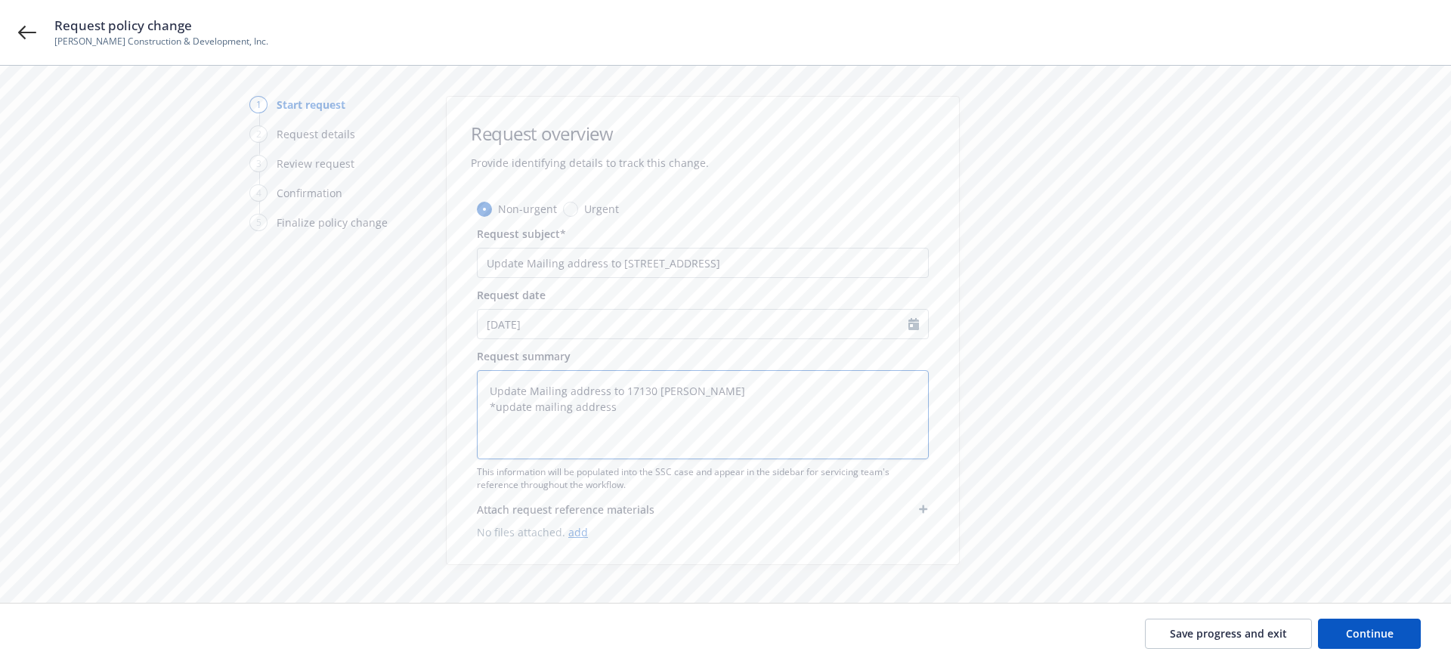
type textarea "Update Mailing address to 17130 [PERSON_NAME] *update mailing address"
type textarea "x"
type textarea "Update Mailing address to [STREET_ADDRESS][PERSON_NAME] *update mailing address…"
type textarea "x"
type textarea "Update Mailing address to [STREET_ADDRESS][PERSON_NAME] *update mailing address…"
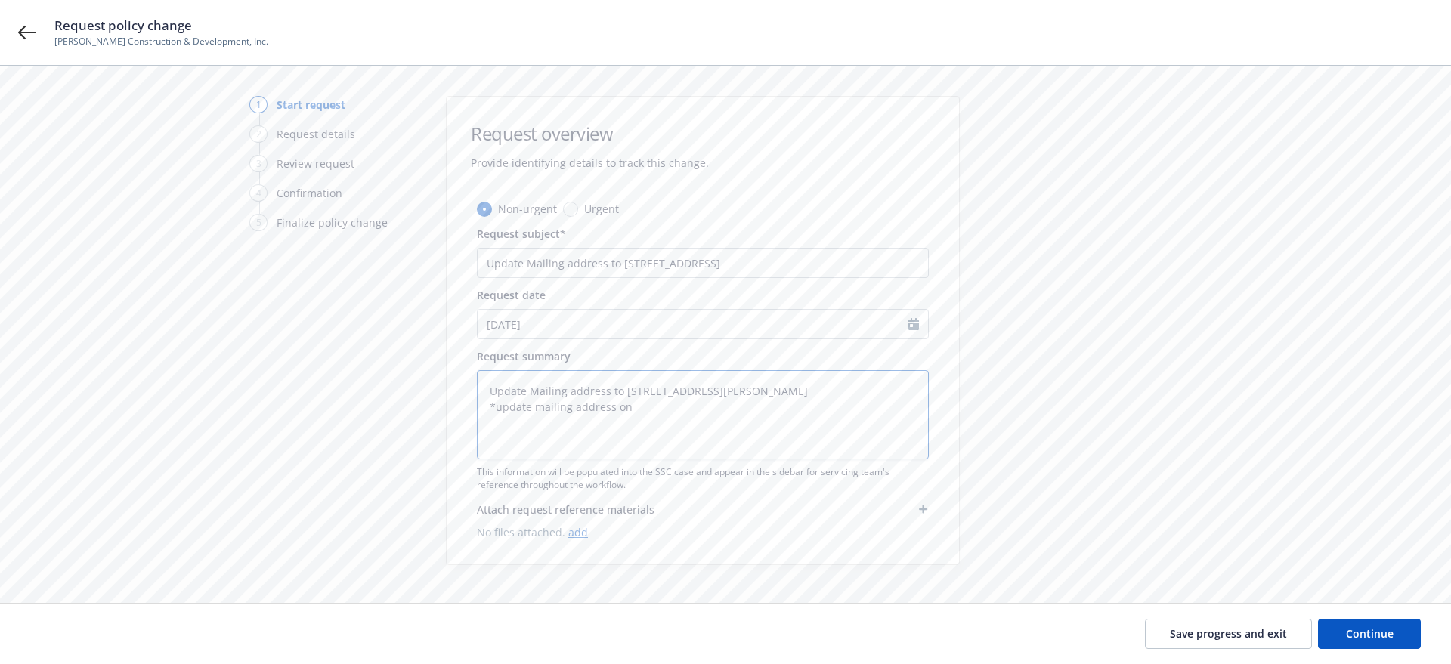
type textarea "x"
type textarea "Update Mailing address to 17130 [PERSON_NAME] *update mailing address onl"
type textarea "x"
type textarea "Update Mailing address to 17130 [PERSON_NAME] *update mailing address only"
type textarea "x"
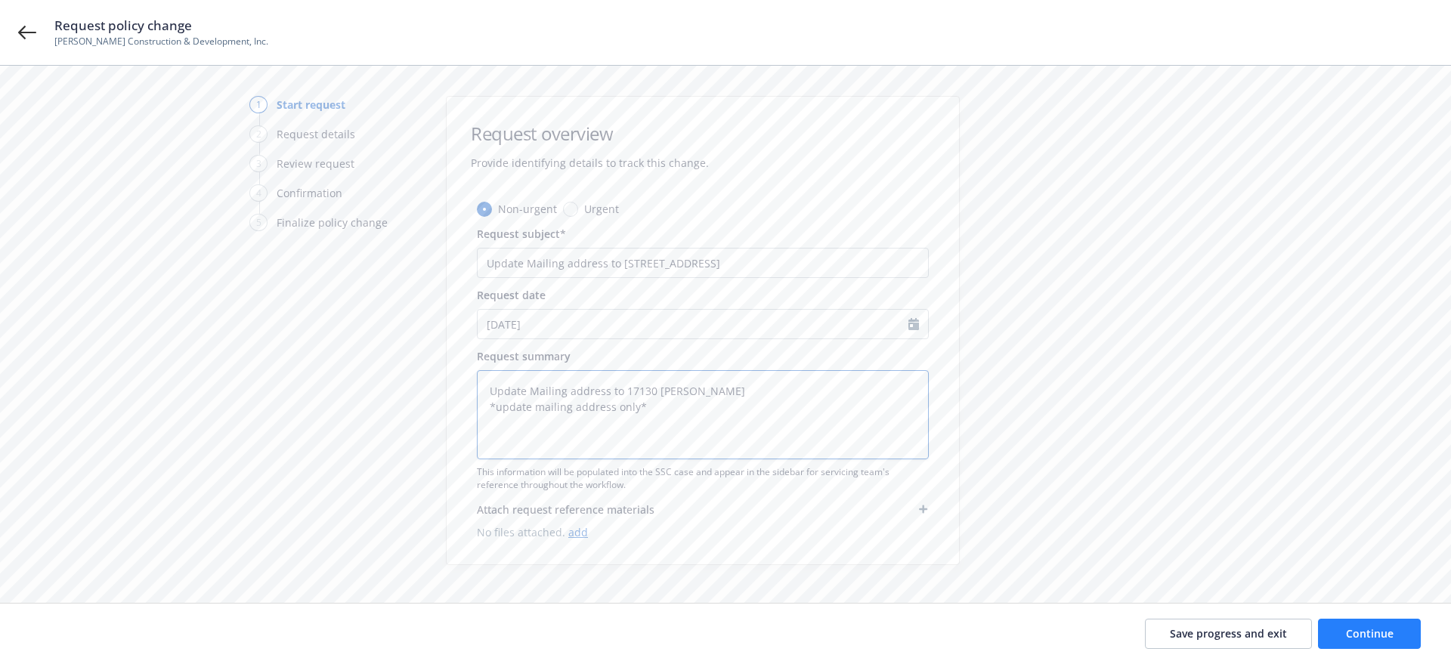
type textarea "Update Mailing address to 17130 [PERSON_NAME] *update mailing address only*"
click at [1379, 624] on button "Continue" at bounding box center [1369, 634] width 103 height 30
type textarea "x"
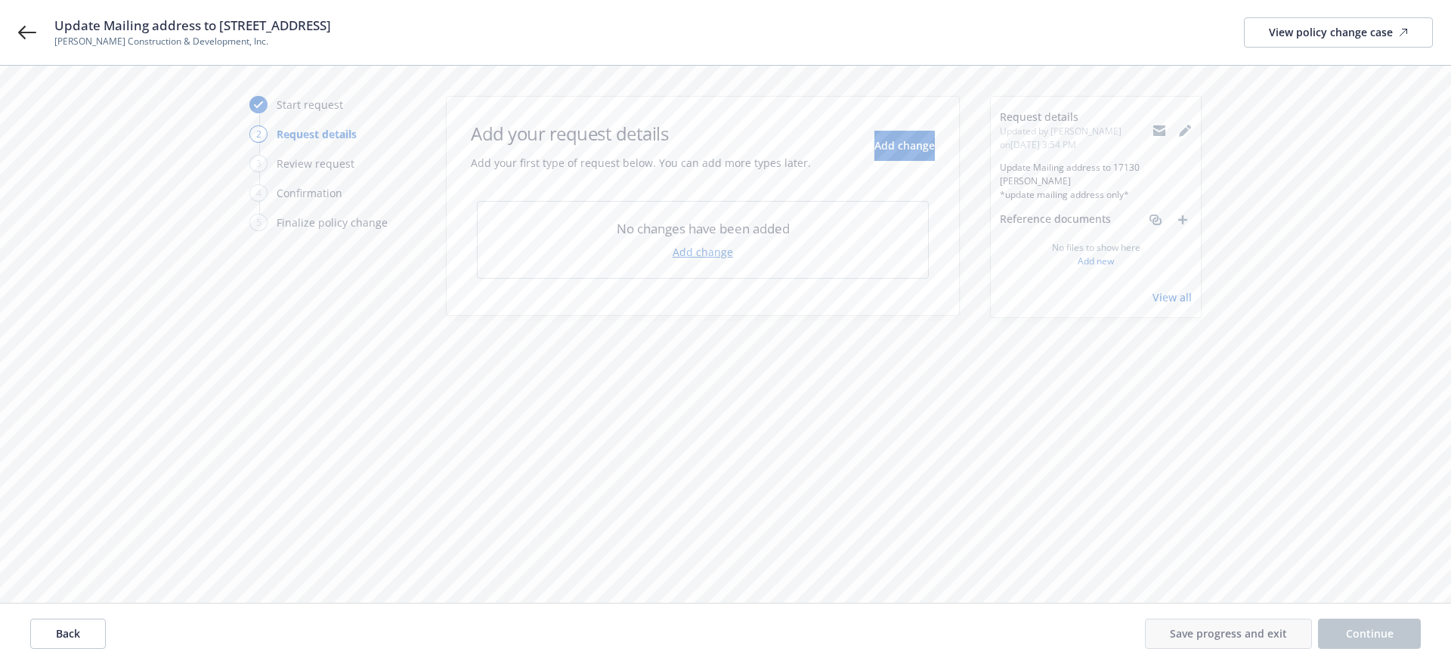
click at [724, 260] on div "No changes have been added Add change" at bounding box center [703, 240] width 452 height 78
click at [725, 254] on link "Add change" at bounding box center [703, 252] width 60 height 16
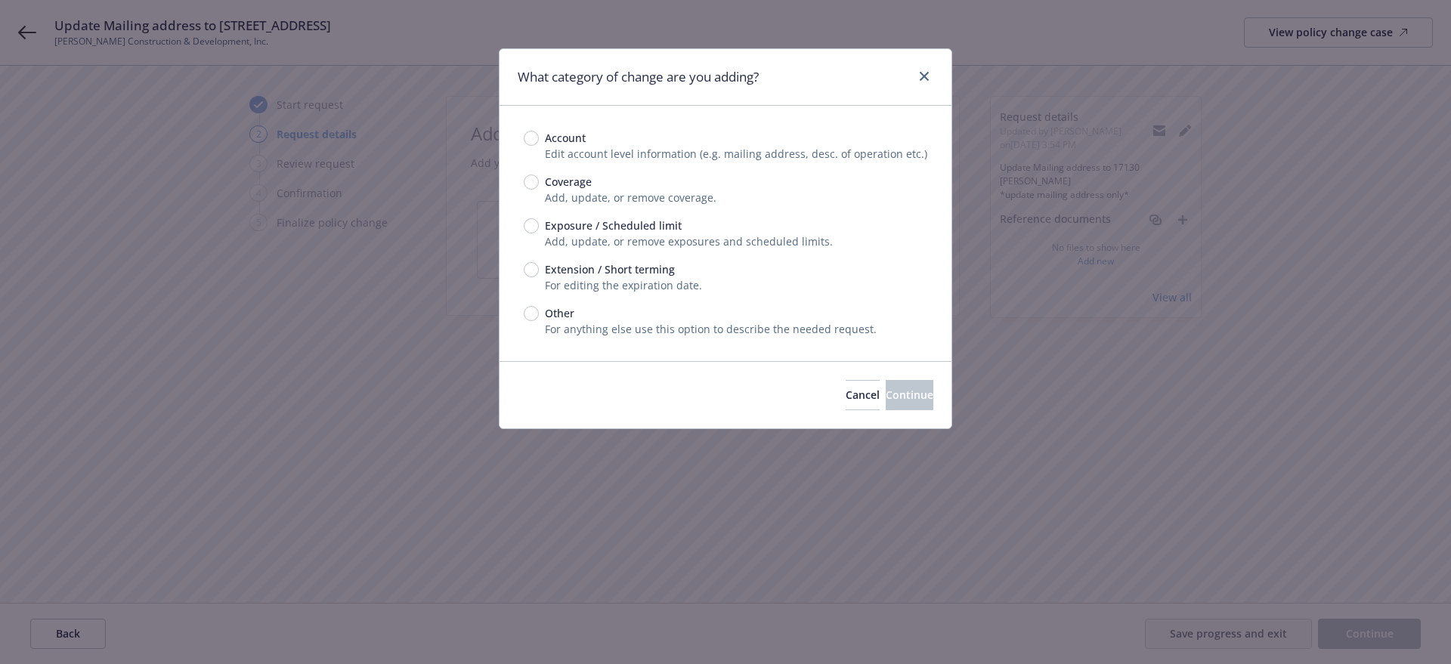
click at [579, 144] on span "Account" at bounding box center [565, 138] width 41 height 16
click at [539, 144] on input "Account" at bounding box center [531, 138] width 15 height 15
radio input "true"
click at [886, 384] on button "Continue" at bounding box center [910, 395] width 48 height 30
select select "US"
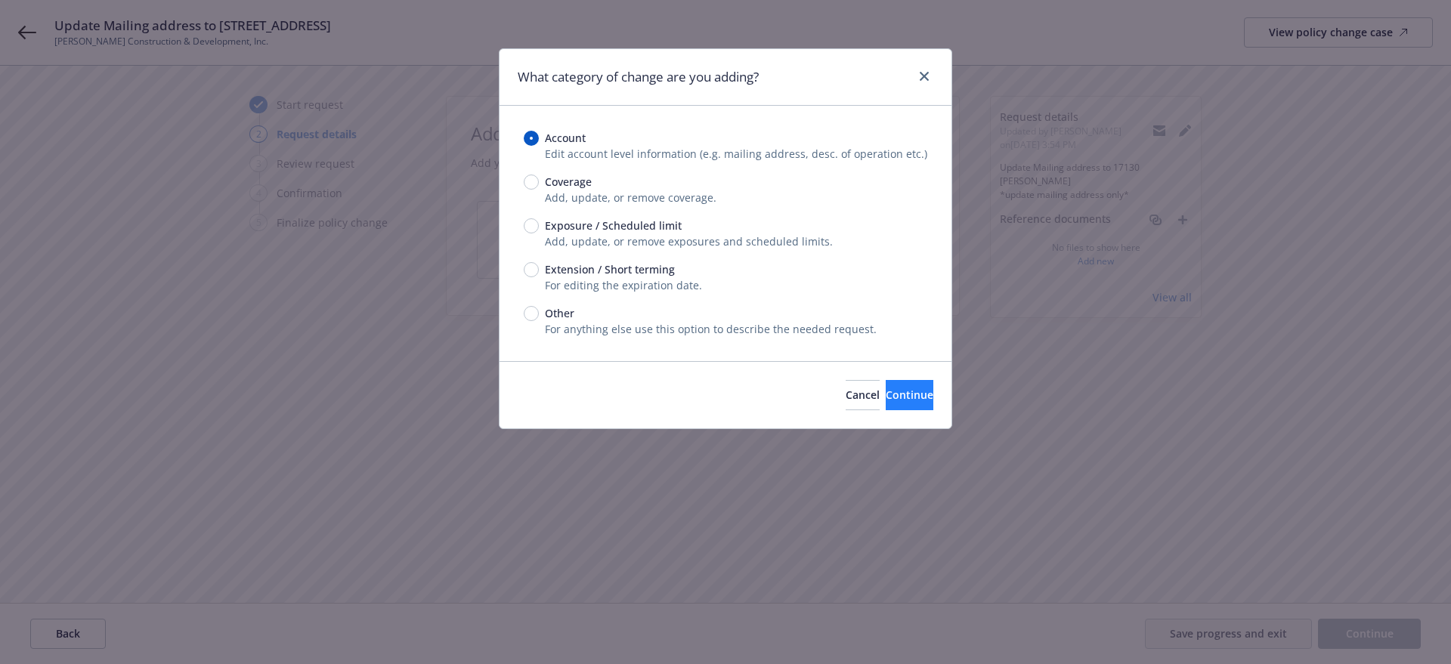
select select "C-corporation"
select select "CA"
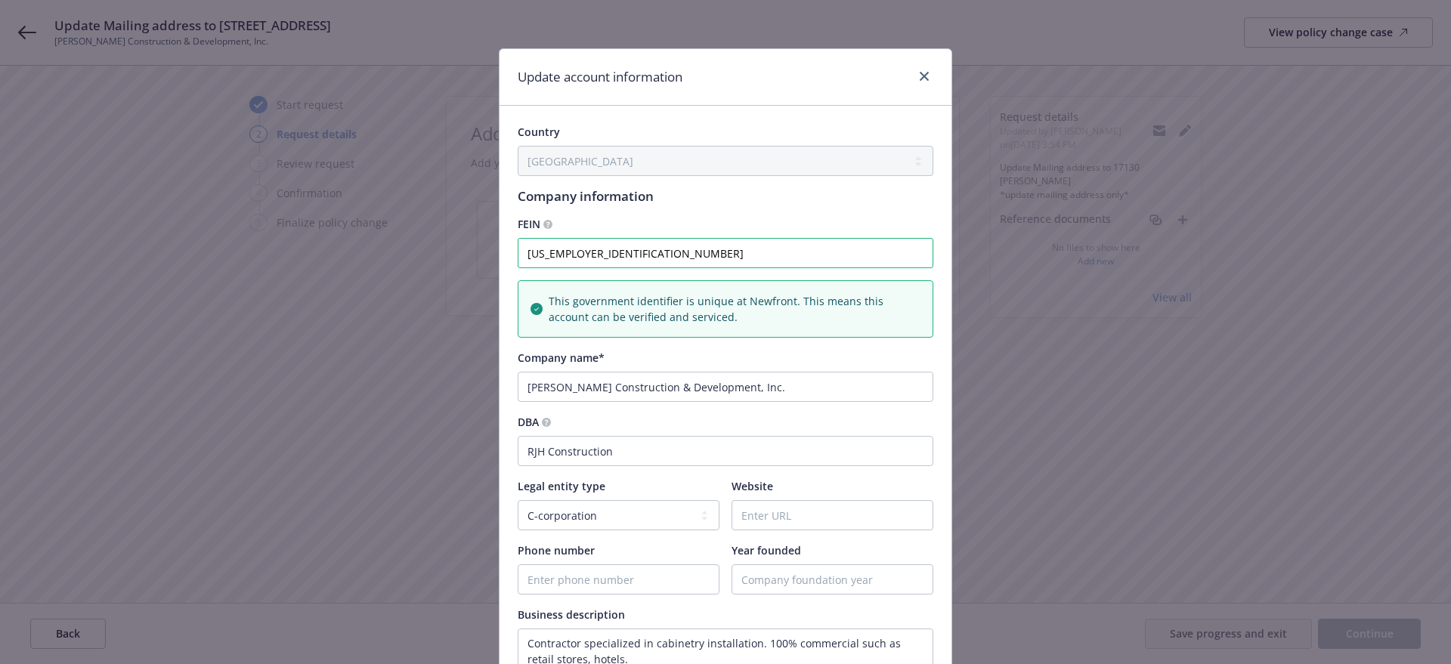
scroll to position [570, 0]
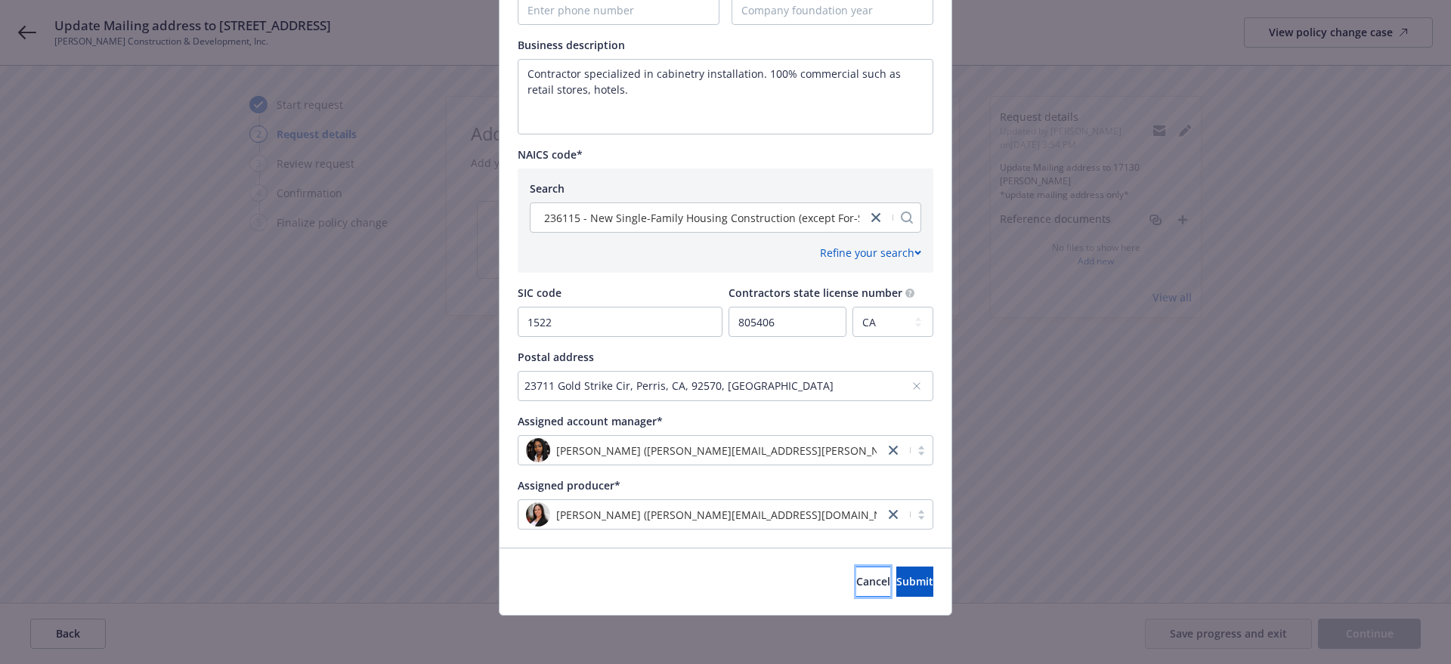
click at [856, 582] on span "Cancel" at bounding box center [873, 582] width 34 height 14
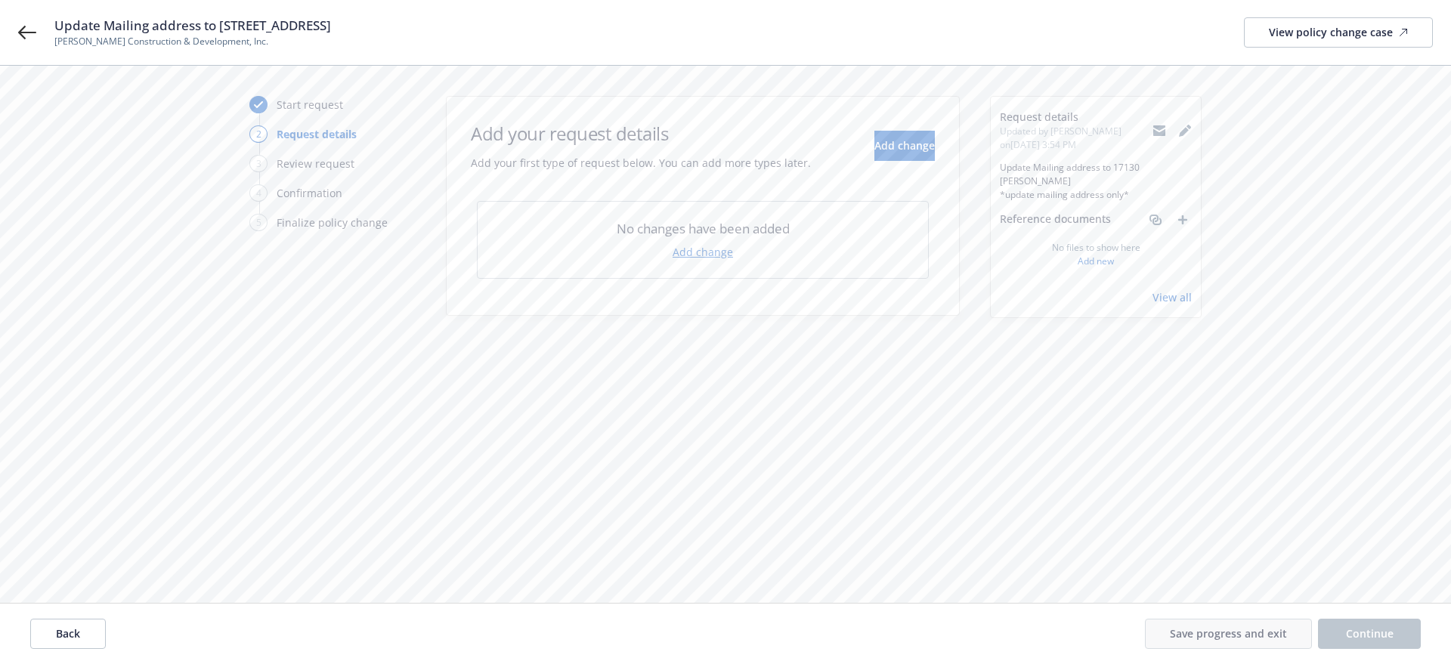
click at [703, 253] on link "Add change" at bounding box center [703, 252] width 60 height 16
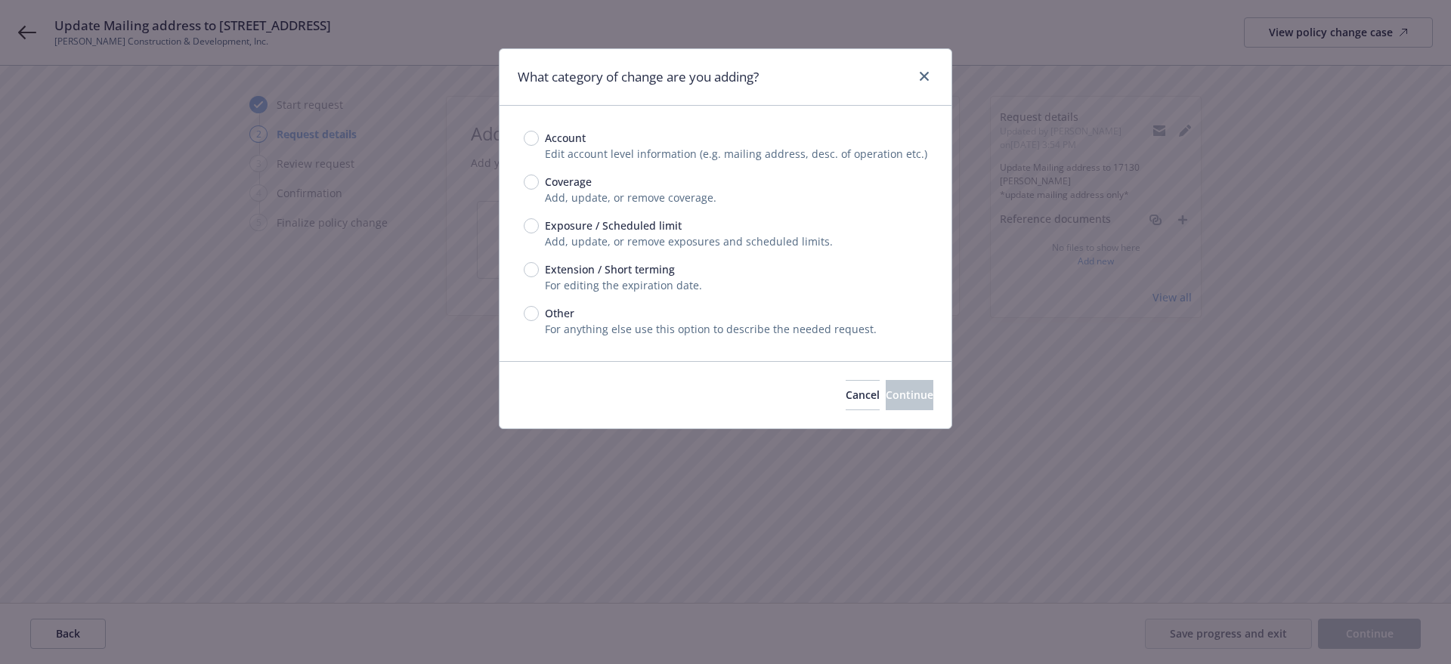
click at [563, 138] on span "Account" at bounding box center [565, 138] width 41 height 16
click at [539, 138] on input "Account" at bounding box center [531, 138] width 15 height 15
radio input "true"
click at [886, 383] on button "Continue" at bounding box center [910, 395] width 48 height 30
select select "US"
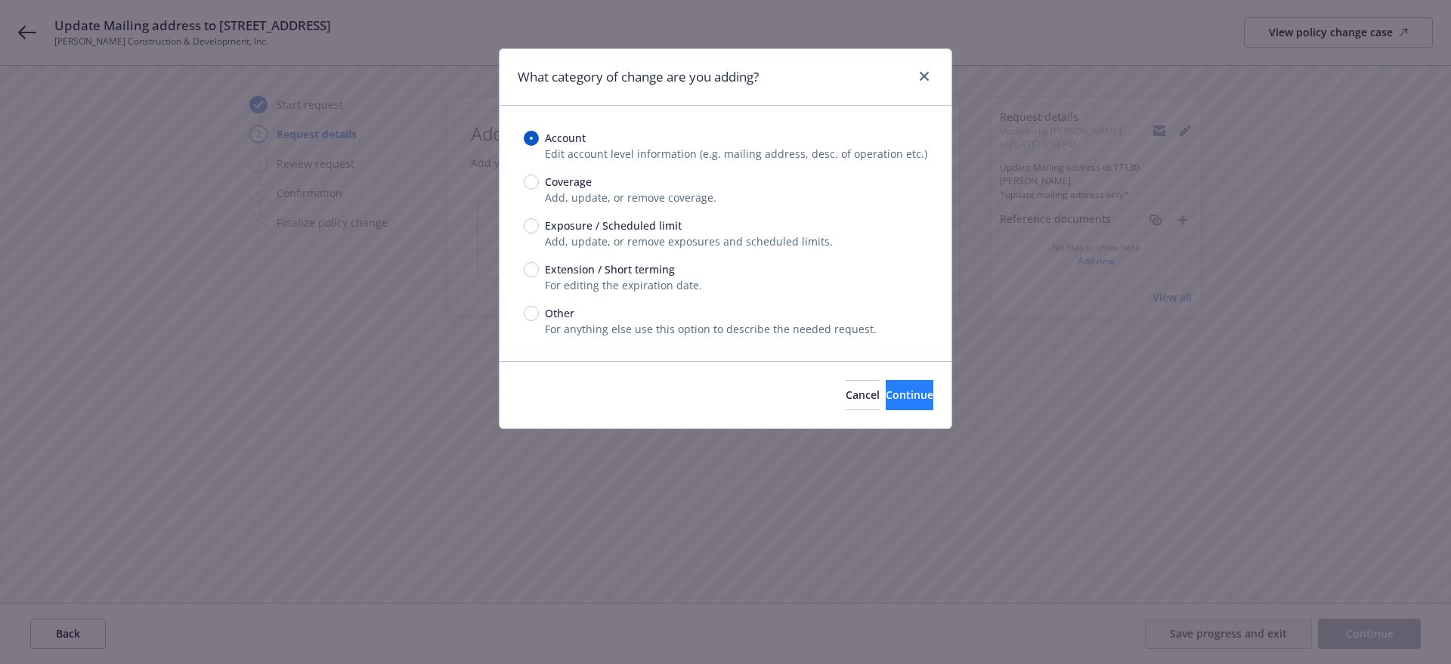
select select "C-corporation"
select select "CA"
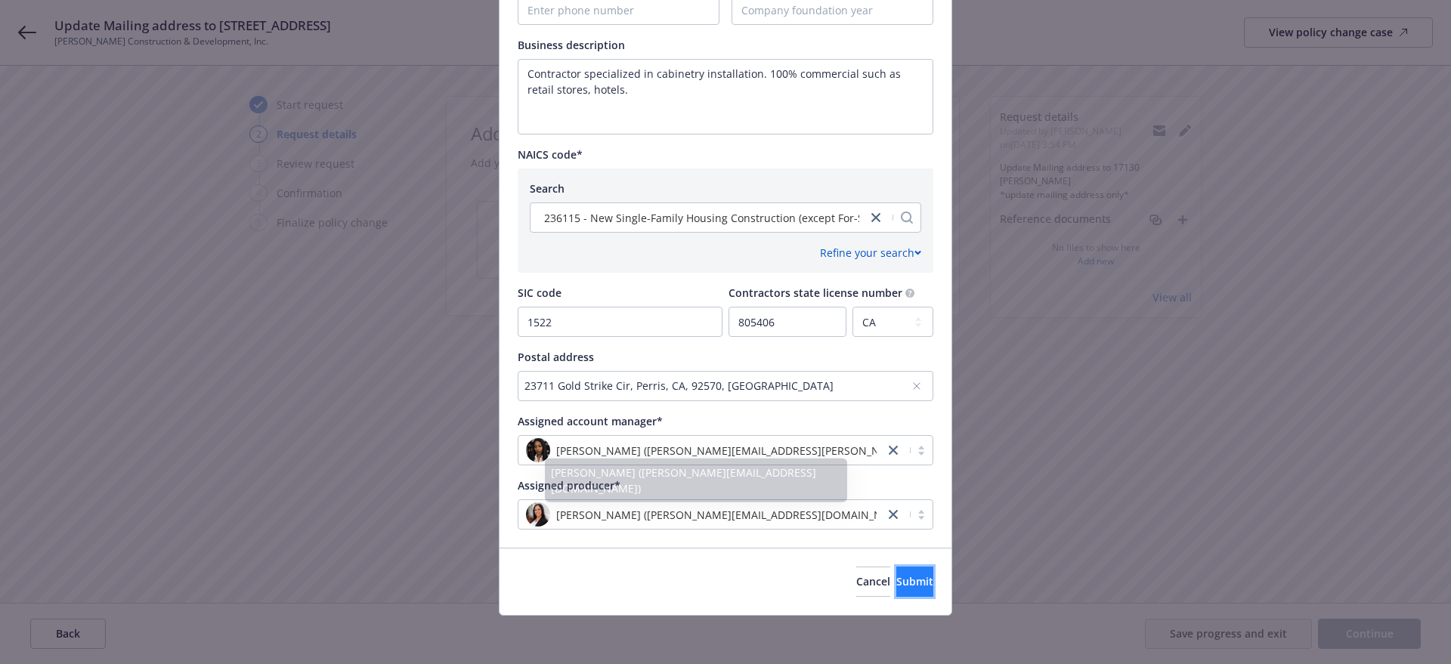
click at [897, 587] on span "Submit" at bounding box center [915, 582] width 37 height 14
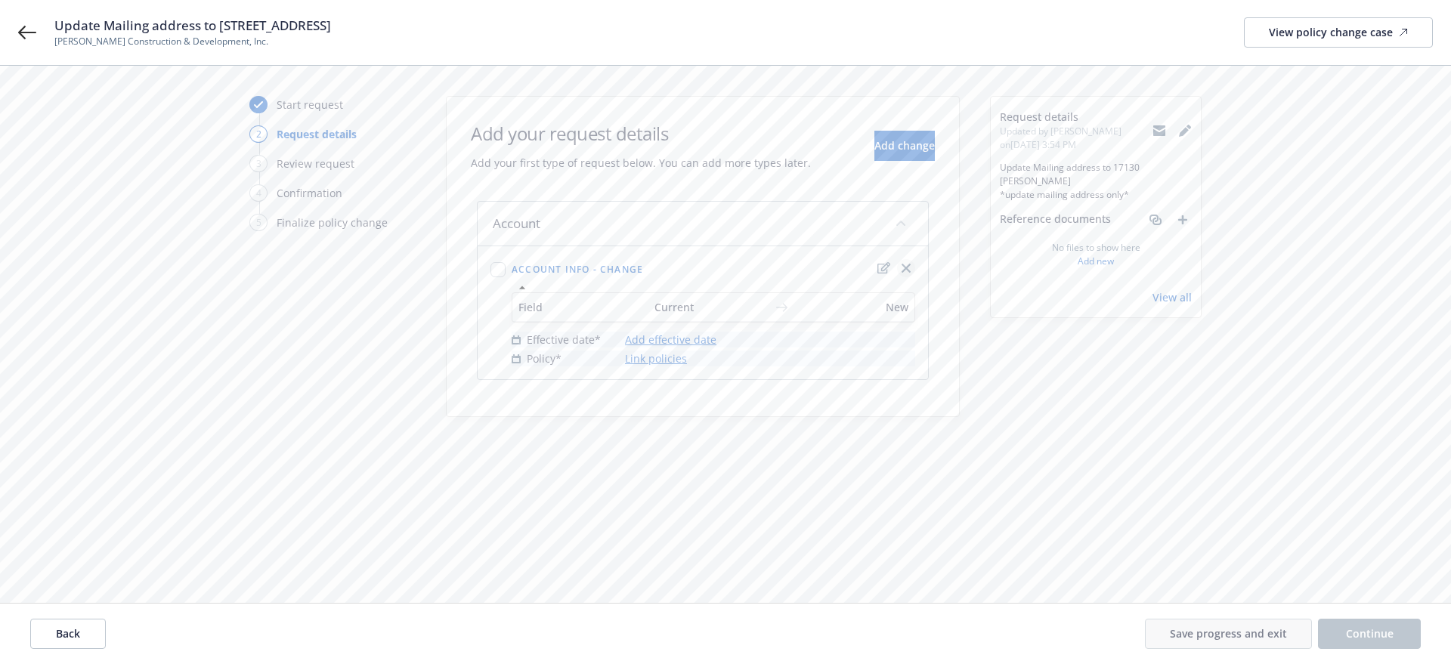
click at [903, 265] on icon "close" at bounding box center [906, 268] width 9 height 9
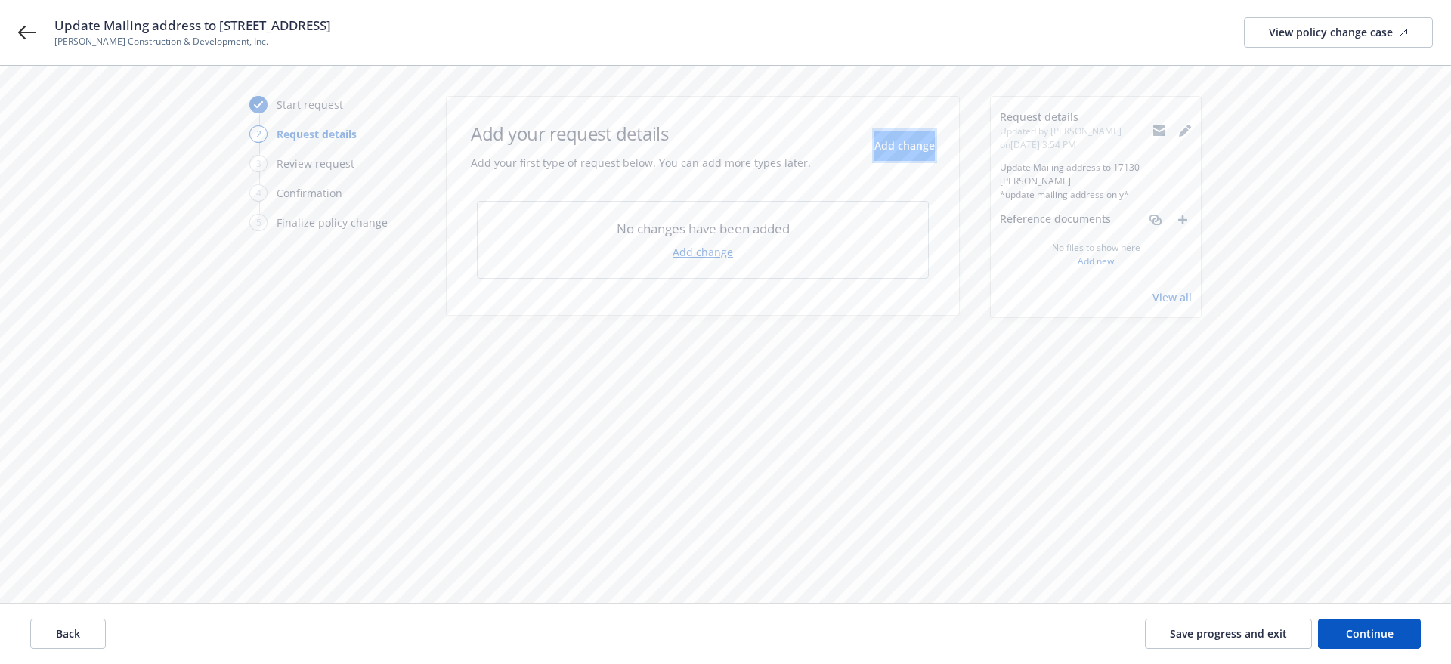
click at [875, 156] on button "Add change" at bounding box center [905, 146] width 60 height 30
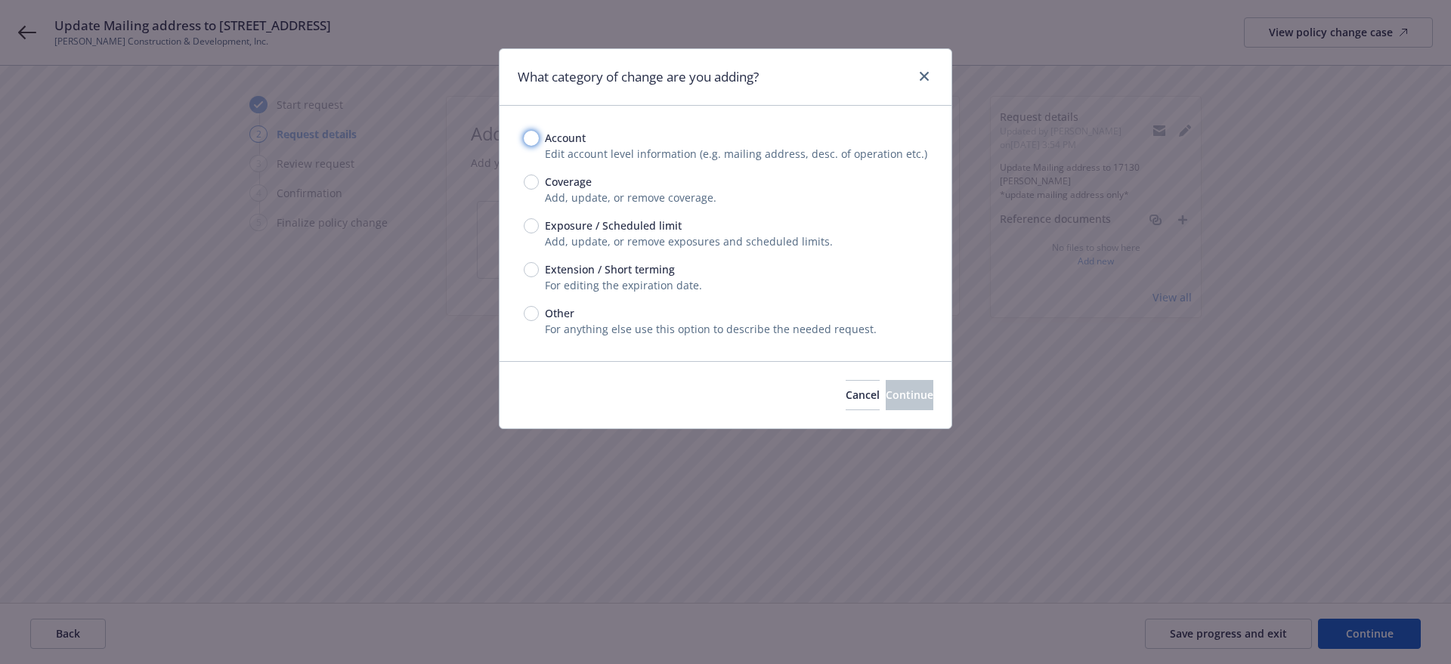
click at [537, 142] on input "Account" at bounding box center [531, 138] width 15 height 15
radio input "true"
click at [886, 388] on span "Continue" at bounding box center [910, 395] width 48 height 14
select select "US"
select select "C-corporation"
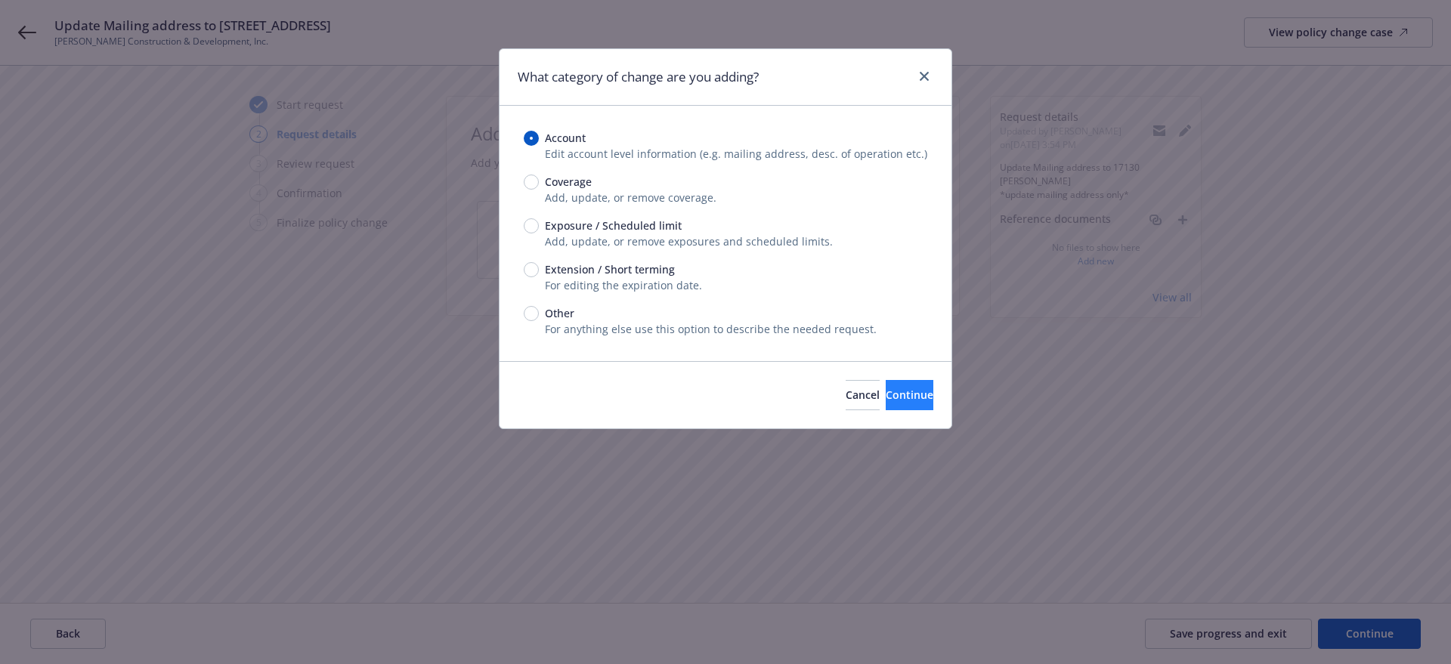
select select "CA"
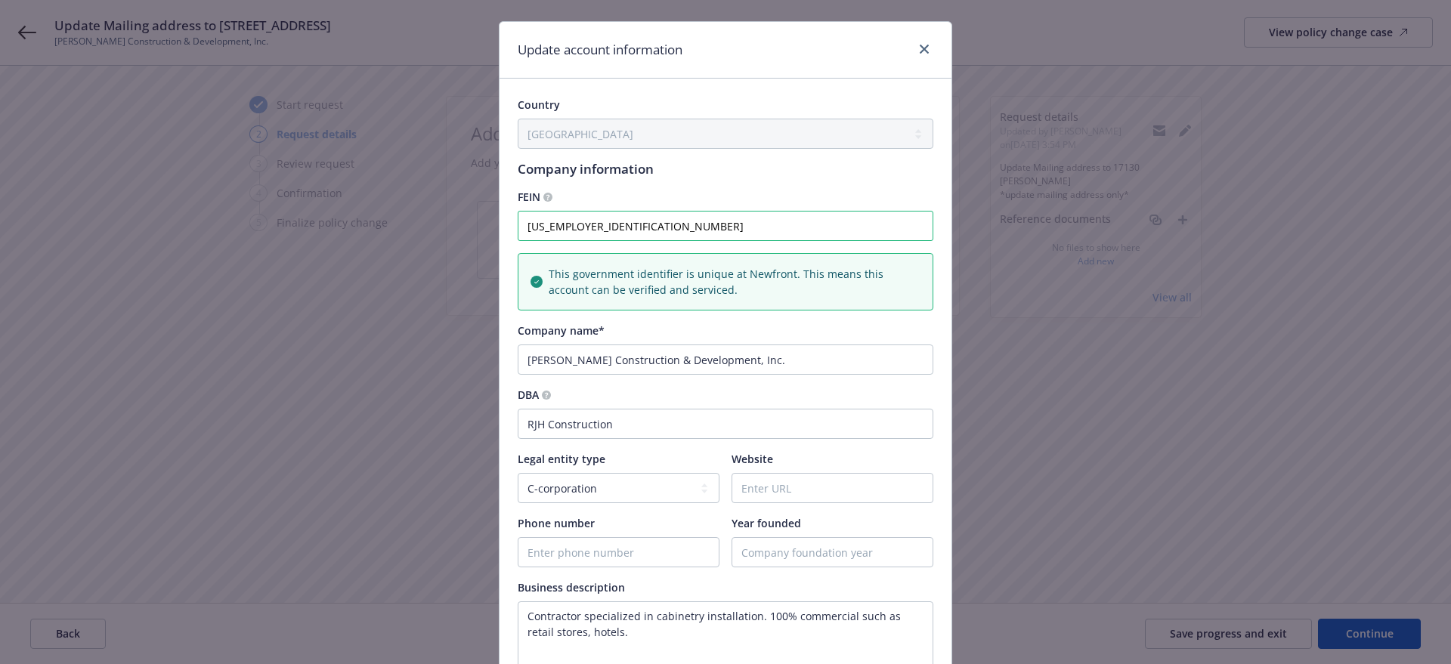
scroll to position [0, 0]
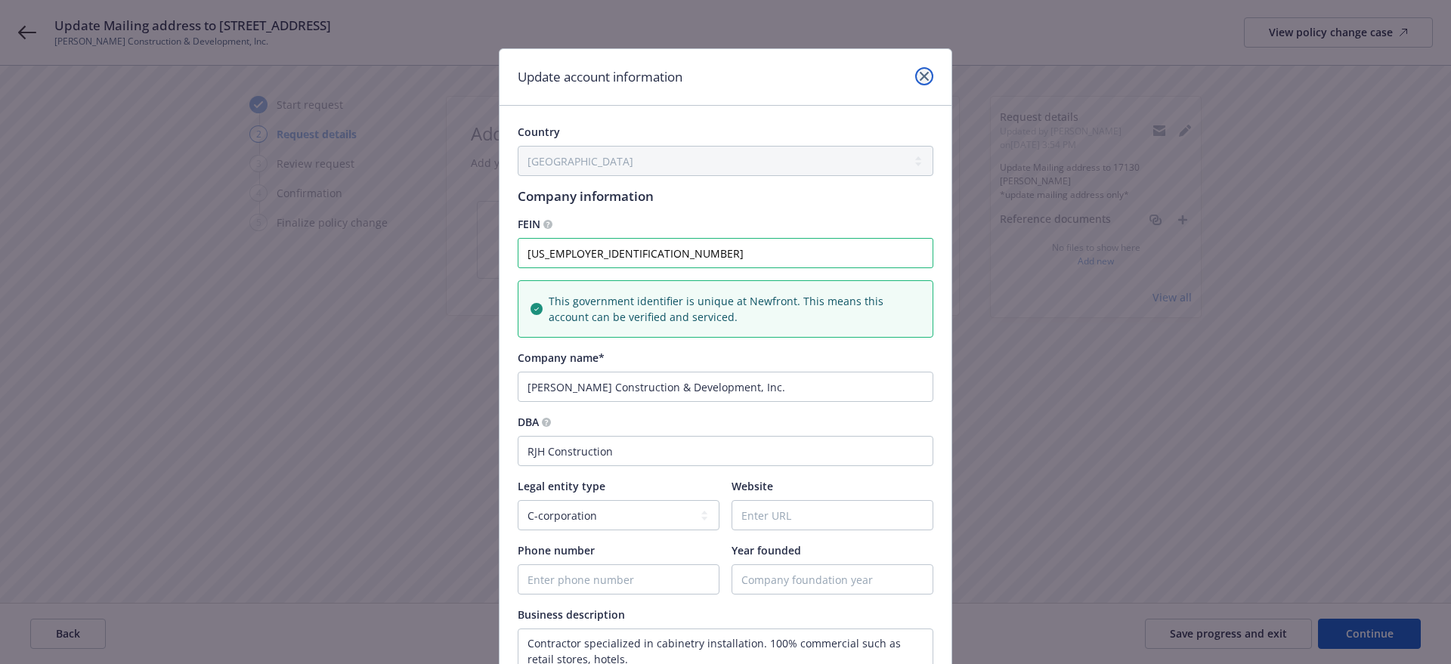
click at [915, 78] on link "close" at bounding box center [924, 76] width 18 height 18
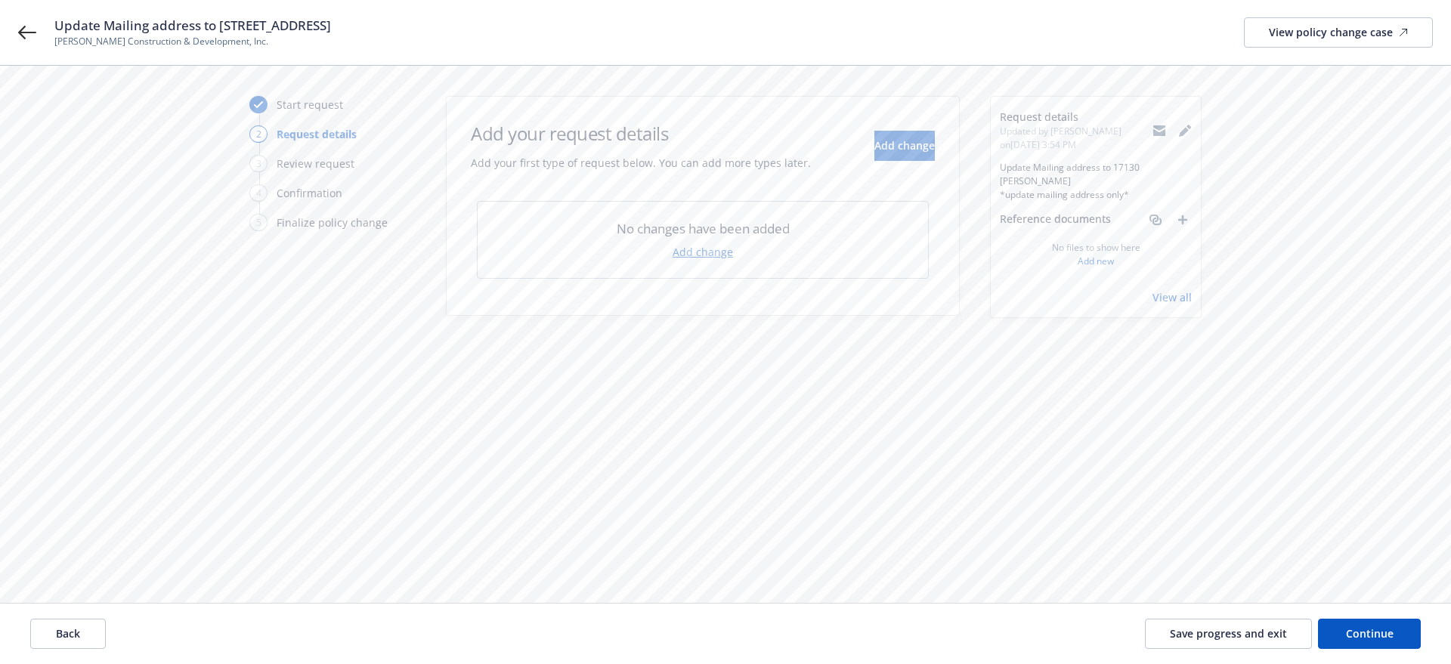
click at [705, 248] on link "Add change" at bounding box center [703, 252] width 60 height 16
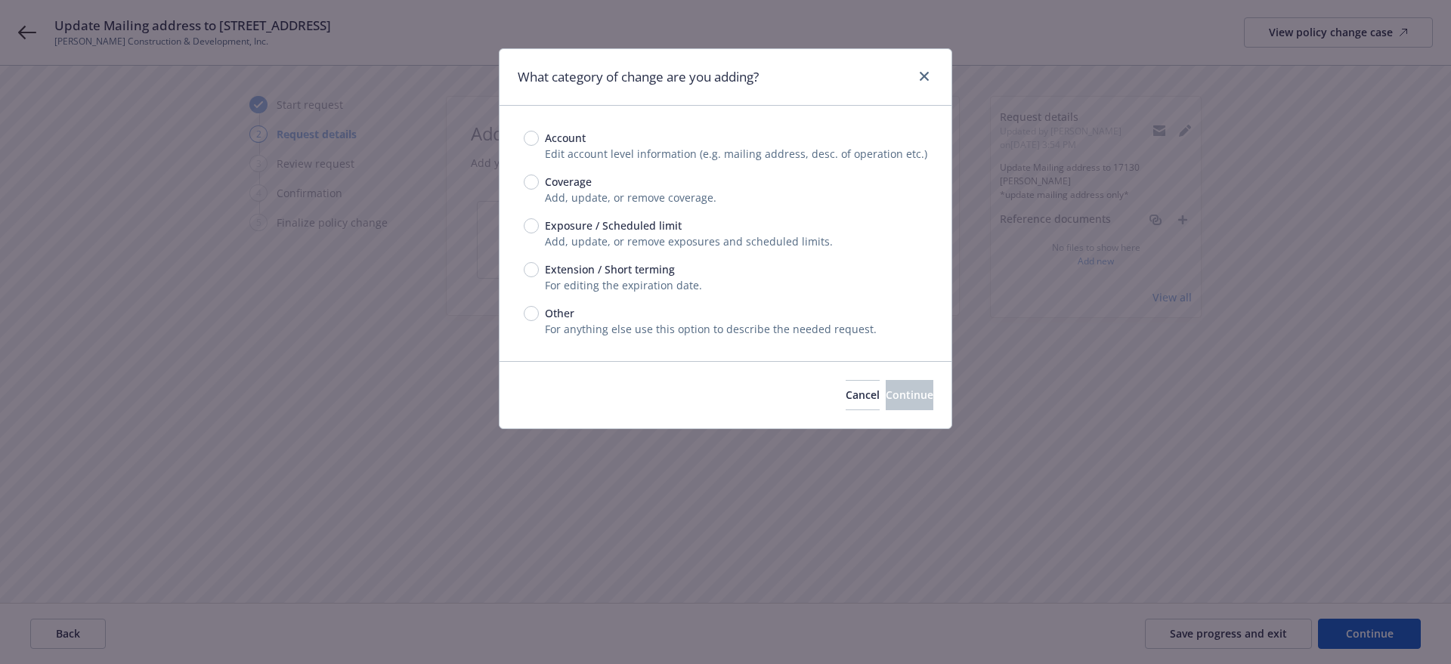
click at [568, 139] on span "Account" at bounding box center [565, 138] width 41 height 16
click at [539, 139] on input "Account" at bounding box center [531, 138] width 15 height 15
radio input "true"
click at [886, 399] on button "Continue" at bounding box center [910, 395] width 48 height 30
select select "US"
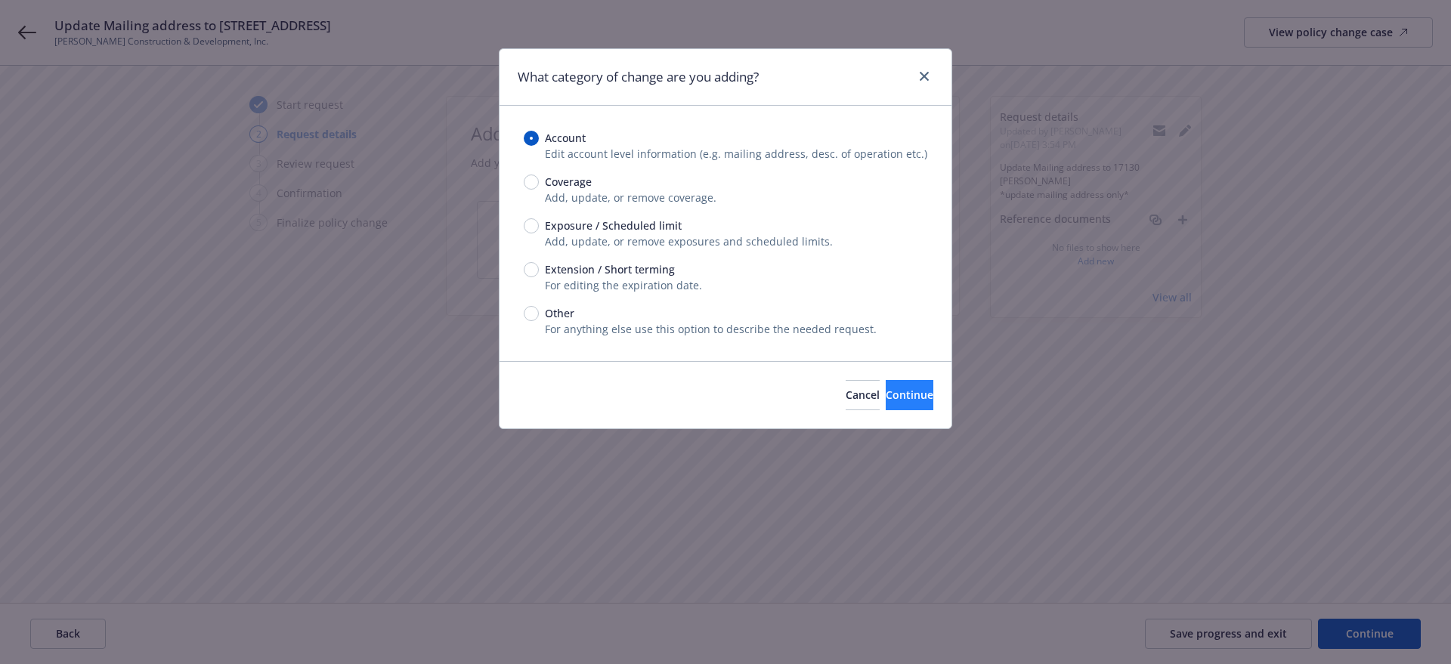
select select "C-corporation"
select select "CA"
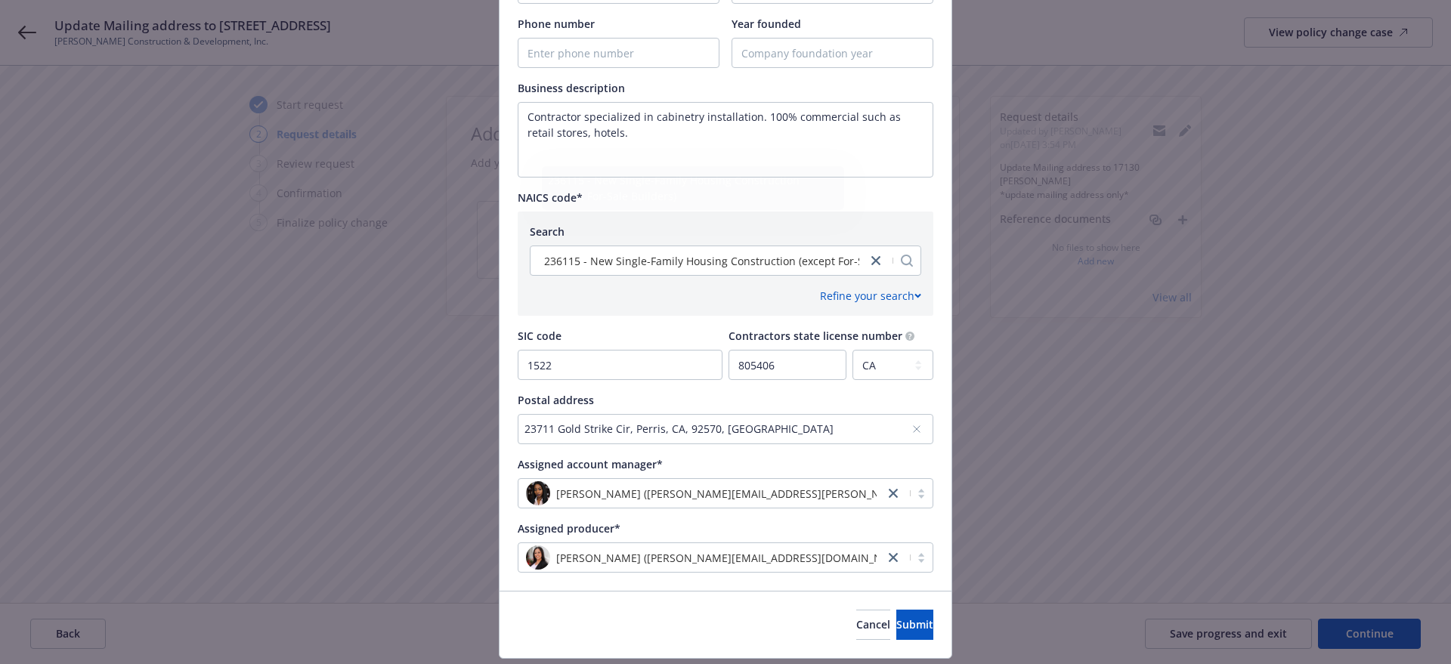
scroll to position [570, 0]
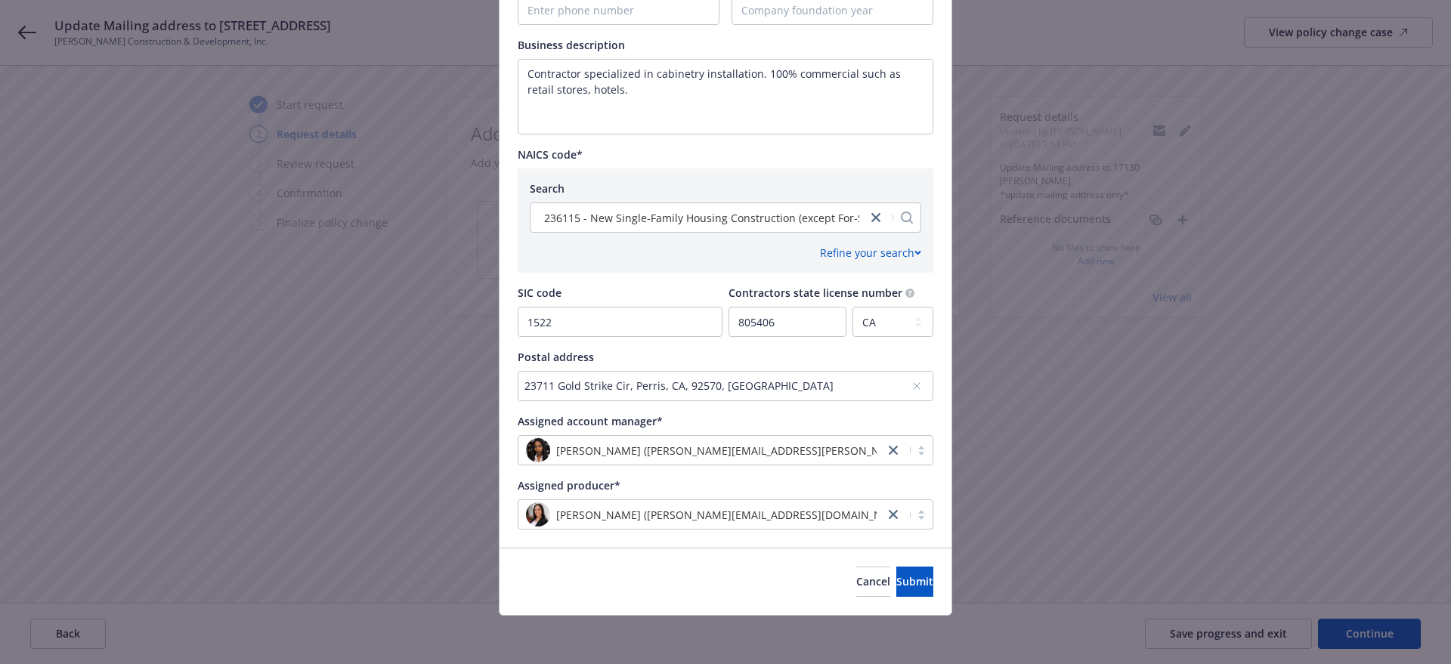
click at [795, 391] on div "23711 Gold Strike Cir, Perris, CA, 92570, [GEOGRAPHIC_DATA]" at bounding box center [718, 386] width 387 height 16
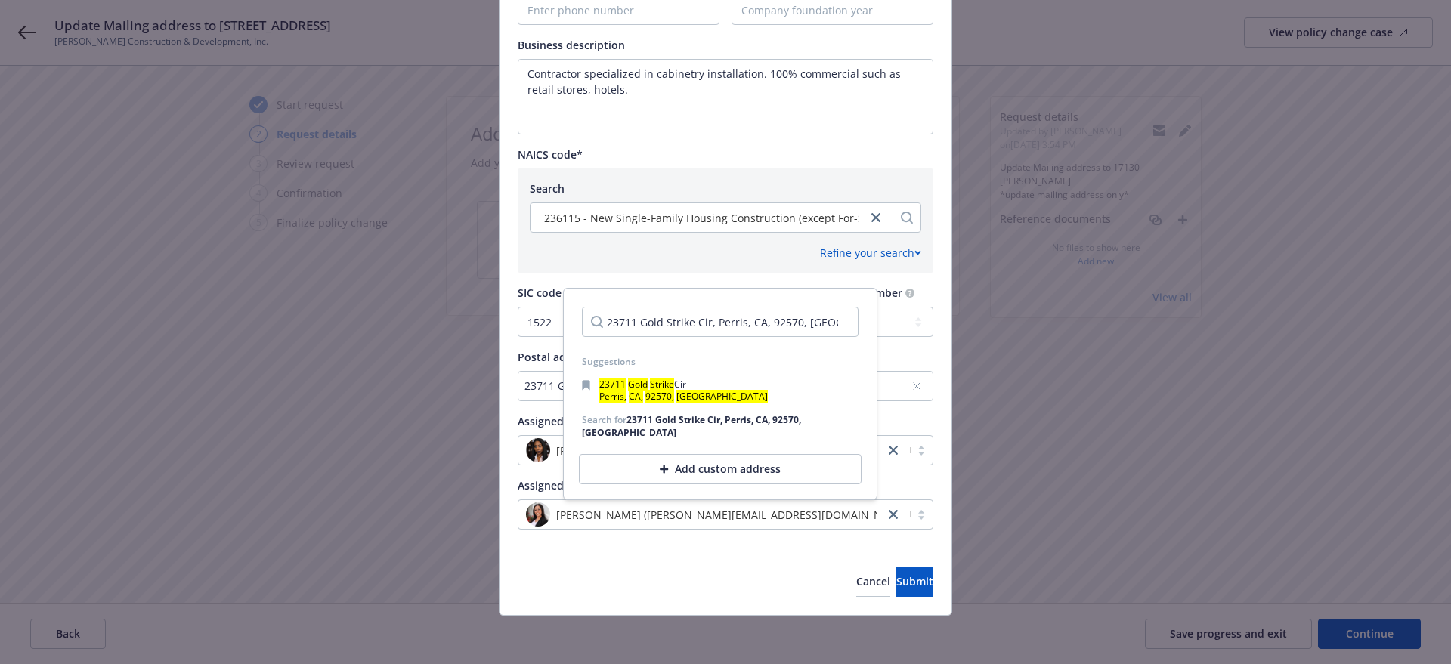
click at [735, 454] on div "Add custom address" at bounding box center [720, 469] width 283 height 30
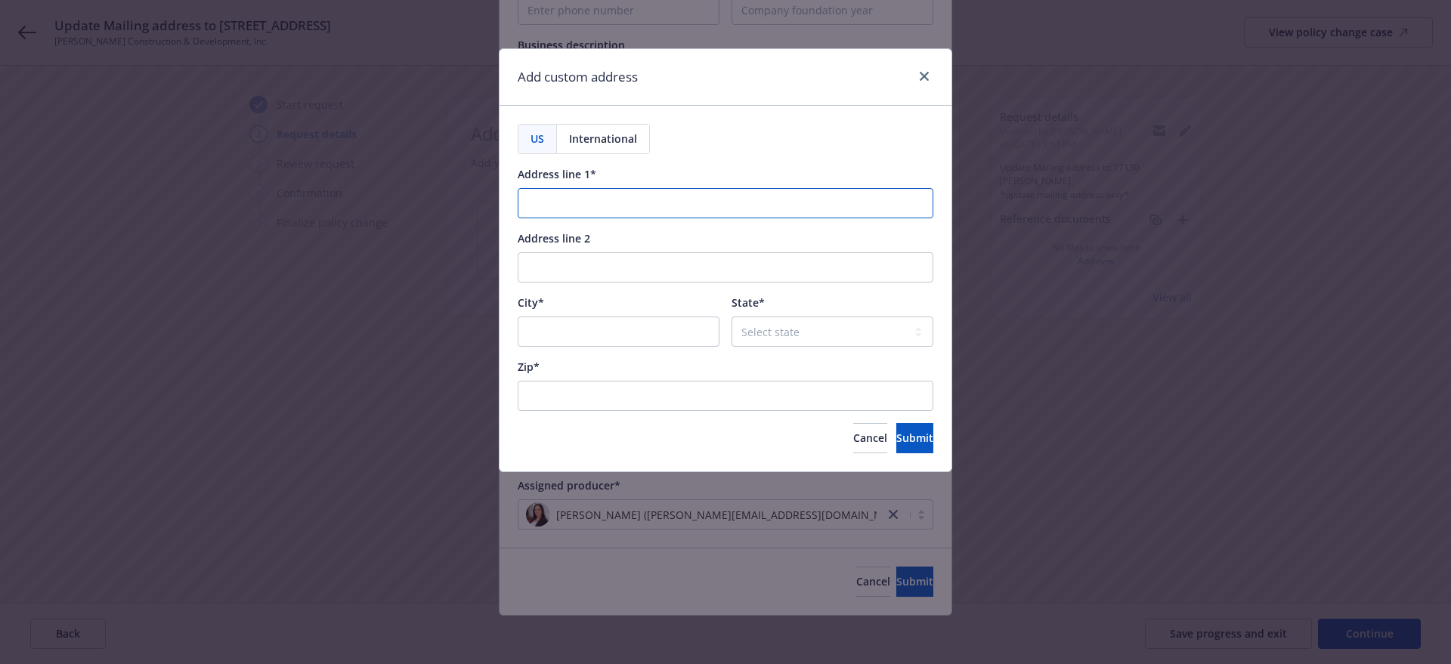
click at [667, 208] on input "Address line 1*" at bounding box center [726, 203] width 416 height 30
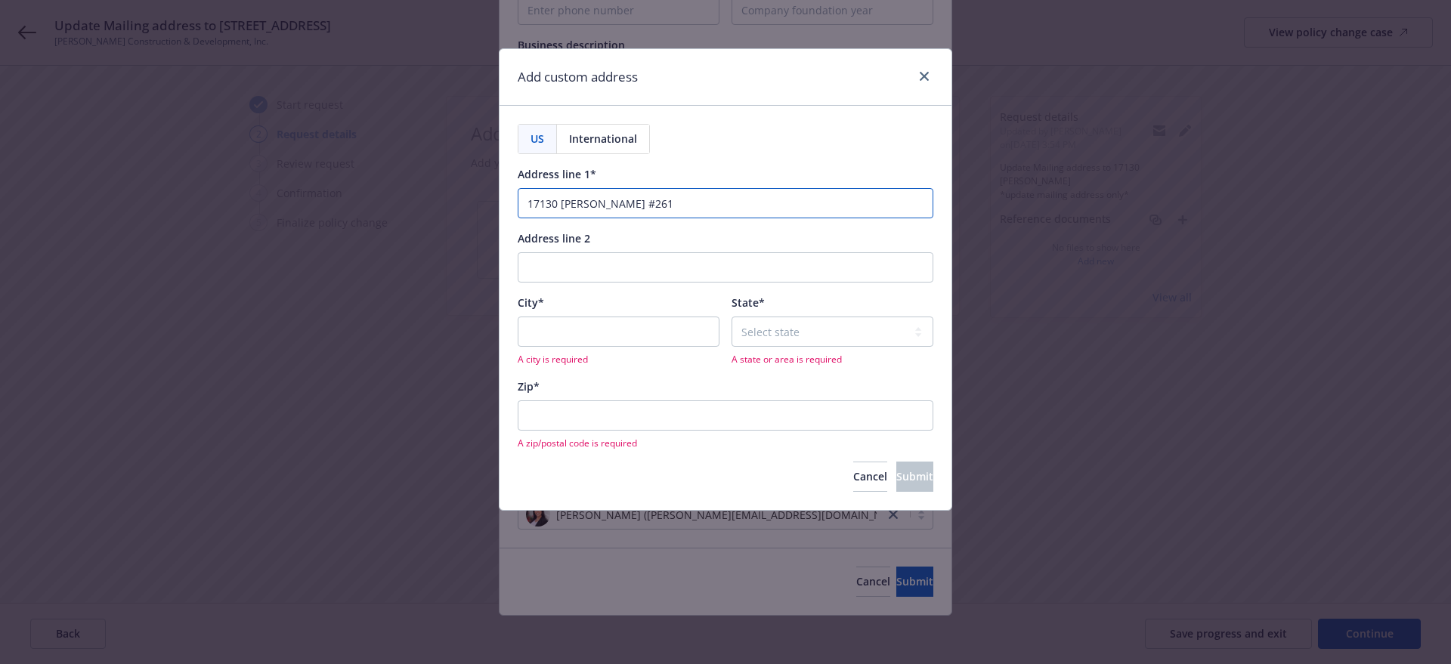
drag, startPoint x: 738, startPoint y: 187, endPoint x: 709, endPoint y: 209, distance: 36.1
click at [733, 192] on input "17130 [PERSON_NAME] #261" at bounding box center [726, 203] width 416 height 30
click at [709, 209] on input "17130 [PERSON_NAME] #261" at bounding box center [726, 203] width 416 height 30
type input "17130 [PERSON_NAME]"
type input "#261"
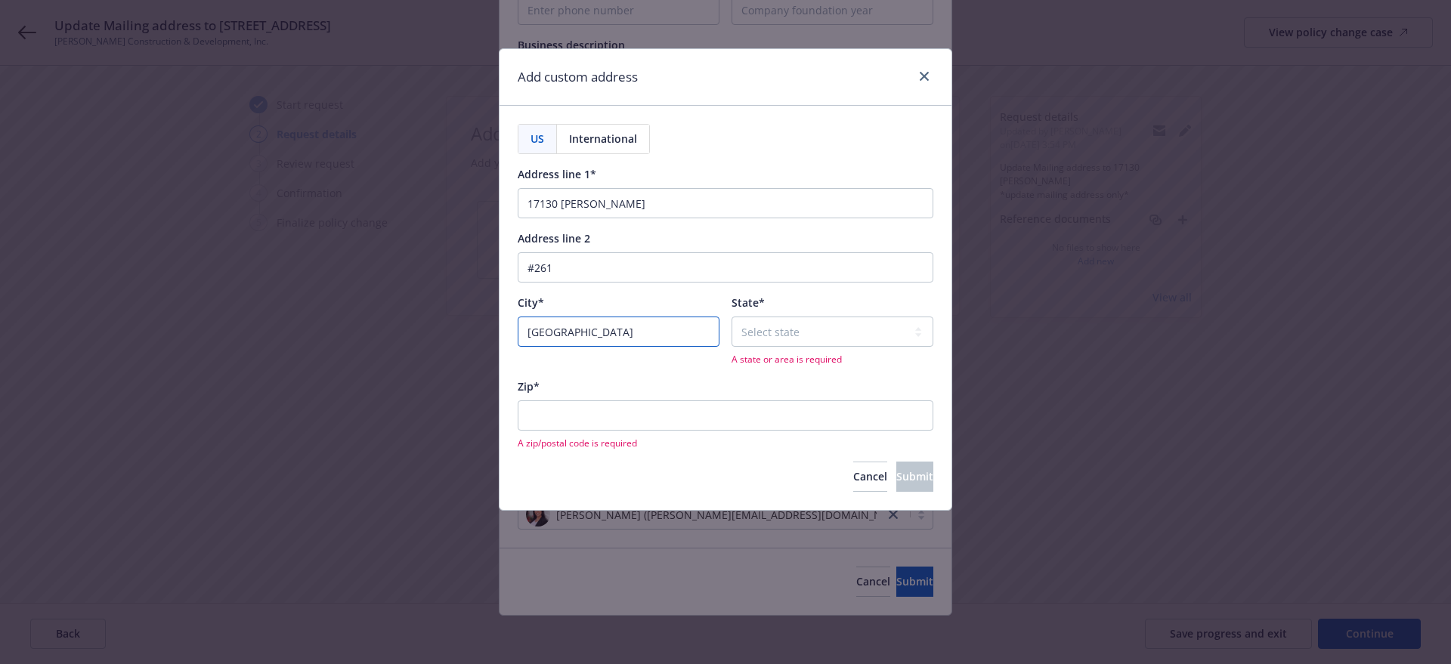
type input "[GEOGRAPHIC_DATA]"
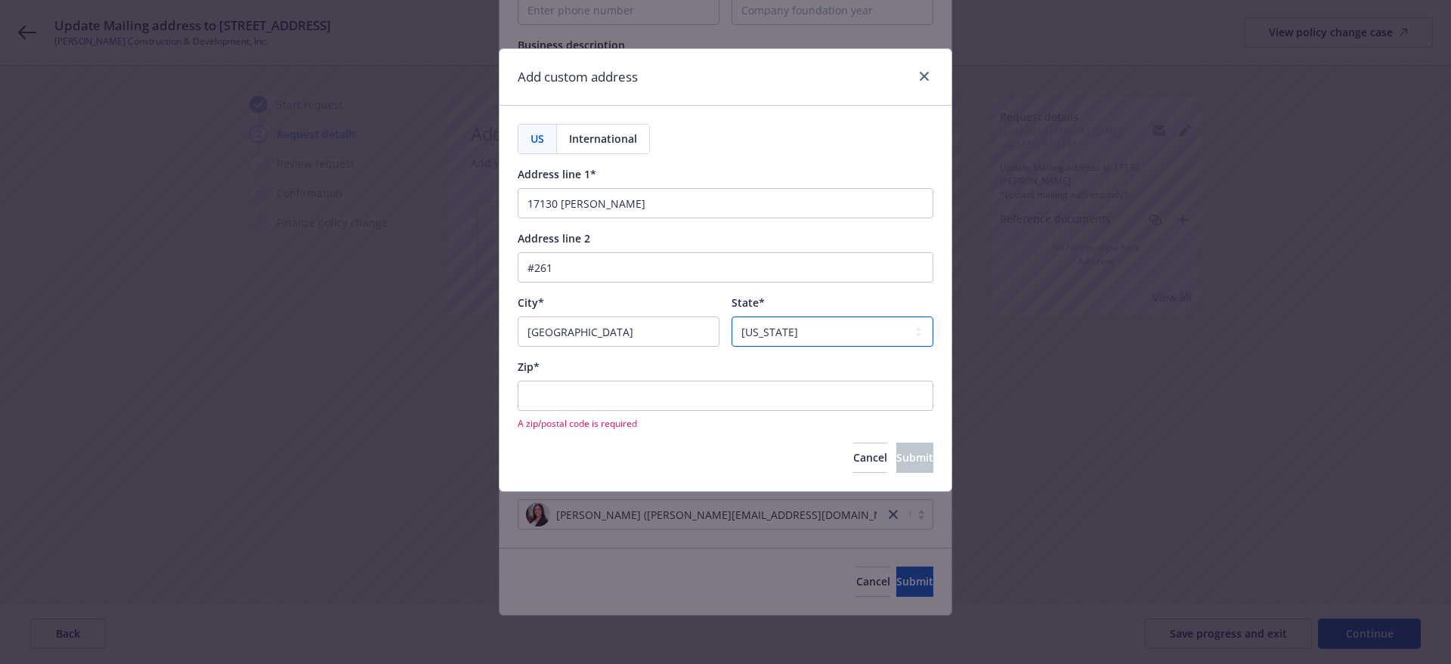
select select "OK"
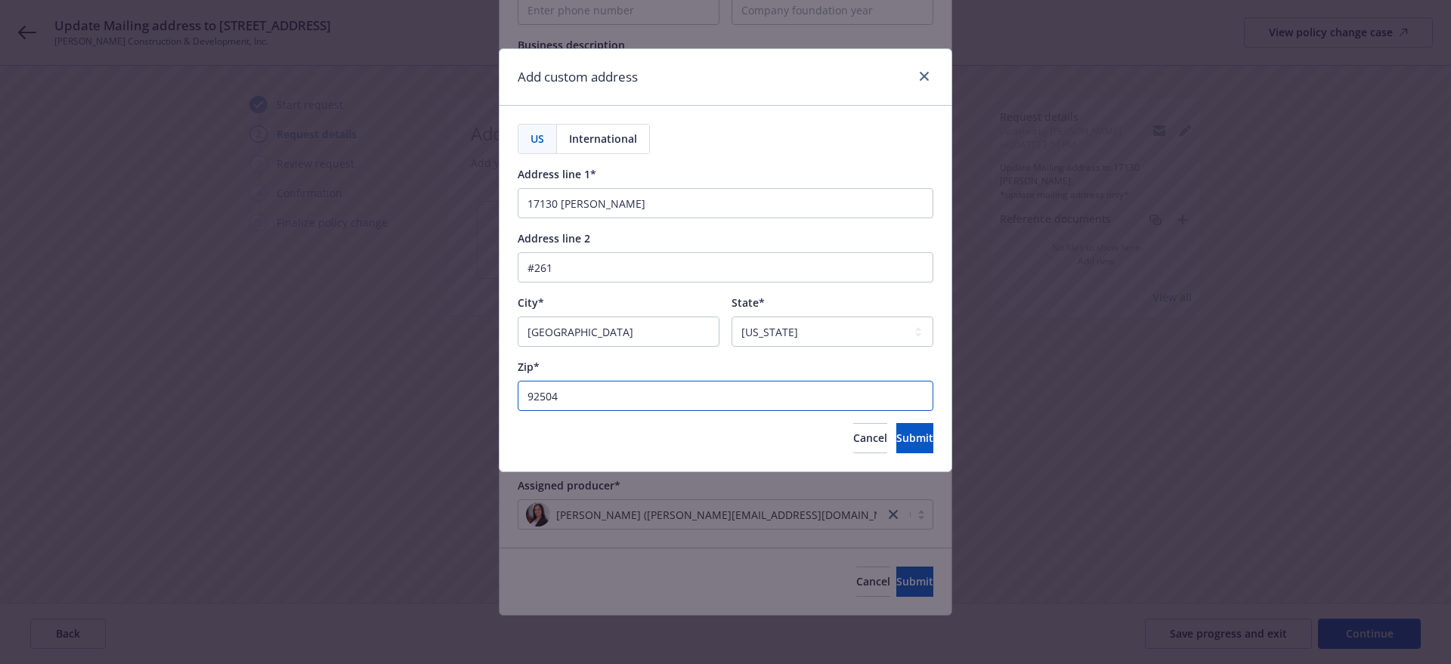
type input "92504"
click at [897, 435] on span "Submit" at bounding box center [915, 438] width 37 height 14
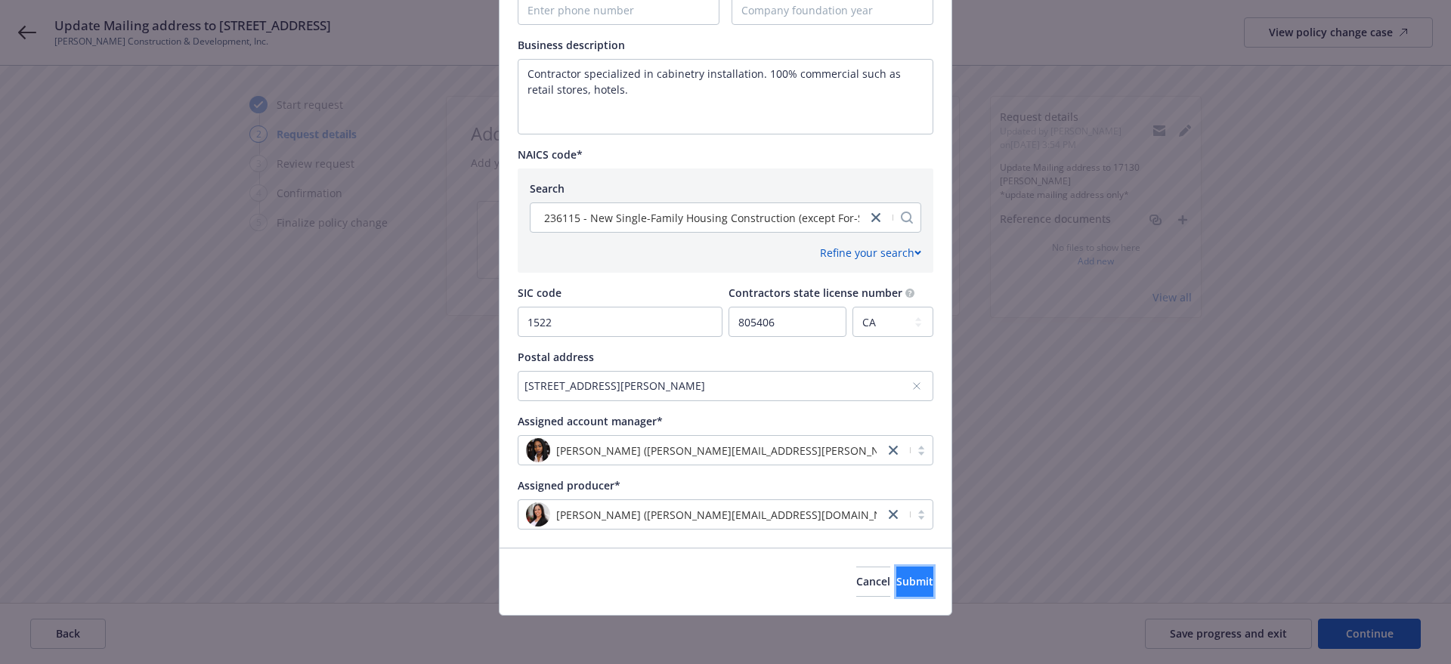
click at [897, 567] on button "Submit" at bounding box center [915, 582] width 37 height 30
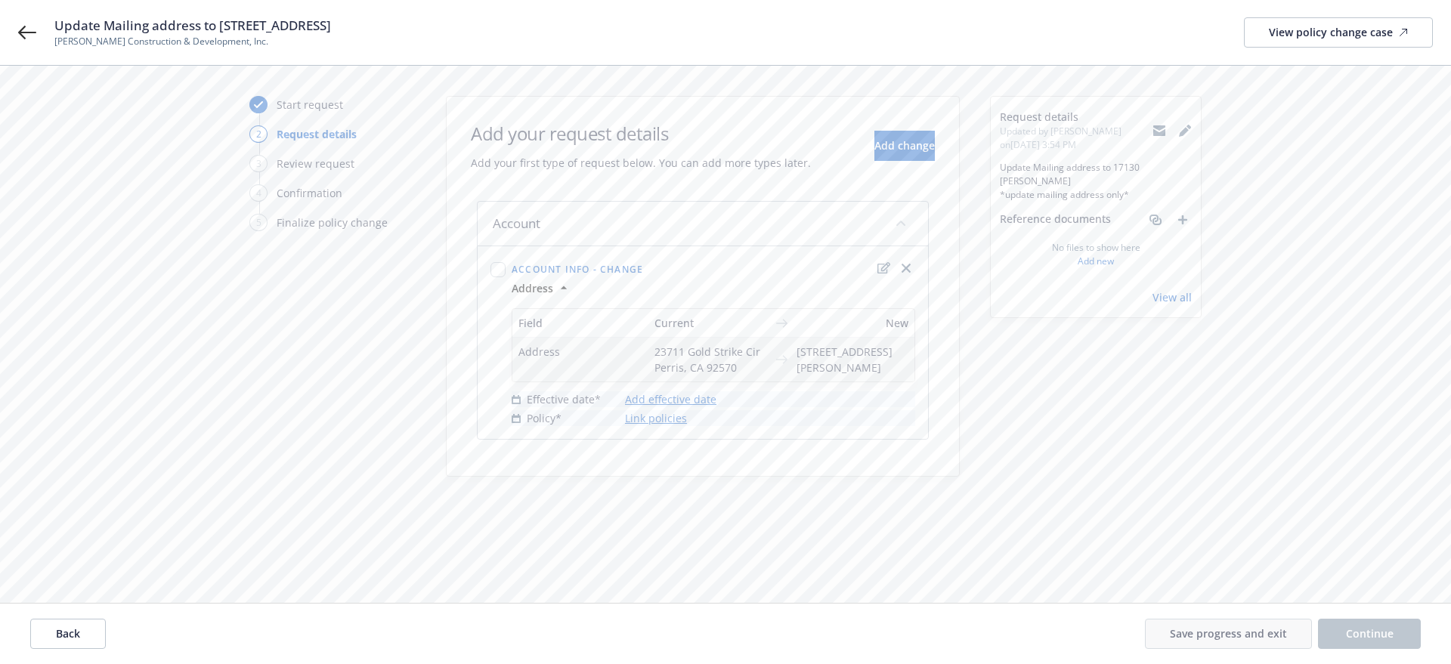
click at [689, 407] on link "Add effective date" at bounding box center [670, 400] width 91 height 16
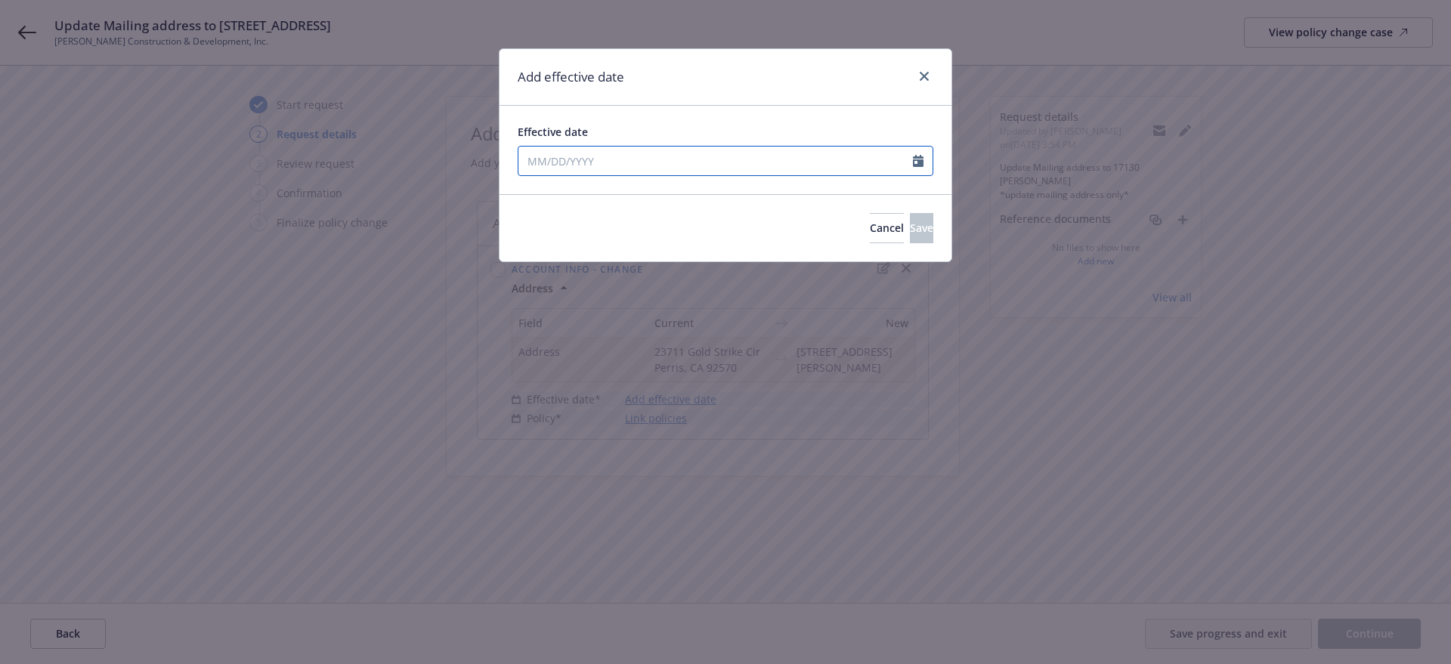
select select "8"
click at [644, 169] on input "Effective date" at bounding box center [716, 161] width 395 height 29
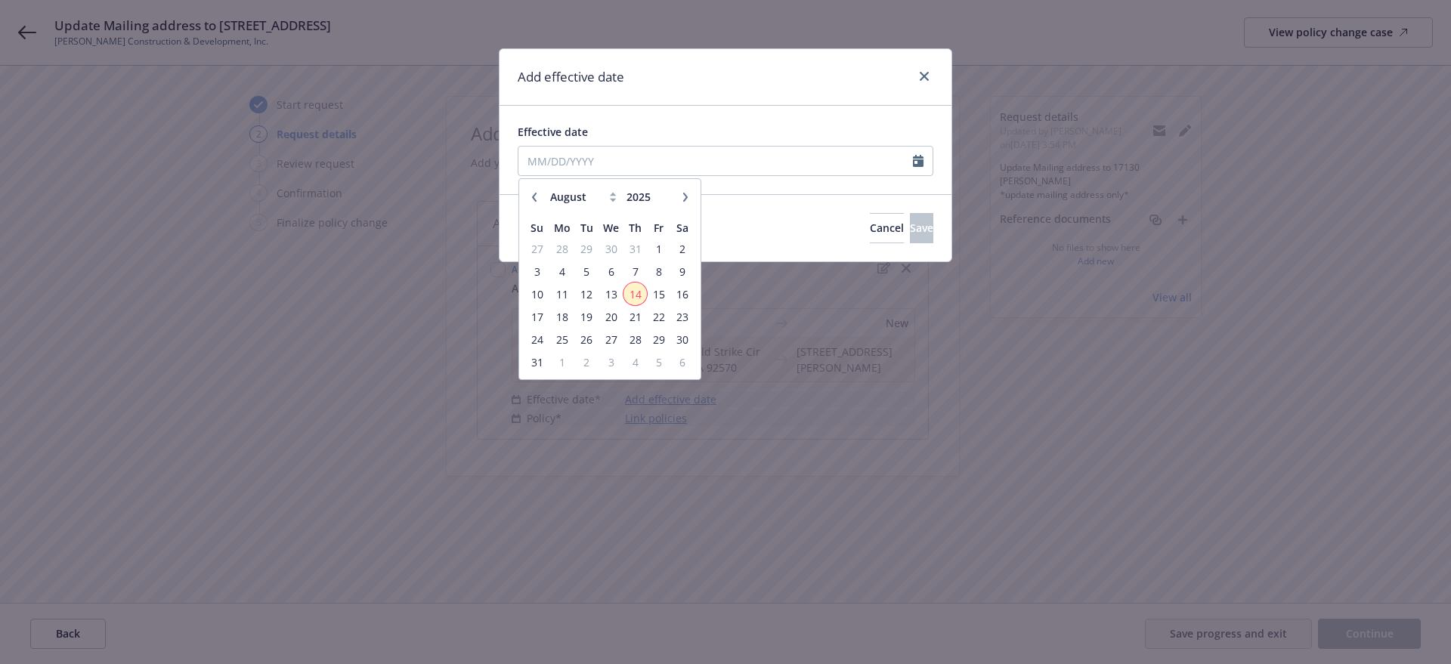
click at [632, 292] on span "14" at bounding box center [635, 294] width 20 height 19
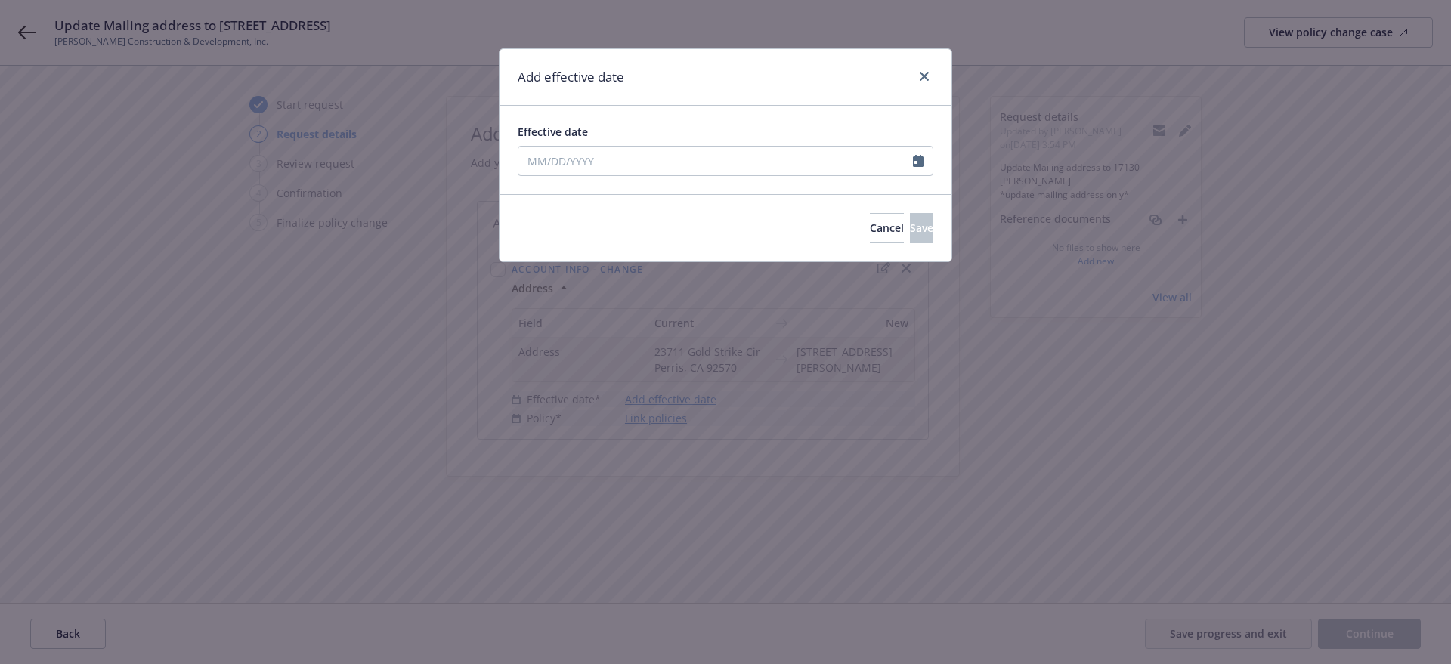
type input "[DATE]"
click at [910, 218] on button "Save" at bounding box center [921, 228] width 23 height 30
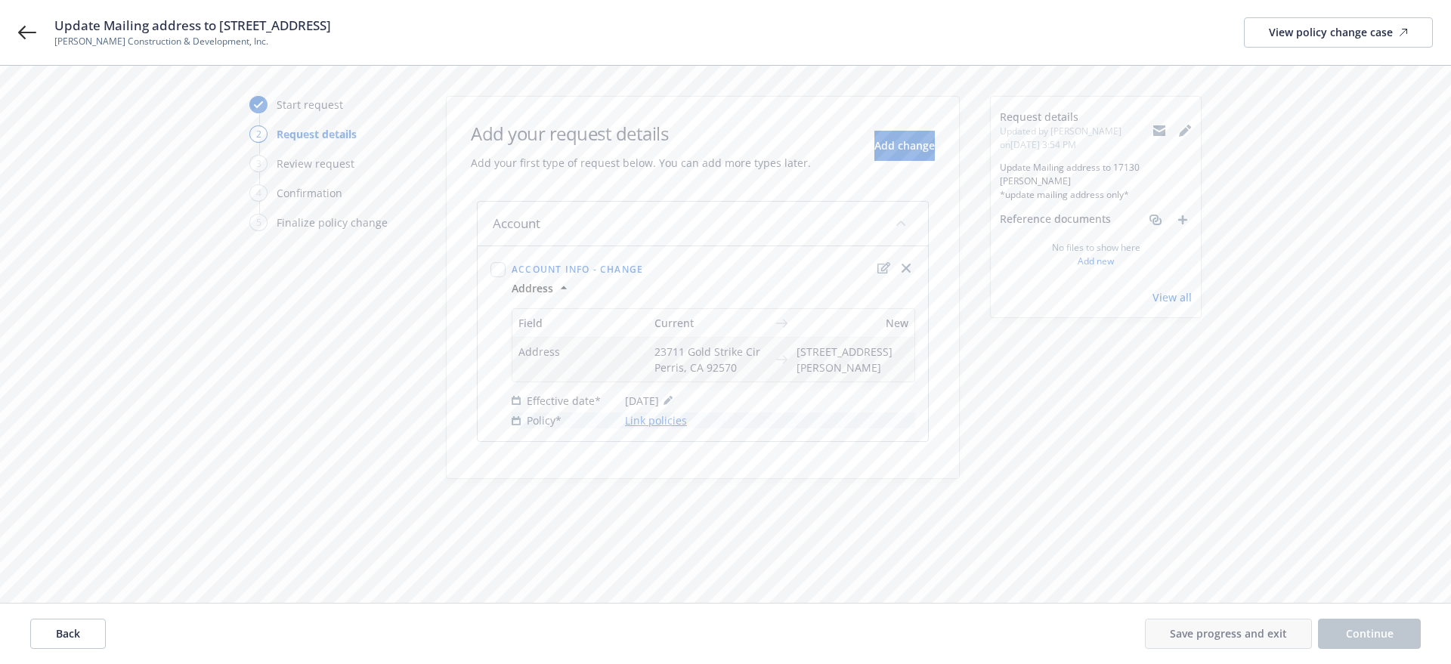
click at [666, 429] on link "Link policies" at bounding box center [656, 421] width 62 height 16
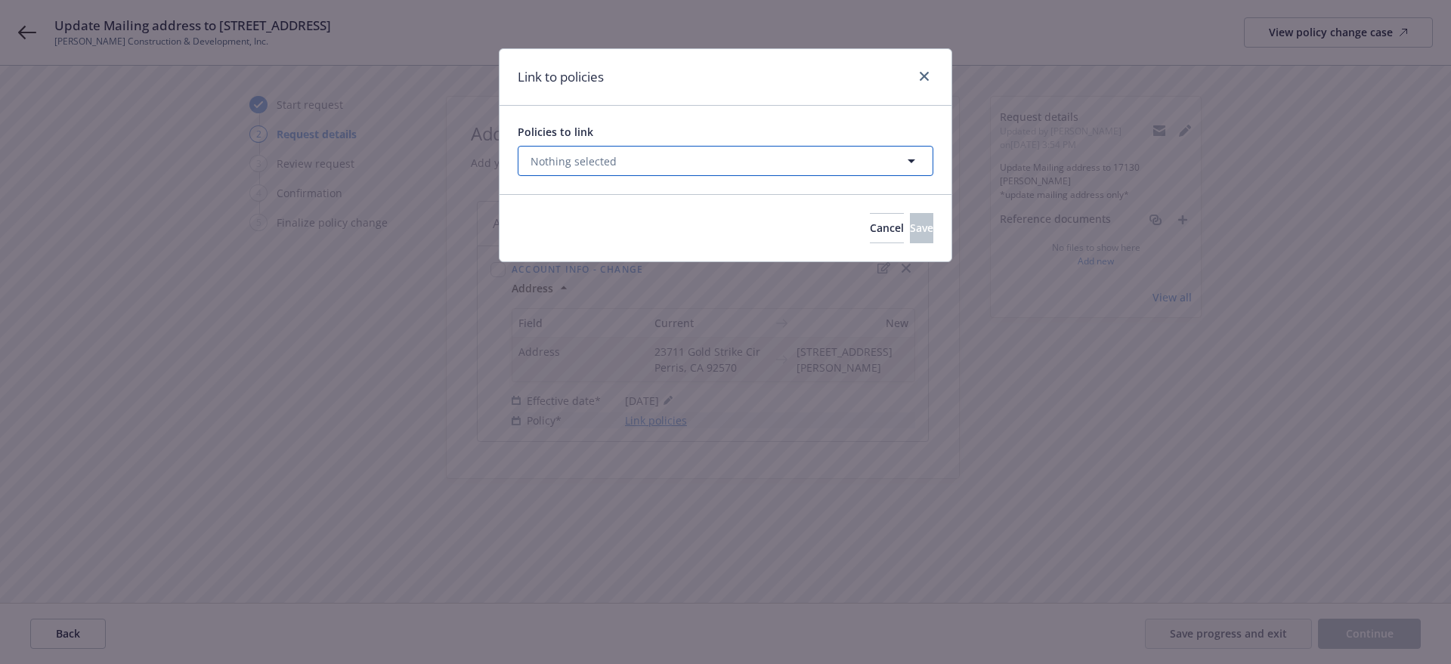
click at [655, 163] on button "Nothing selected" at bounding box center [726, 161] width 416 height 30
select select "ACTIVE"
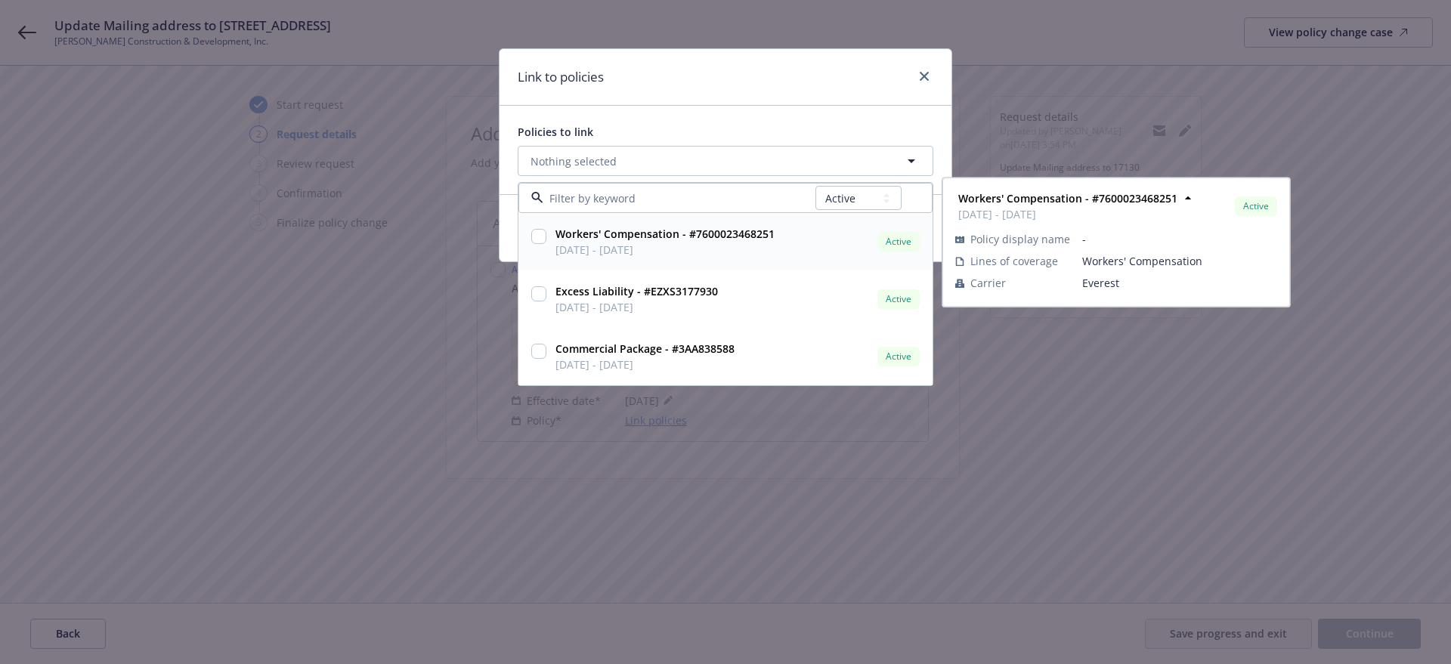
click at [541, 234] on input "checkbox" at bounding box center [538, 236] width 15 height 15
checkbox input "true"
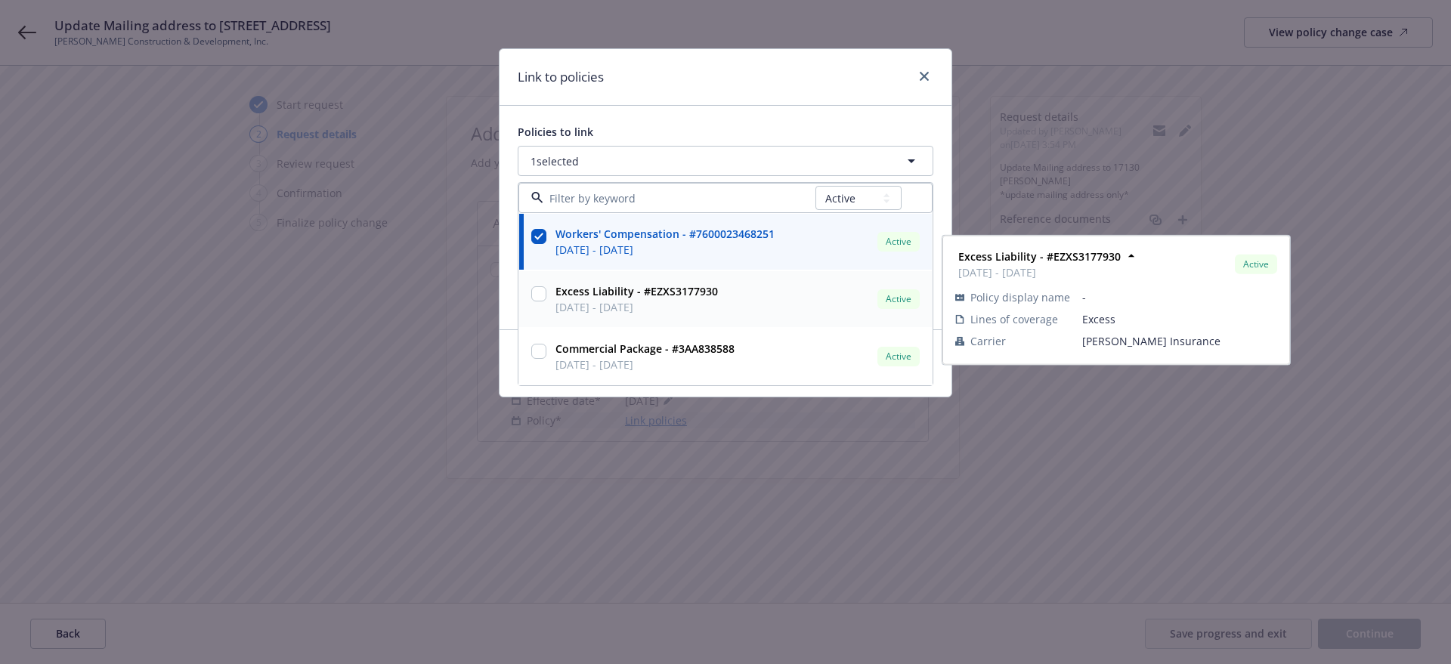
drag, startPoint x: 541, startPoint y: 285, endPoint x: 540, endPoint y: 308, distance: 22.7
click at [541, 286] on div at bounding box center [538, 292] width 15 height 19
checkbox input "true"
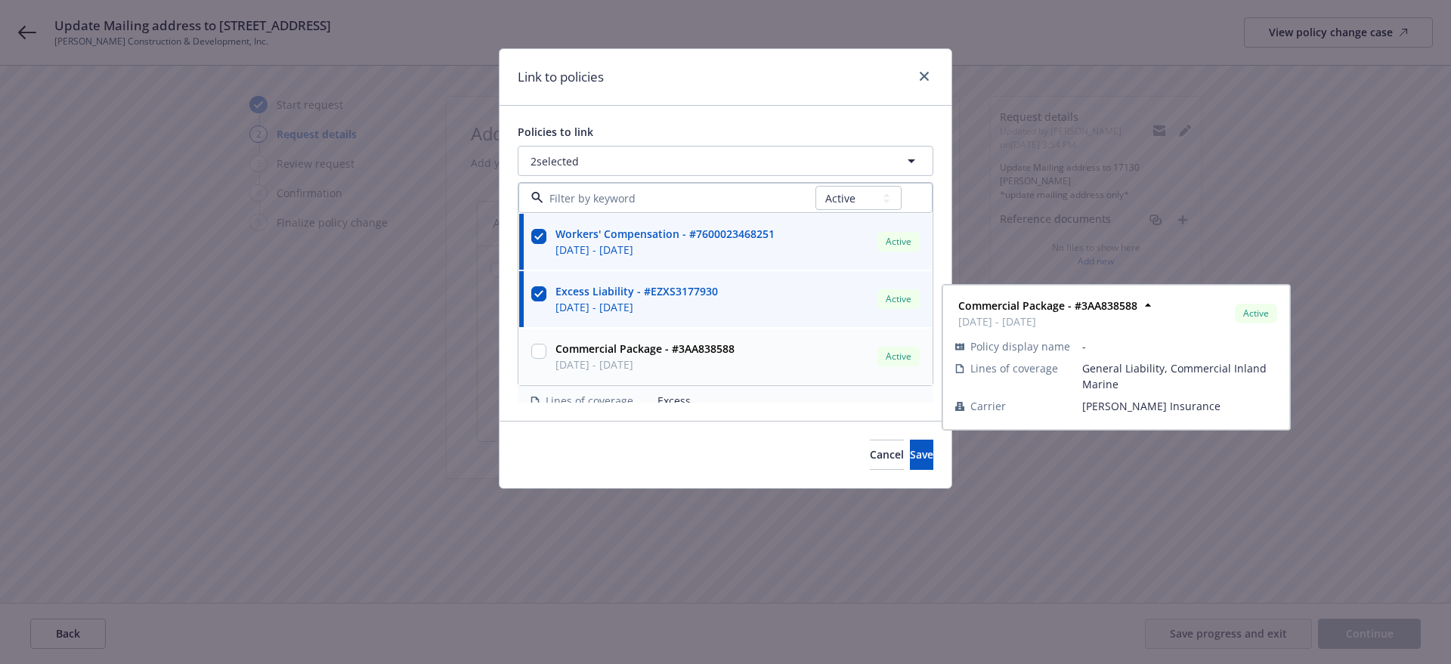
click at [537, 346] on input "checkbox" at bounding box center [538, 351] width 15 height 15
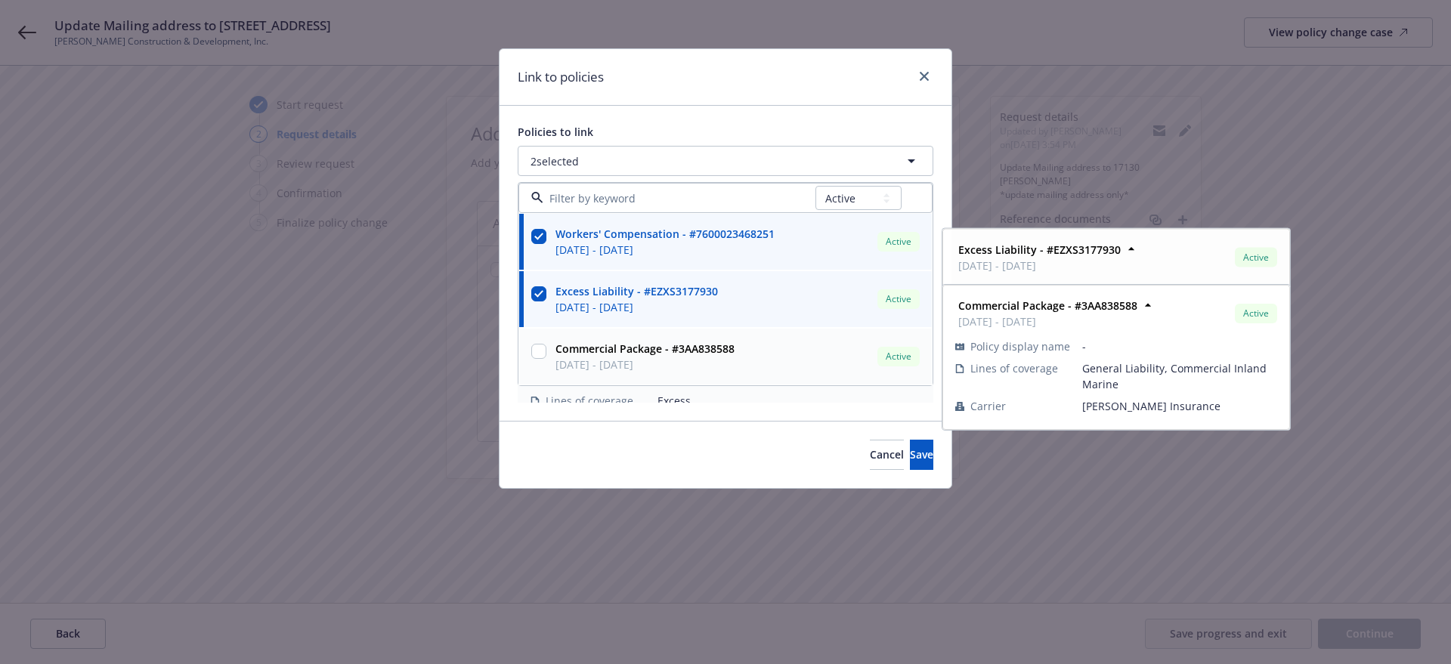
checkbox input "true"
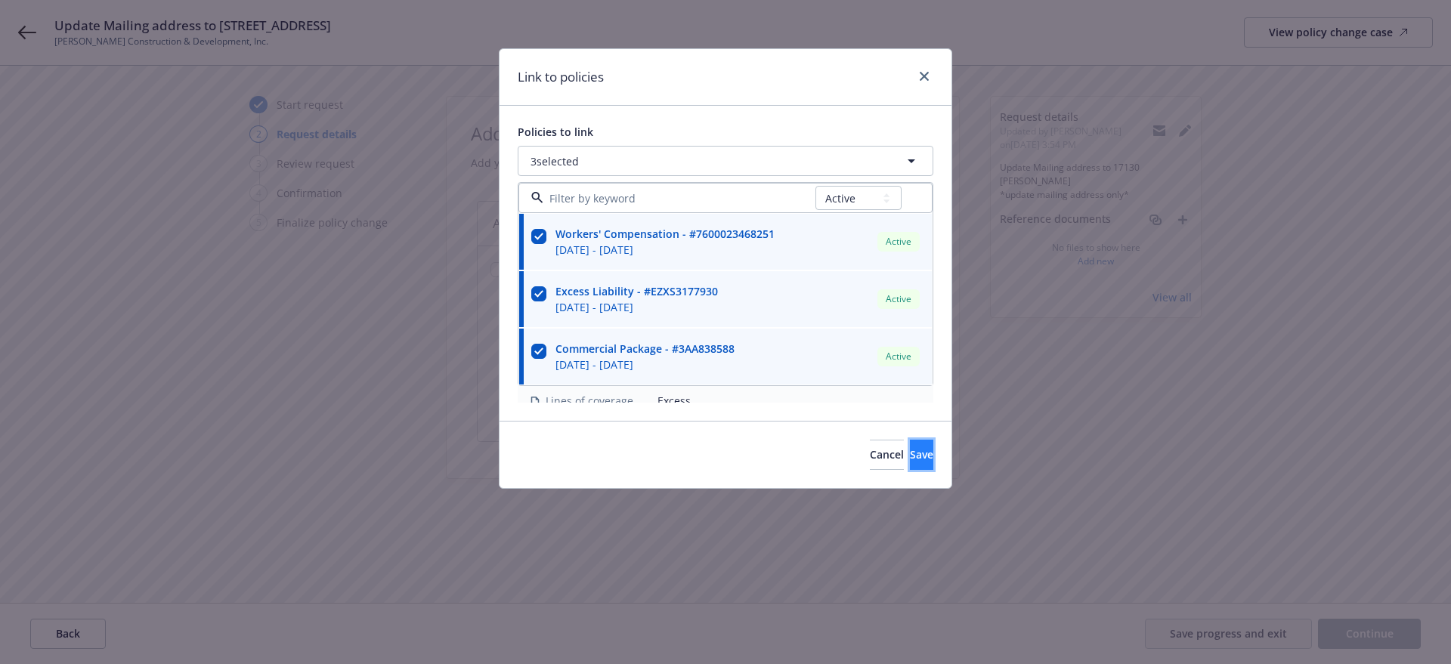
click at [910, 448] on span "Save" at bounding box center [921, 455] width 23 height 14
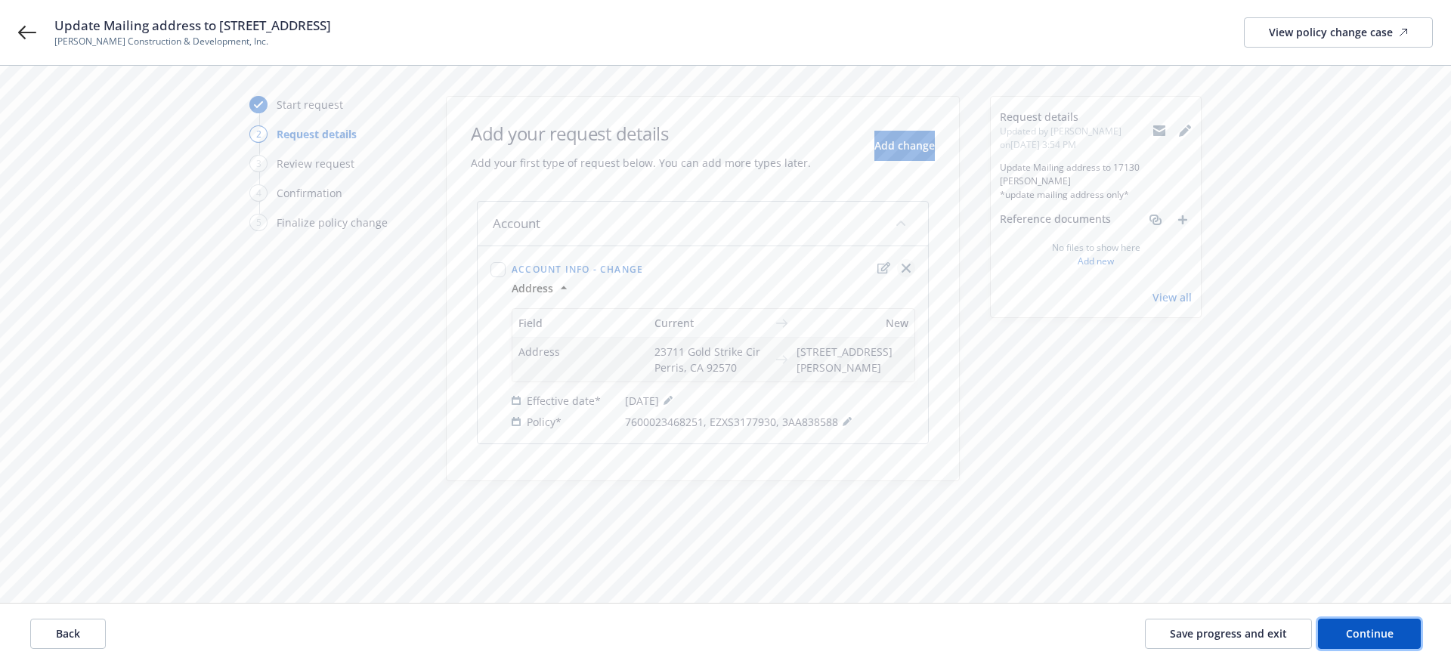
drag, startPoint x: 1346, startPoint y: 631, endPoint x: 905, endPoint y: 272, distance: 568.5
click at [991, 327] on div "Start request 2 Request details 3 Review request 4 Confirmation 5 Finalize poli…" at bounding box center [725, 365] width 1451 height 599
click at [883, 264] on icon "edit" at bounding box center [884, 267] width 13 height 11
select select "US"
select select "C-corporation"
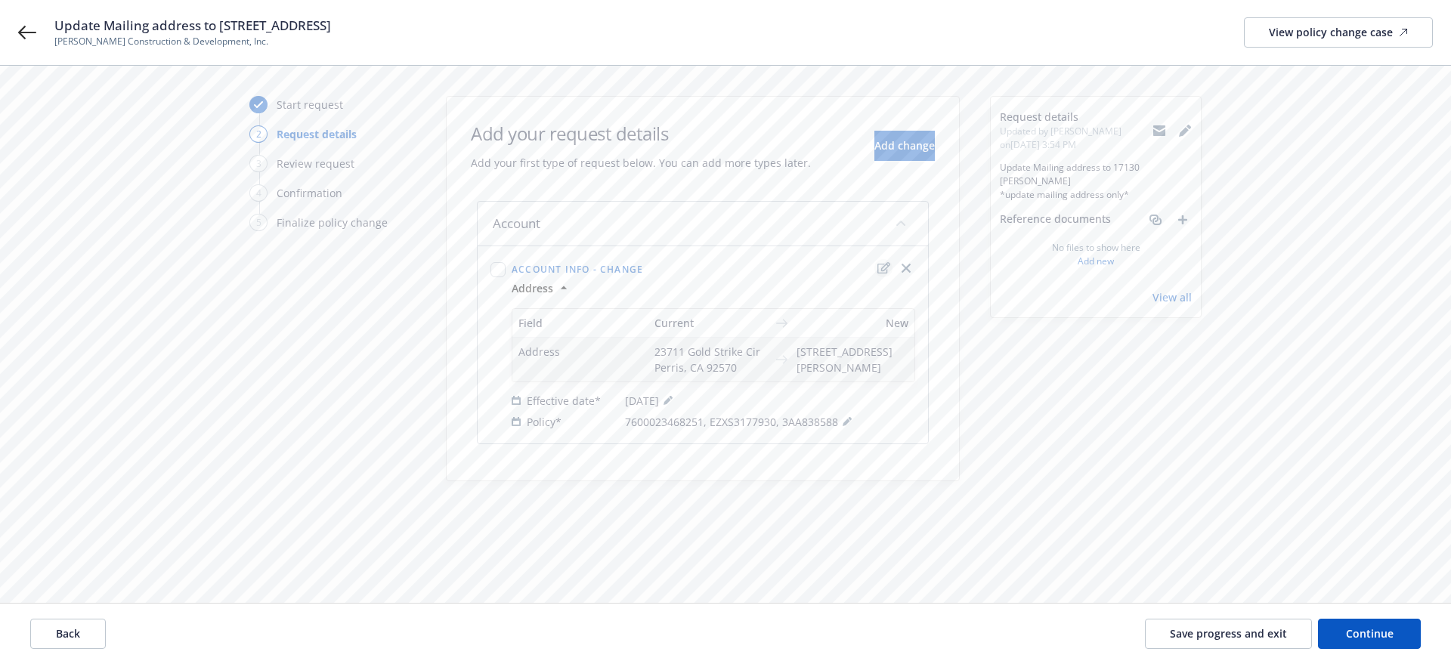
select select "CA"
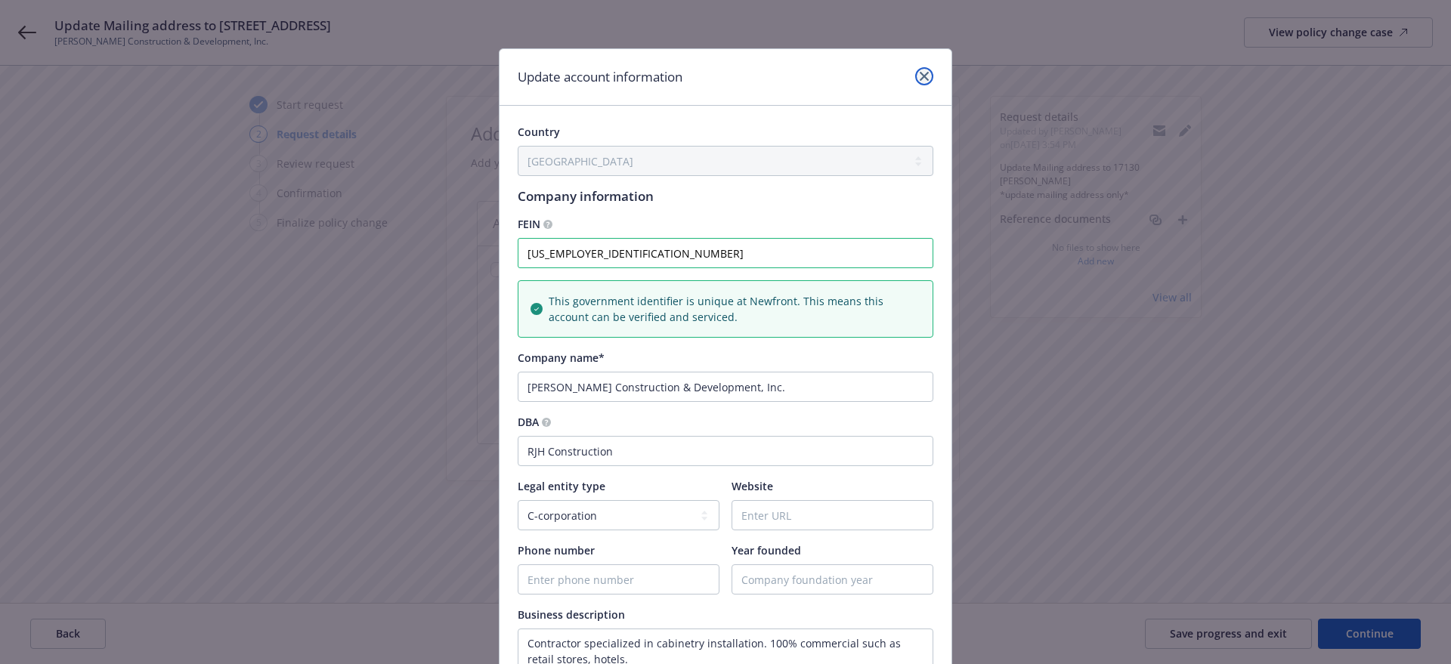
click at [920, 75] on icon "close" at bounding box center [924, 76] width 9 height 9
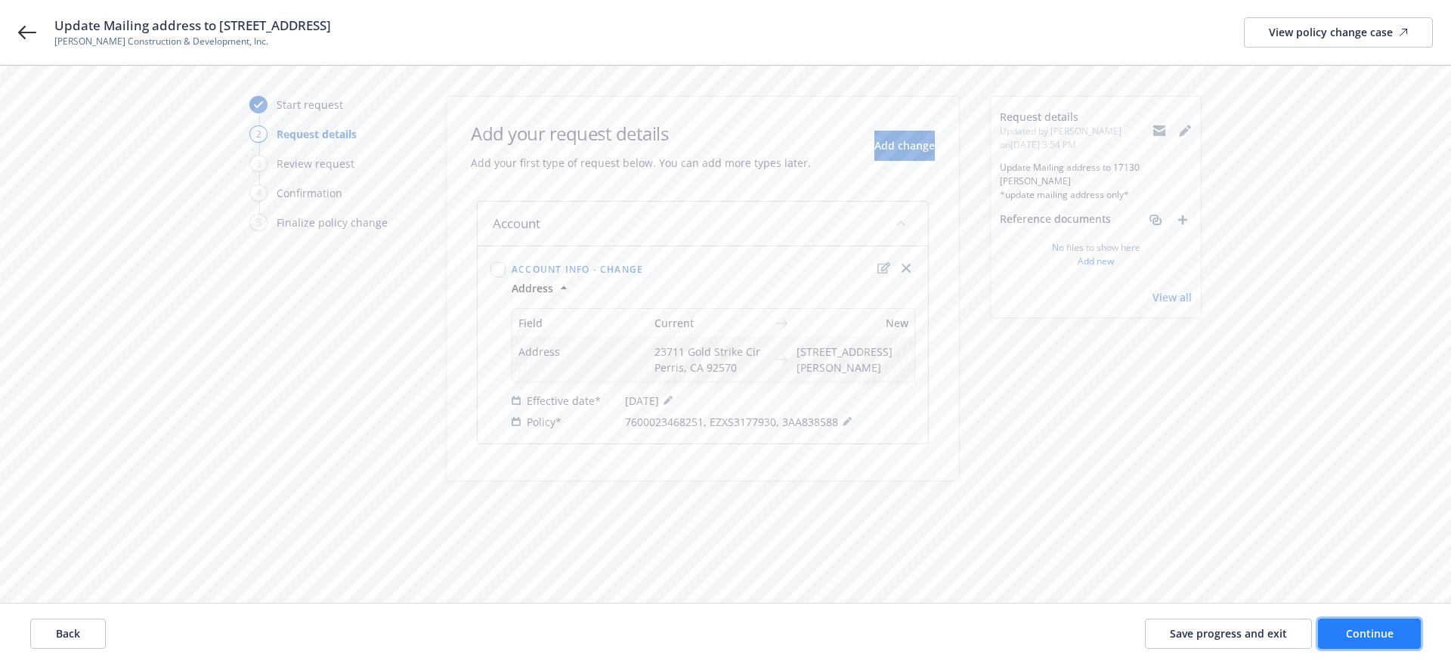
click at [1360, 638] on span "Continue" at bounding box center [1370, 634] width 48 height 14
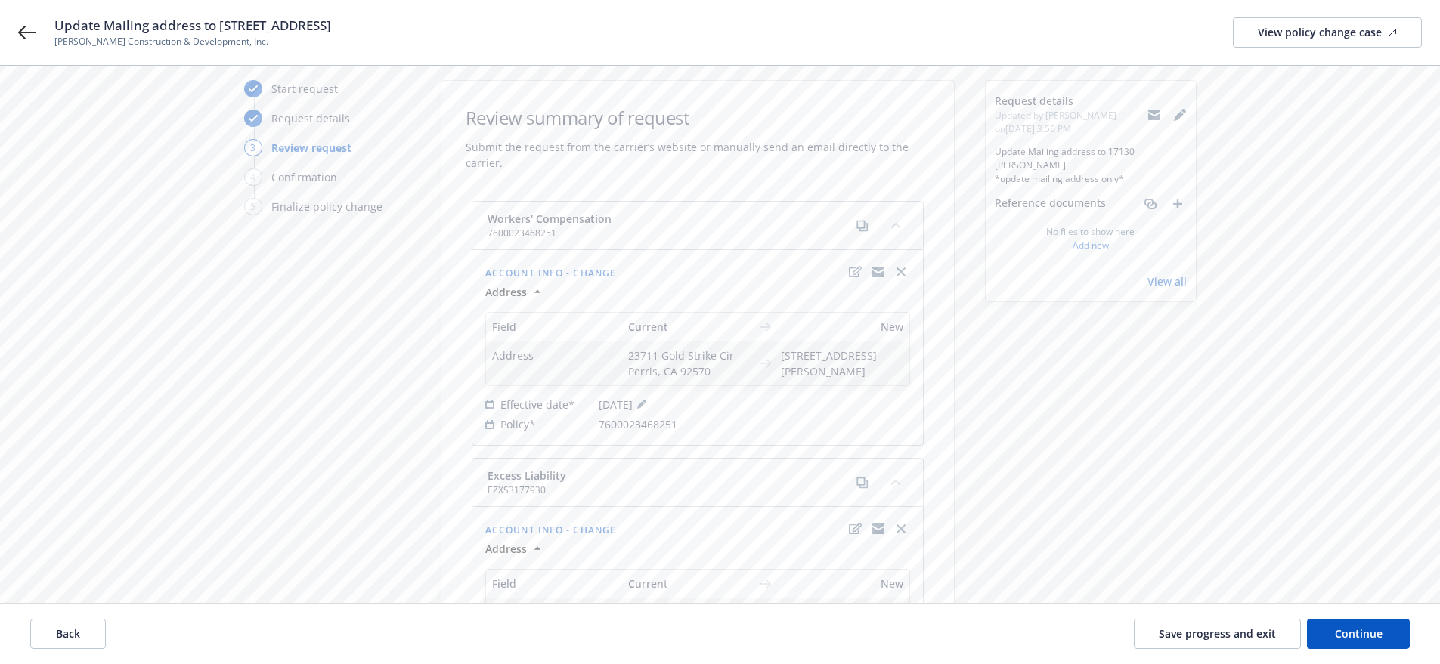
scroll to position [0, 0]
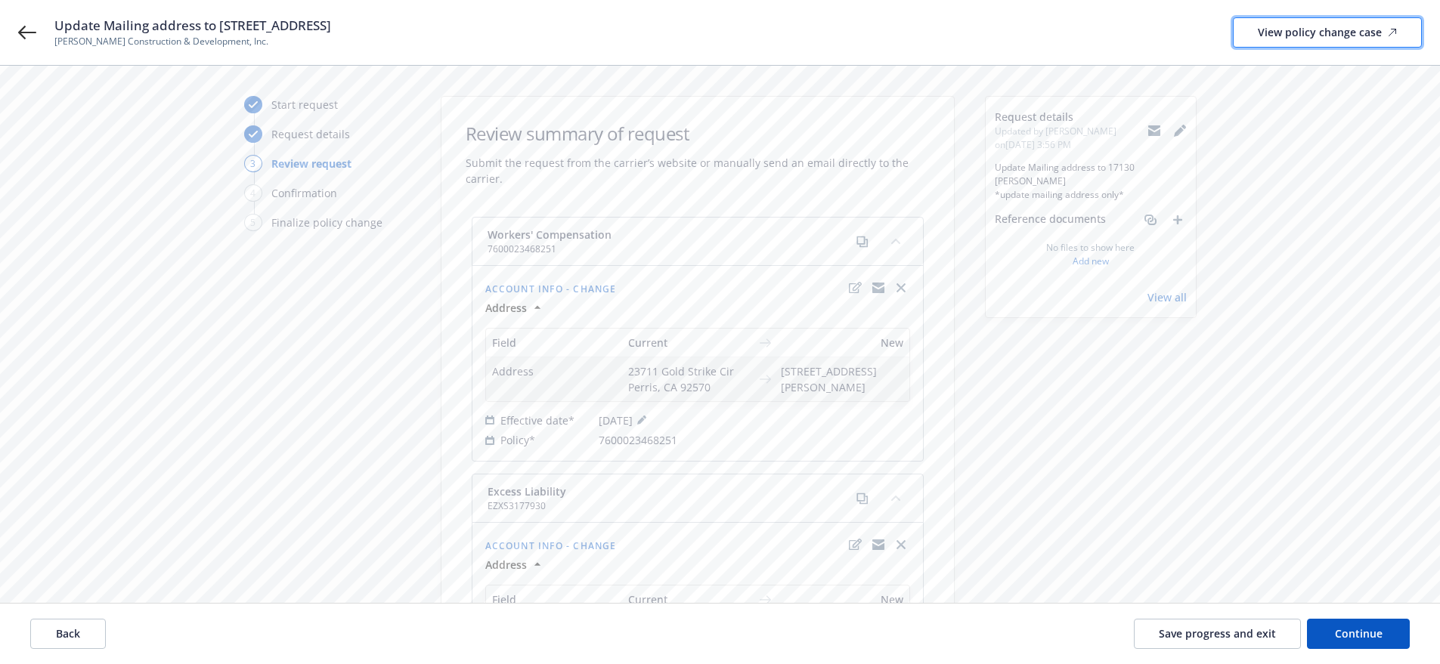
click at [1269, 23] on div "View policy change case" at bounding box center [1327, 32] width 139 height 29
click at [859, 288] on icon "edit" at bounding box center [855, 288] width 13 height 12
select select "US"
select select "C-corporation"
select select "CA"
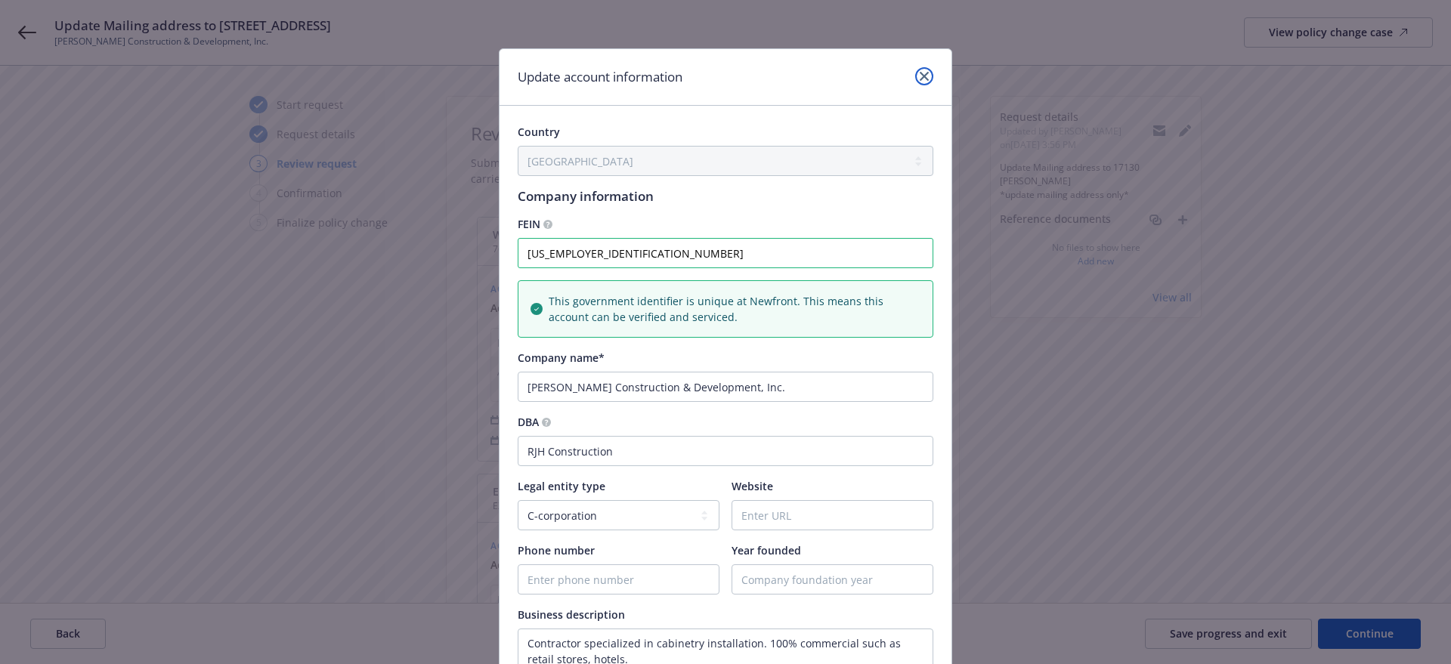
click at [922, 70] on link "close" at bounding box center [924, 76] width 18 height 18
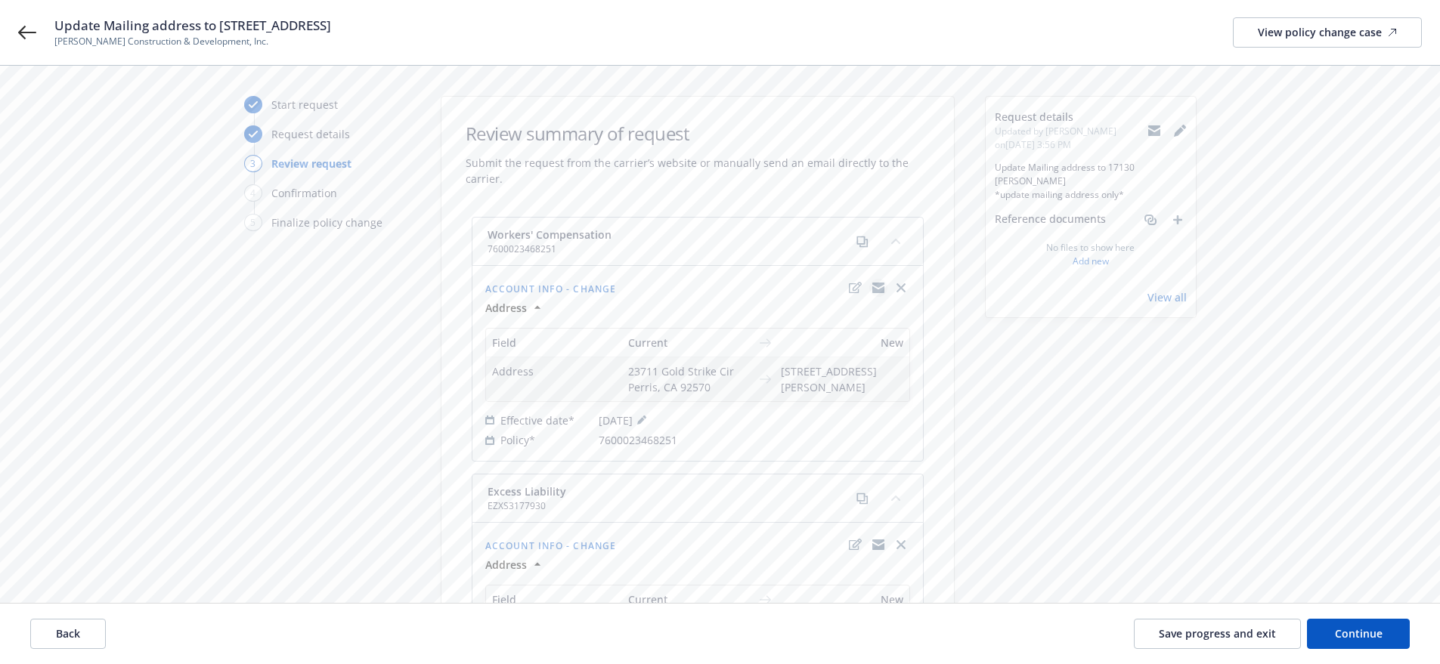
click at [882, 284] on icon "copyLogging" at bounding box center [878, 285] width 12 height 5
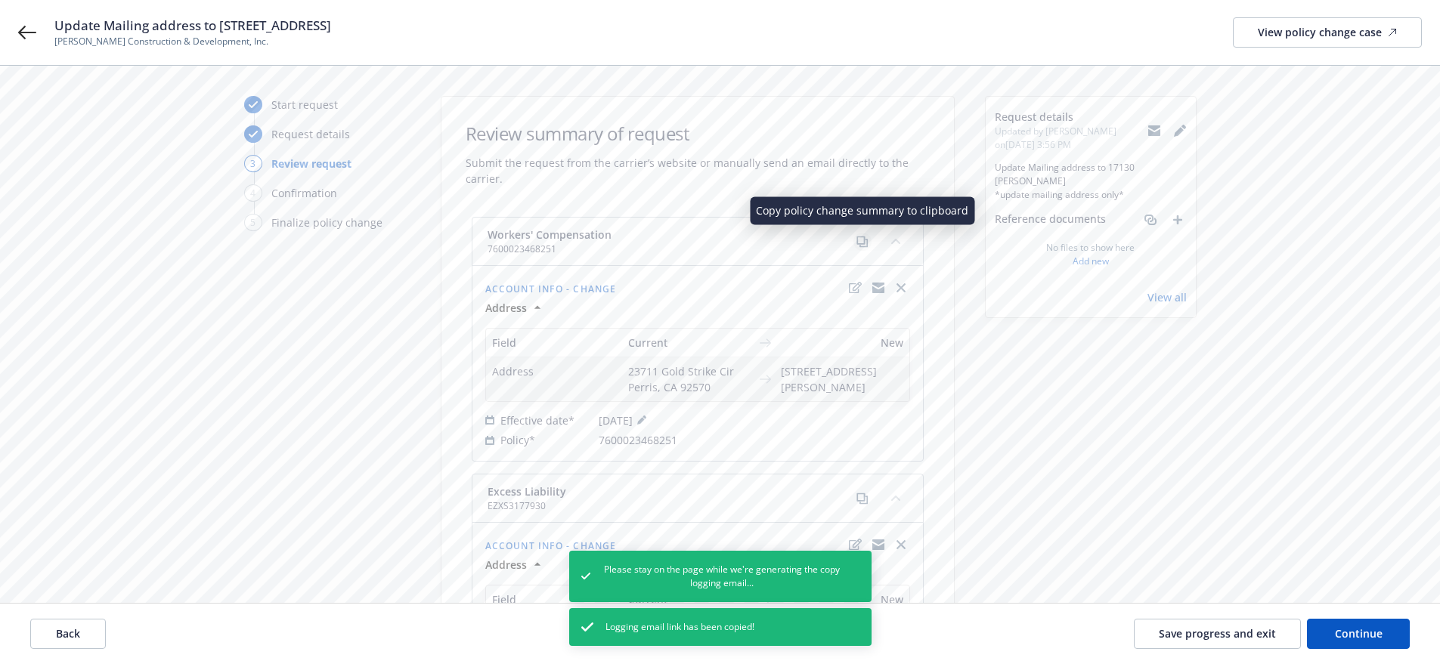
click at [857, 237] on icon "copy" at bounding box center [860, 240] width 7 height 7
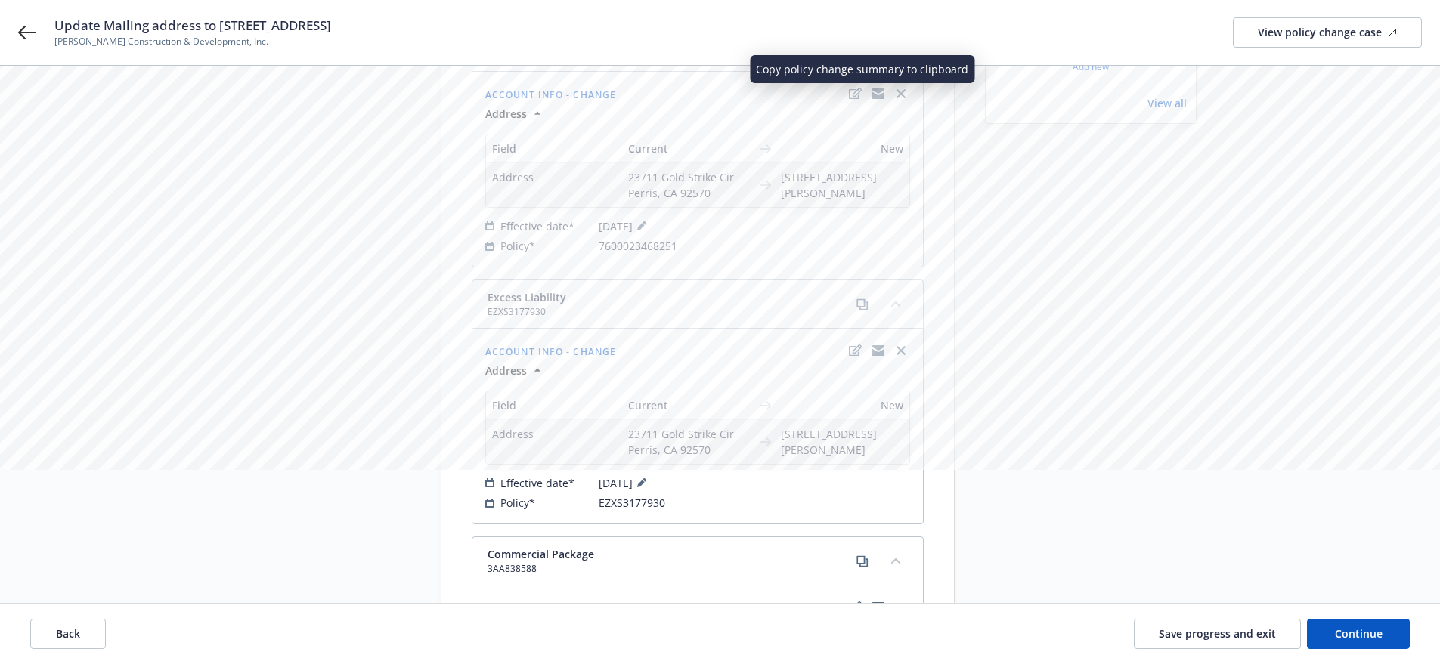
scroll to position [419, 0]
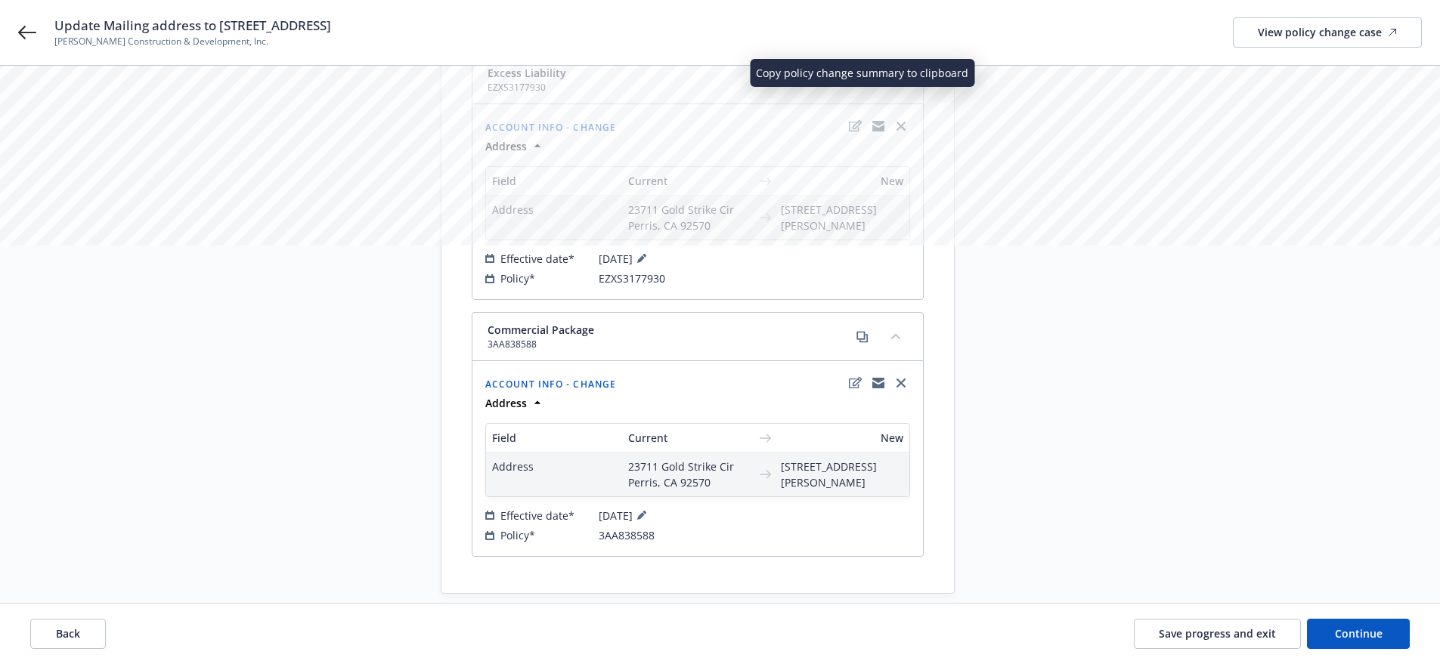
click at [860, 86] on icon "copy" at bounding box center [862, 80] width 12 height 12
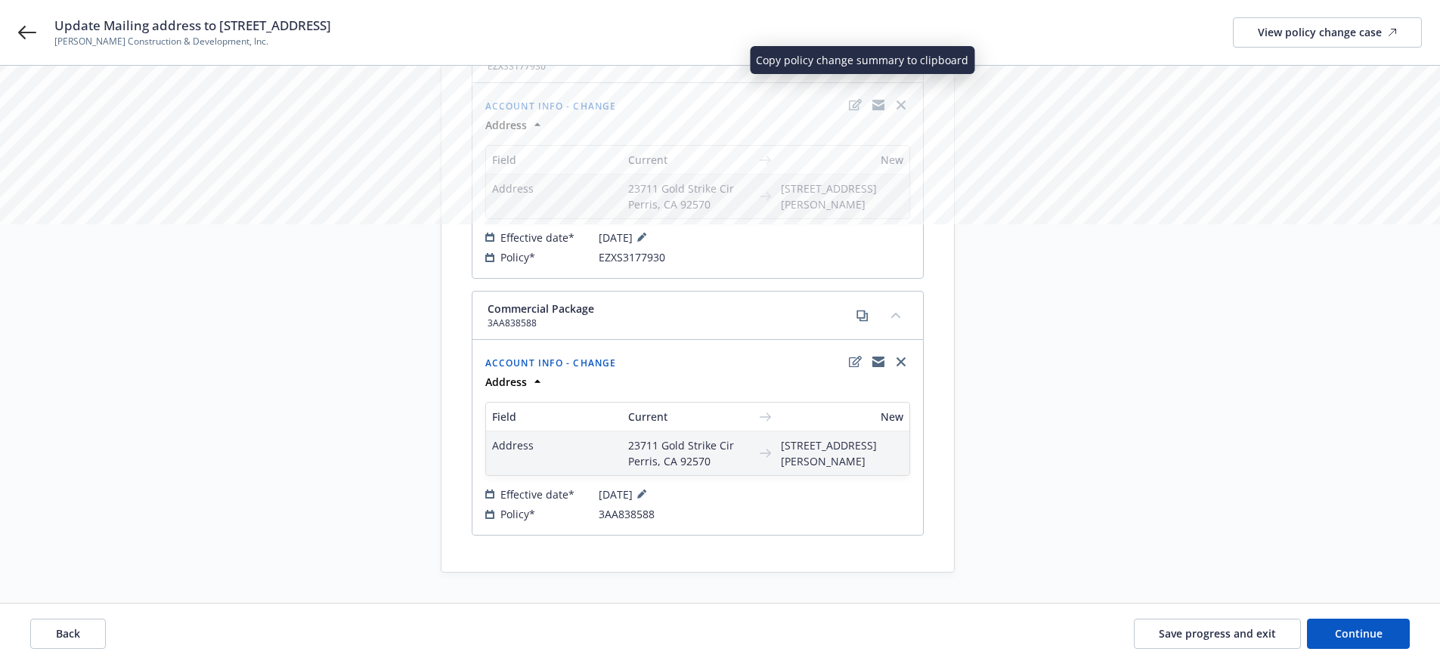
scroll to position [488, 0]
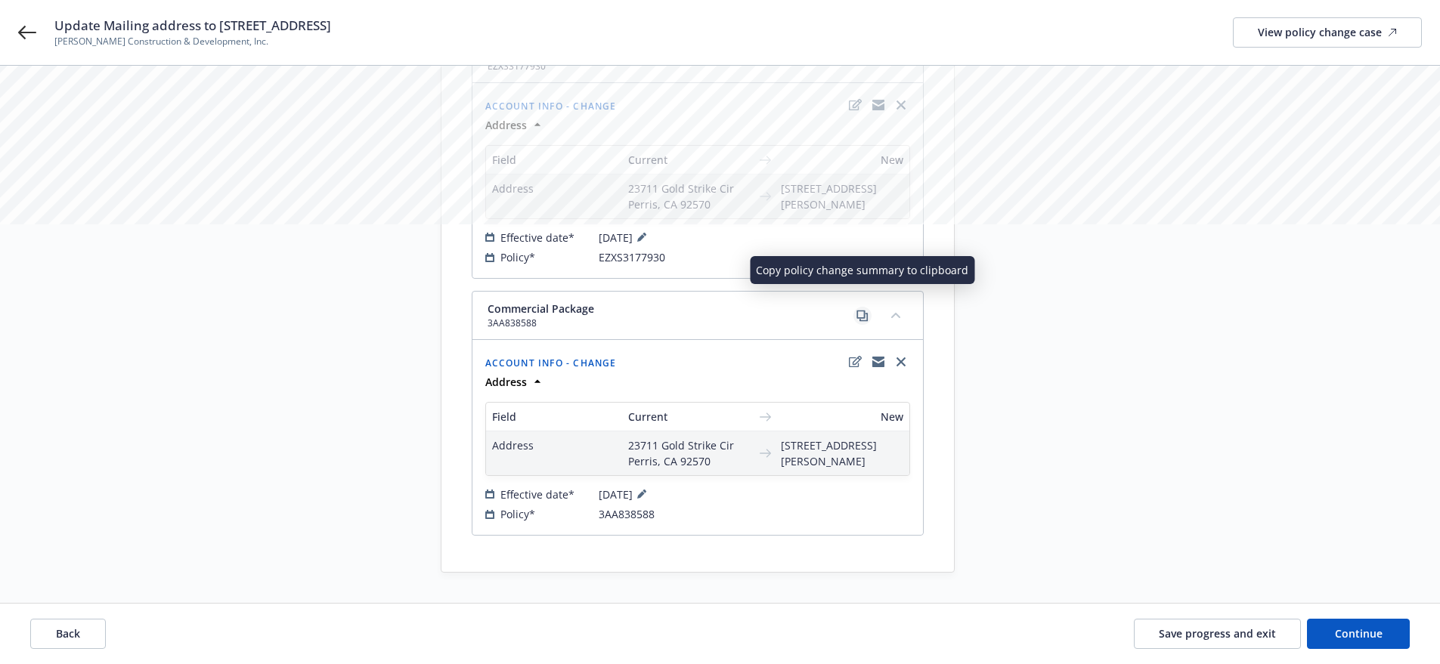
click at [857, 311] on icon "copy" at bounding box center [860, 314] width 7 height 7
